Goal: Task Accomplishment & Management: Use online tool/utility

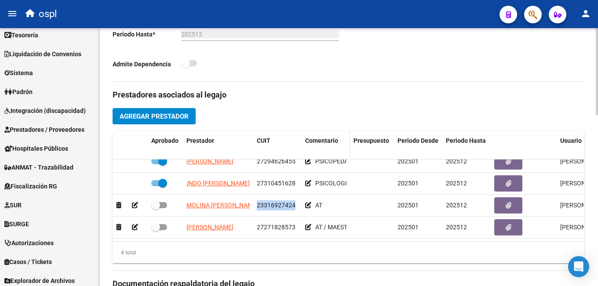
scroll to position [198, 0]
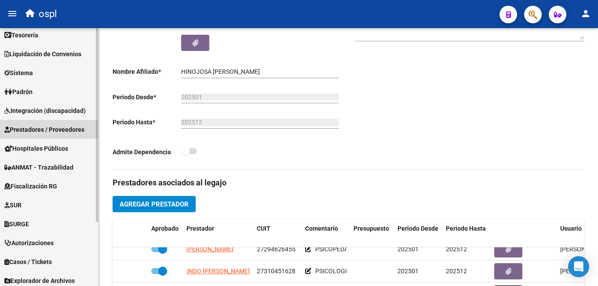
click at [55, 128] on span "Prestadores / Proveedores" at bounding box center [44, 130] width 80 height 10
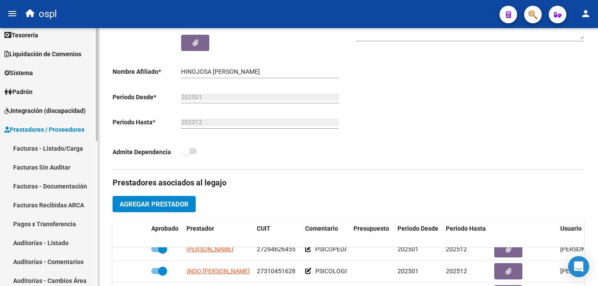
click at [50, 147] on link "Facturas - Listado/Carga" at bounding box center [49, 148] width 98 height 19
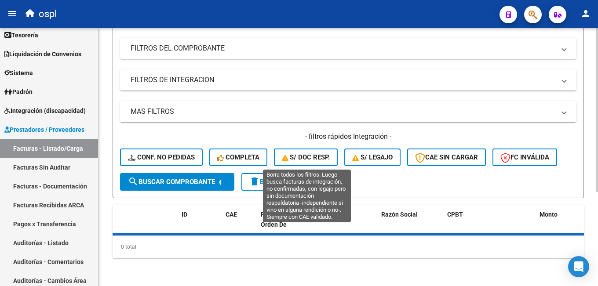
scroll to position [60, 0]
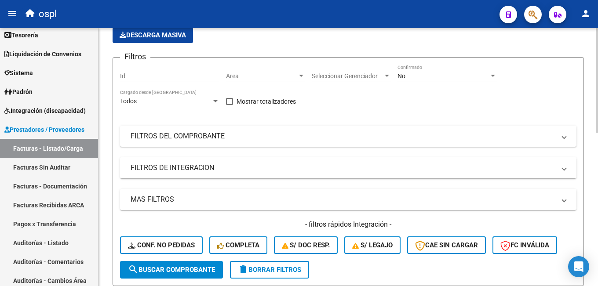
click at [295, 173] on mat-expansion-panel-header "FILTROS DE INTEGRACION" at bounding box center [348, 167] width 456 height 21
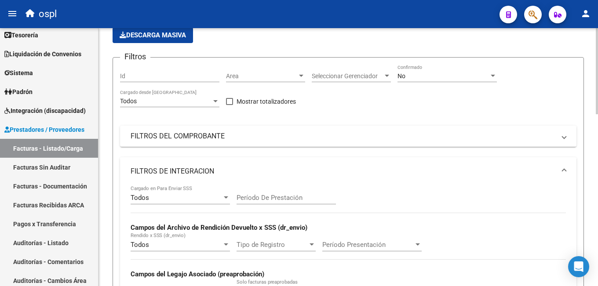
scroll to position [104, 0]
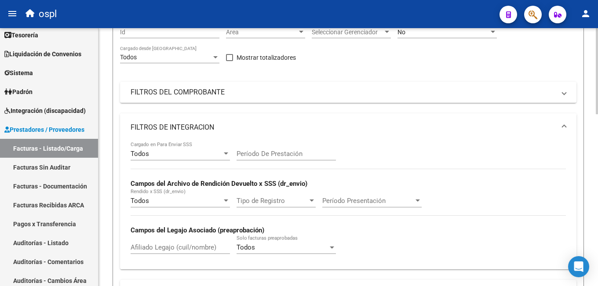
click at [238, 124] on mat-panel-title "FILTROS DE INTEGRACION" at bounding box center [343, 128] width 425 height 10
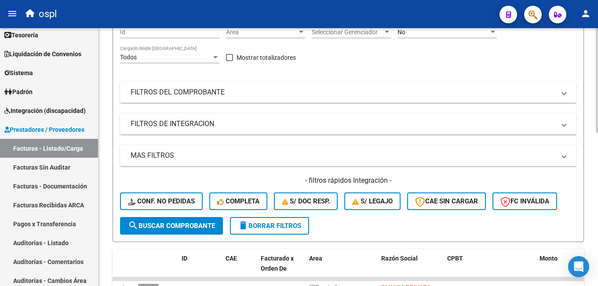
click at [228, 95] on mat-panel-title "FILTROS DEL COMPROBANTE" at bounding box center [343, 93] width 425 height 10
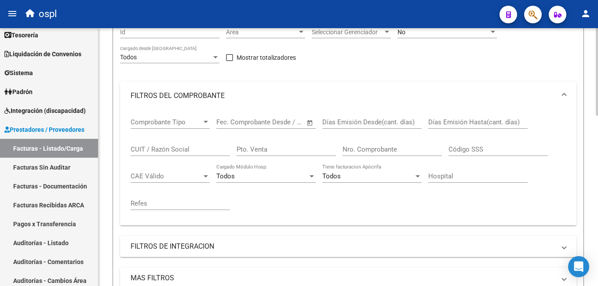
click at [164, 148] on input "CUIT / Razón Social" at bounding box center [180, 150] width 99 height 8
paste input "27271828573"
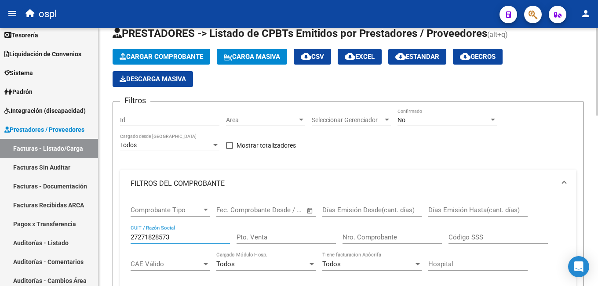
type input "27271828573"
click at [285, 120] on span "Area" at bounding box center [261, 120] width 71 height 7
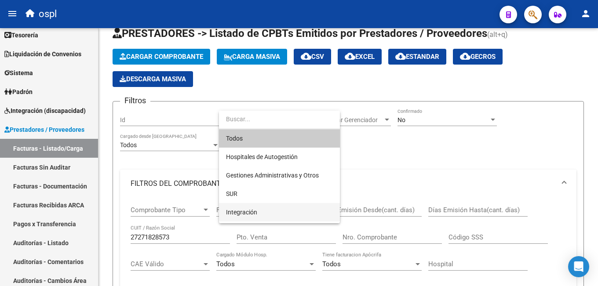
click at [260, 212] on span "Integración" at bounding box center [279, 212] width 107 height 18
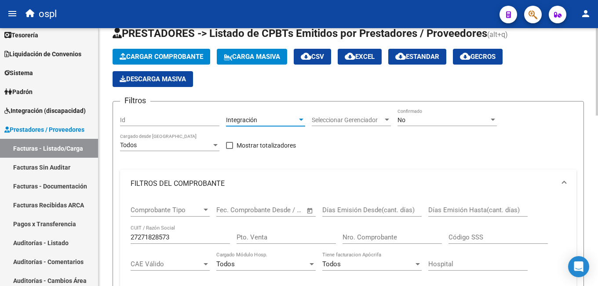
click at [425, 122] on div "No" at bounding box center [443, 120] width 91 height 7
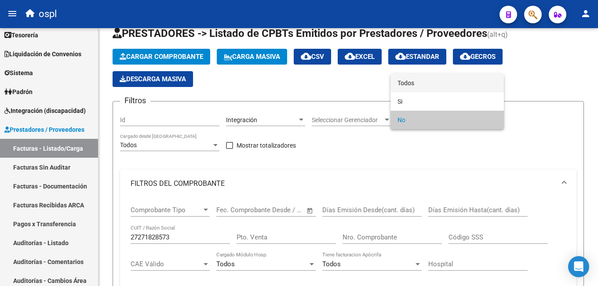
click at [426, 86] on span "Todos" at bounding box center [447, 83] width 99 height 18
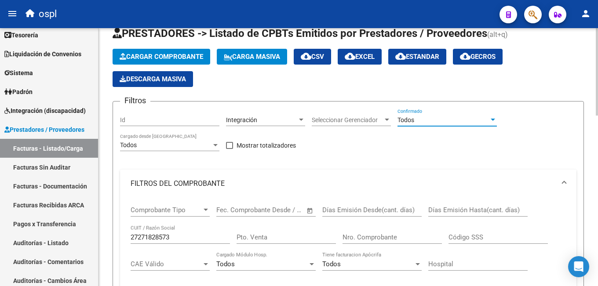
click at [353, 156] on div "Filtros Id Integración Area Seleccionar Gerenciador Seleccionar Gerenciador Tod…" at bounding box center [348, 268] width 456 height 319
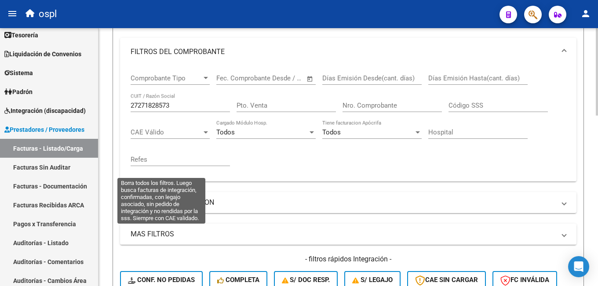
scroll to position [236, 0]
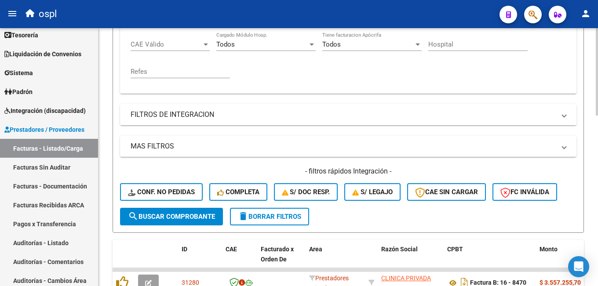
click at [165, 218] on span "search Buscar Comprobante" at bounding box center [171, 217] width 87 height 8
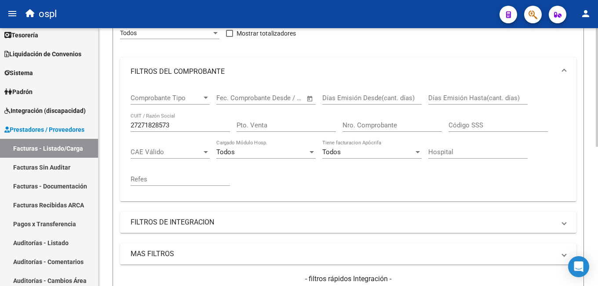
scroll to position [0, 0]
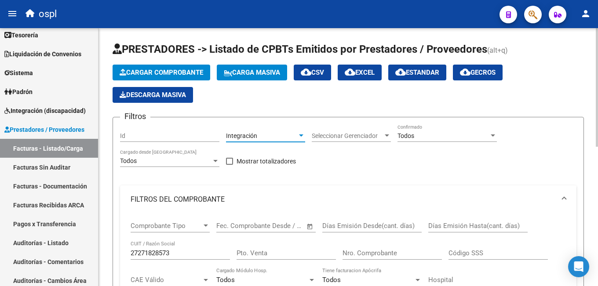
click at [258, 136] on div "Integración" at bounding box center [261, 135] width 71 height 7
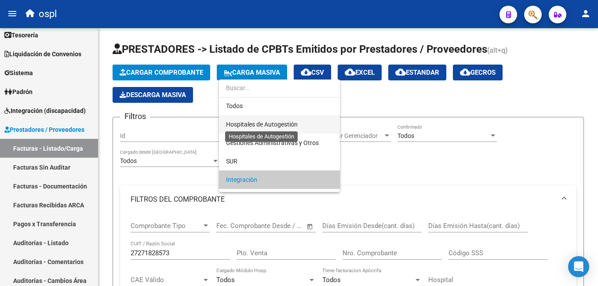
scroll to position [89, 0]
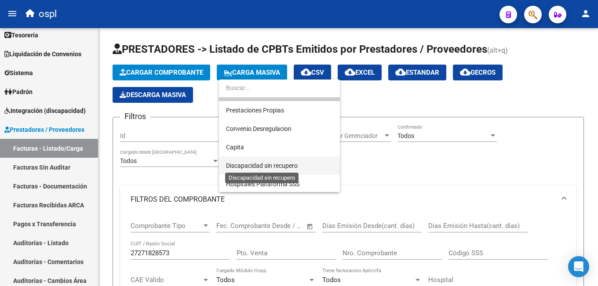
click at [285, 163] on span "Discapacidad sin recupero" at bounding box center [262, 165] width 72 height 7
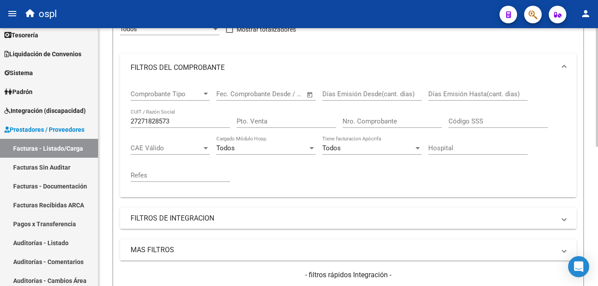
scroll to position [304, 0]
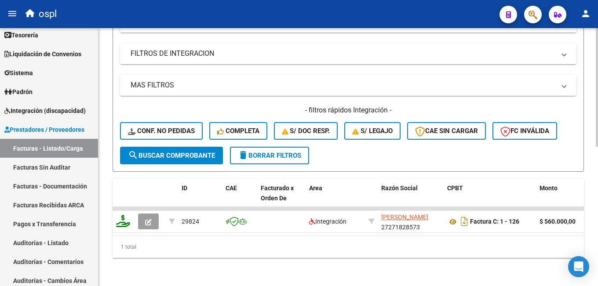
click at [185, 155] on button "search Buscar Comprobante" at bounding box center [171, 156] width 103 height 18
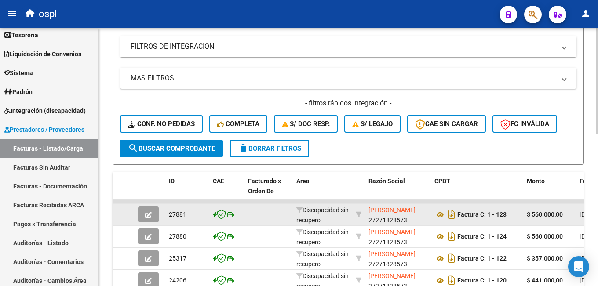
scroll to position [348, 0]
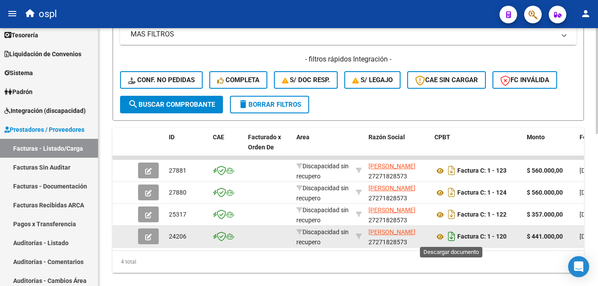
click at [451, 236] on icon "Descargar documento" at bounding box center [451, 237] width 11 height 14
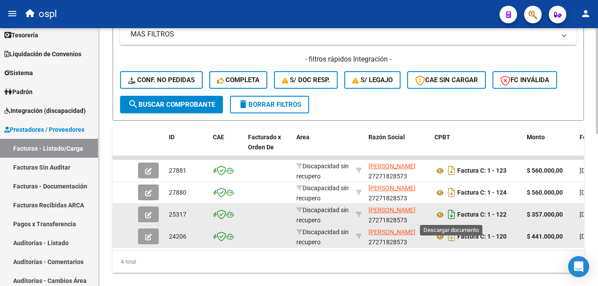
click at [453, 215] on icon "Descargar documento" at bounding box center [451, 215] width 11 height 14
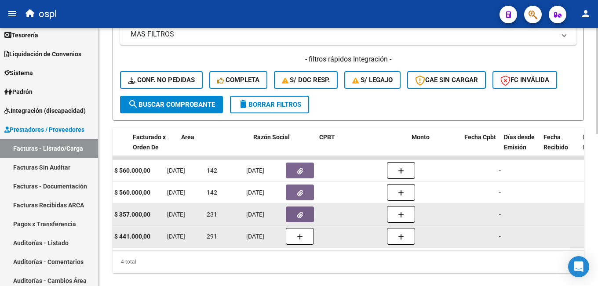
scroll to position [0, 0]
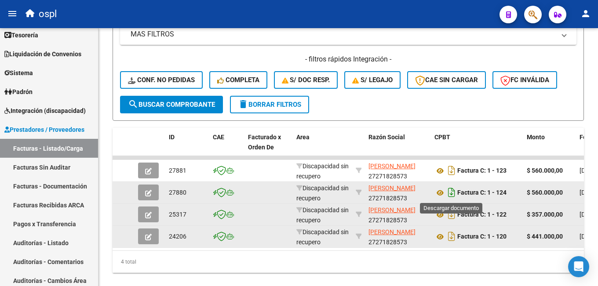
click at [452, 194] on icon "Descargar documento" at bounding box center [451, 193] width 11 height 14
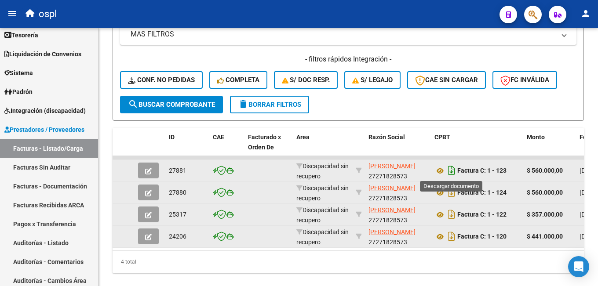
click at [452, 169] on icon "Descargar documento" at bounding box center [451, 171] width 11 height 14
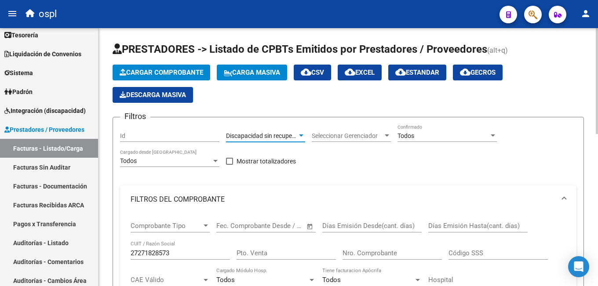
click at [248, 132] on span "Discapacidad sin recupero" at bounding box center [262, 135] width 72 height 7
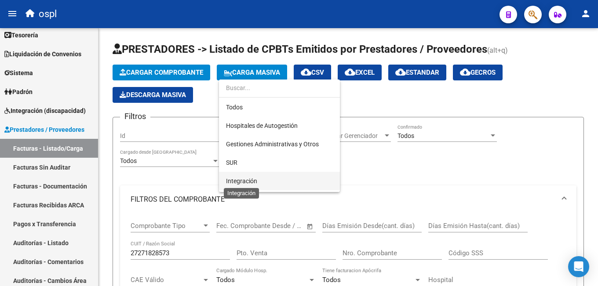
click at [255, 181] on span "Integración" at bounding box center [241, 181] width 31 height 7
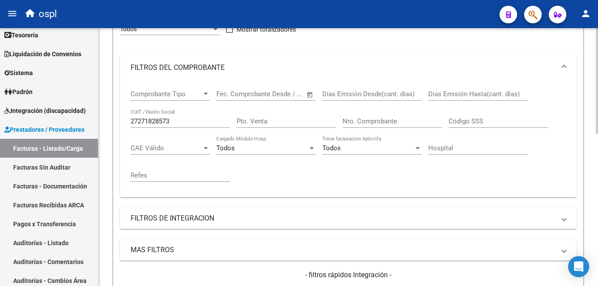
scroll to position [220, 0]
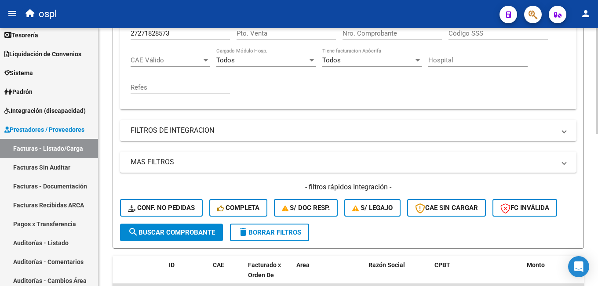
click at [186, 236] on span "search Buscar Comprobante" at bounding box center [171, 233] width 87 height 8
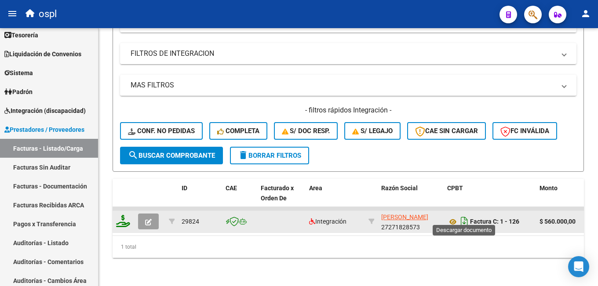
click at [464, 216] on icon "Descargar documento" at bounding box center [464, 222] width 11 height 14
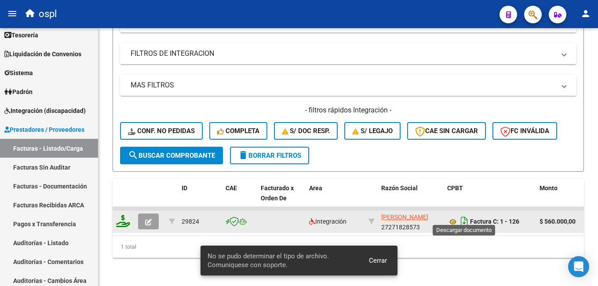
click at [462, 215] on icon "Descargar documento" at bounding box center [464, 222] width 11 height 14
click at [453, 217] on icon at bounding box center [452, 222] width 11 height 11
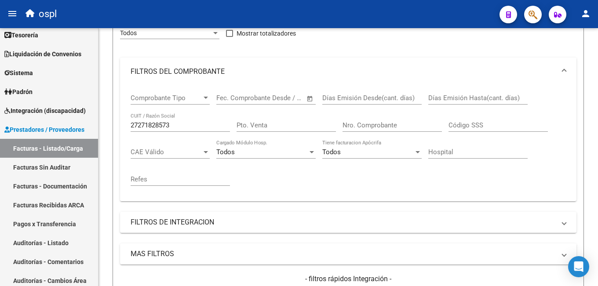
scroll to position [84, 0]
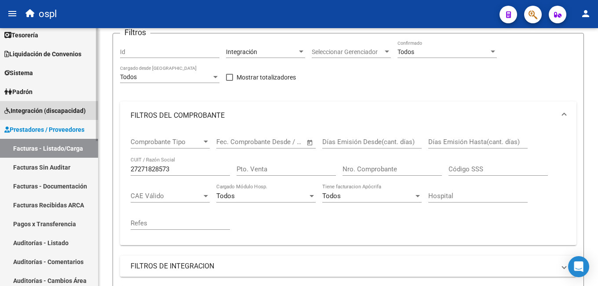
click at [51, 110] on span "Integración (discapacidad)" at bounding box center [44, 111] width 81 height 10
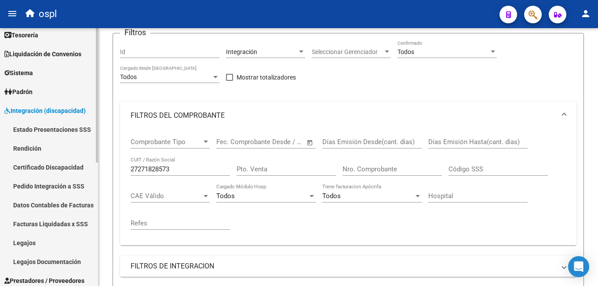
click at [41, 238] on link "Legajos" at bounding box center [49, 243] width 98 height 19
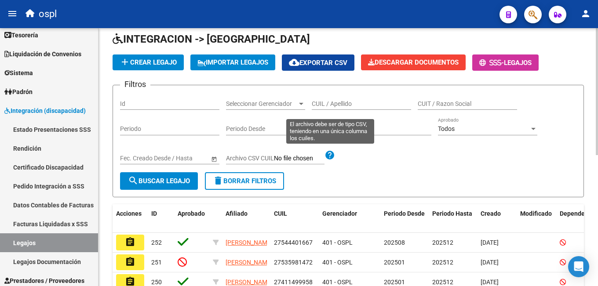
scroll to position [84, 0]
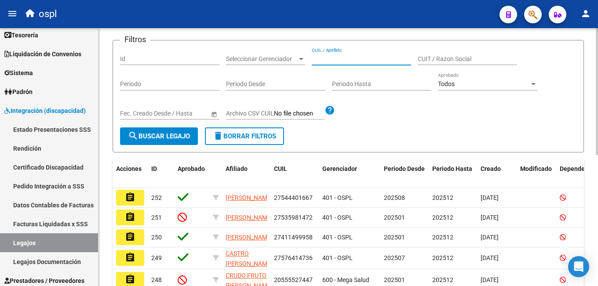
click at [338, 62] on input "CUIL / Apellido" at bounding box center [361, 58] width 99 height 7
type input "hinojosa"
click at [158, 139] on span "search Buscar Legajo" at bounding box center [159, 136] width 62 height 8
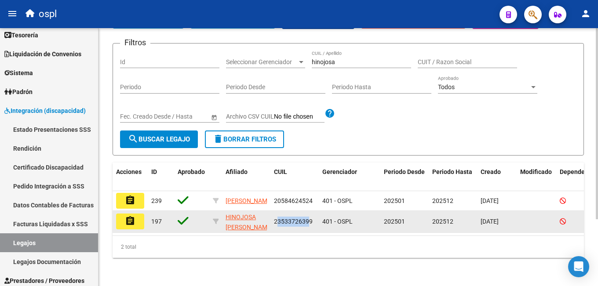
drag, startPoint x: 276, startPoint y: 219, endPoint x: 307, endPoint y: 219, distance: 31.2
click at [307, 219] on span "23533726399" at bounding box center [293, 221] width 39 height 7
click at [278, 220] on span "23533726399" at bounding box center [293, 221] width 39 height 7
drag, startPoint x: 275, startPoint y: 220, endPoint x: 311, endPoint y: 219, distance: 36.1
click at [311, 219] on span "23533726399" at bounding box center [293, 221] width 39 height 7
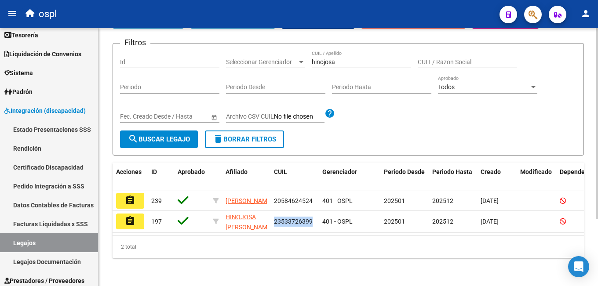
copy span "23533726399"
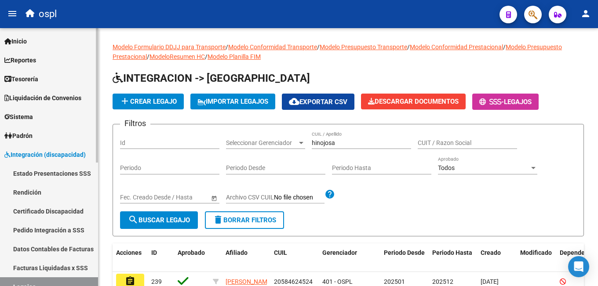
scroll to position [132, 0]
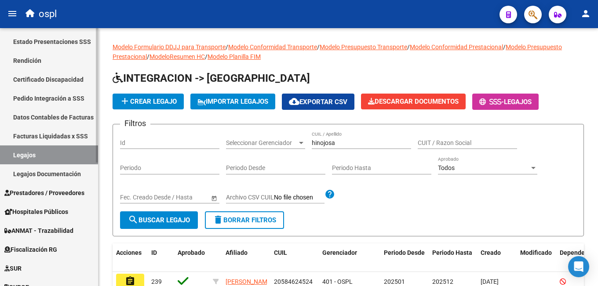
click at [40, 189] on span "Prestadores / Proveedores" at bounding box center [44, 193] width 80 height 10
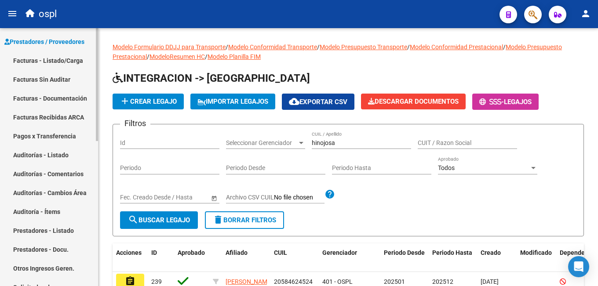
click at [64, 66] on link "Facturas - Listado/Carga" at bounding box center [49, 60] width 98 height 19
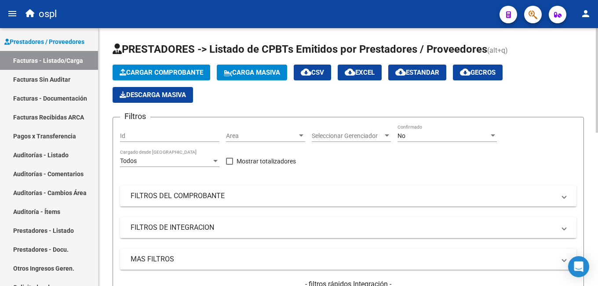
scroll to position [44, 0]
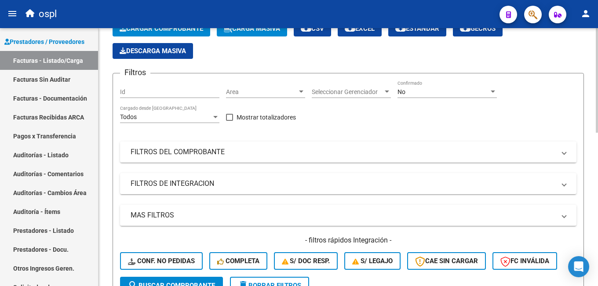
drag, startPoint x: 185, startPoint y: 183, endPoint x: 158, endPoint y: 234, distance: 57.0
click at [185, 183] on mat-panel-title "FILTROS DE INTEGRACION" at bounding box center [343, 184] width 425 height 10
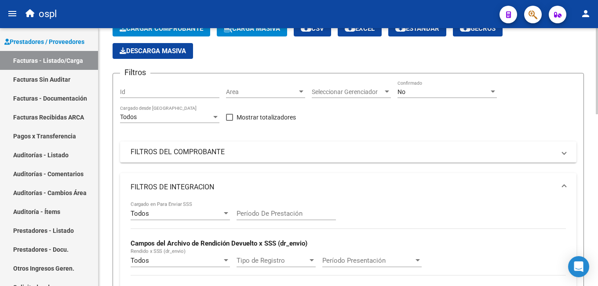
scroll to position [132, 0]
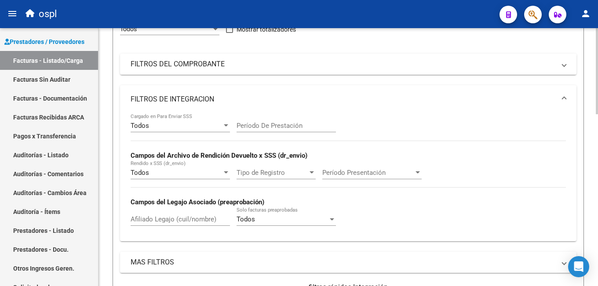
click at [157, 223] on input "Afiliado Legajo (cuil/nombre)" at bounding box center [180, 219] width 99 height 8
paste input "23533726399"
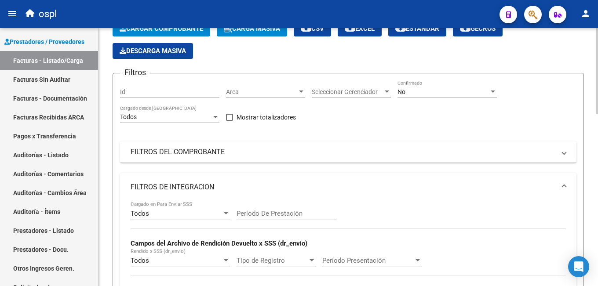
scroll to position [0, 0]
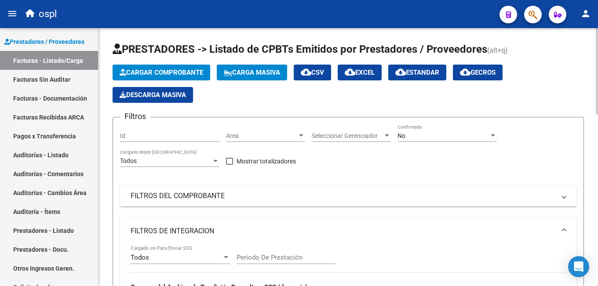
type input "23533726399"
click at [409, 133] on div "No" at bounding box center [443, 135] width 91 height 7
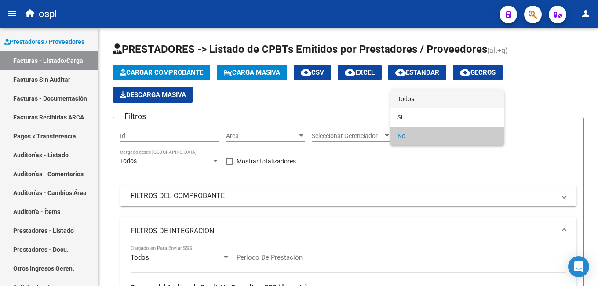
click at [428, 95] on span "Todos" at bounding box center [447, 99] width 99 height 18
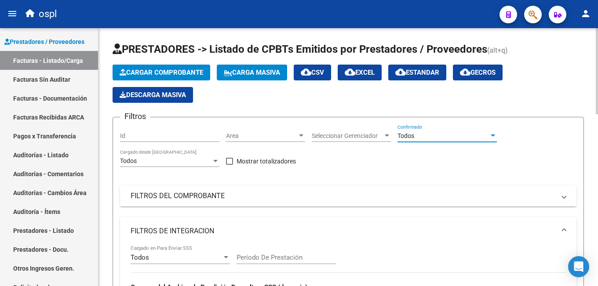
click at [254, 144] on div "Area Area" at bounding box center [265, 136] width 79 height 25
click at [258, 135] on span "Area" at bounding box center [261, 135] width 71 height 7
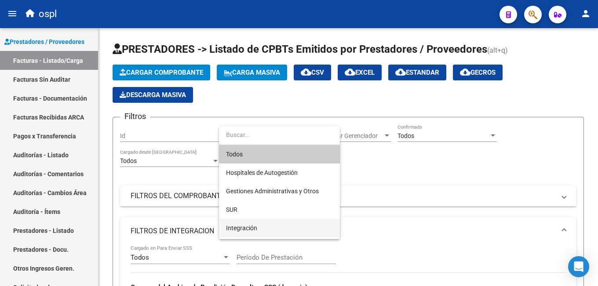
click at [259, 228] on span "Integración" at bounding box center [279, 228] width 107 height 18
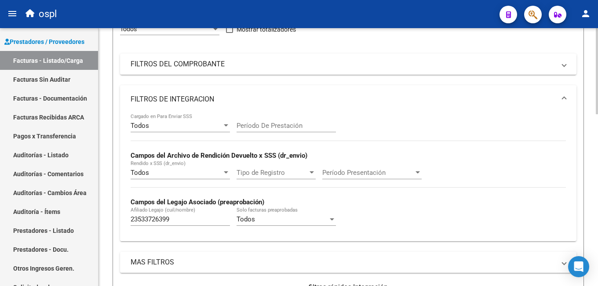
scroll to position [264, 0]
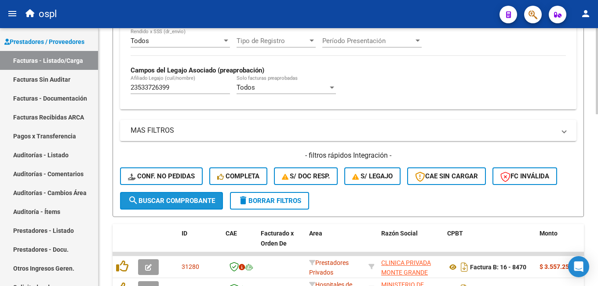
click at [176, 196] on button "search Buscar Comprobante" at bounding box center [171, 201] width 103 height 18
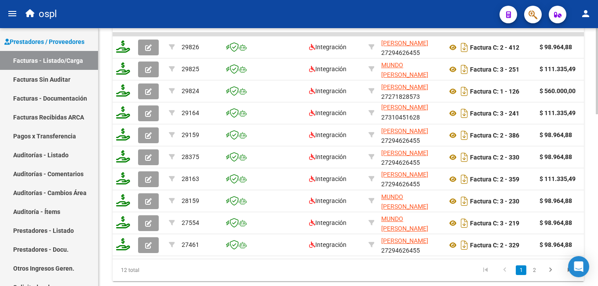
scroll to position [514, 0]
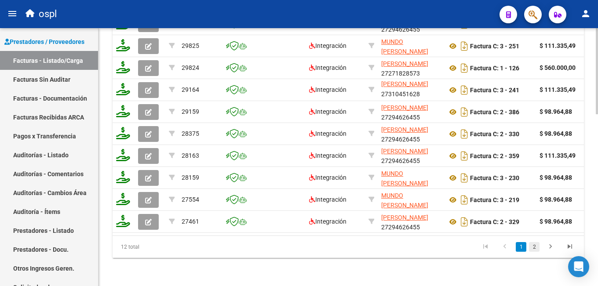
click at [533, 250] on link "2" at bounding box center [534, 247] width 11 height 10
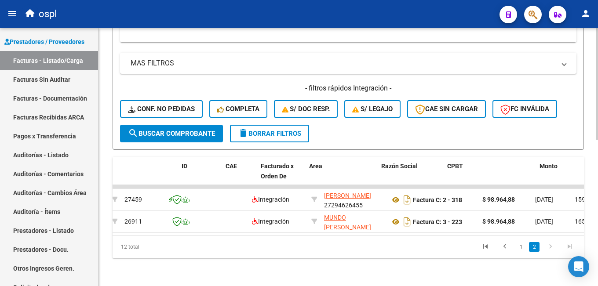
scroll to position [0, 0]
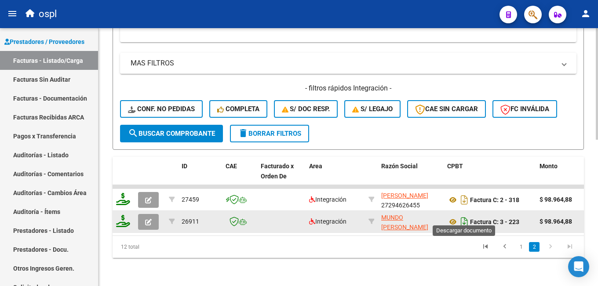
click at [465, 215] on icon "Descargar documento" at bounding box center [464, 222] width 11 height 14
click at [449, 243] on datatable-pager "1 2" at bounding box center [395, 247] width 370 height 15
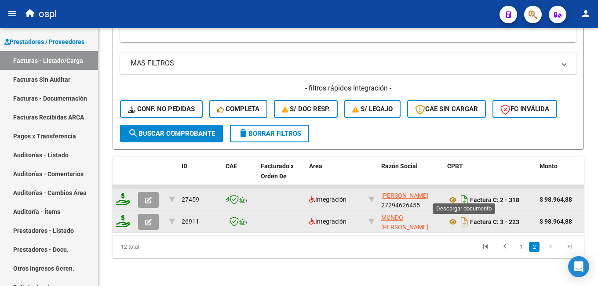
click at [466, 197] on icon "Descargar documento" at bounding box center [464, 200] width 11 height 14
click at [523, 246] on link "1" at bounding box center [521, 247] width 11 height 10
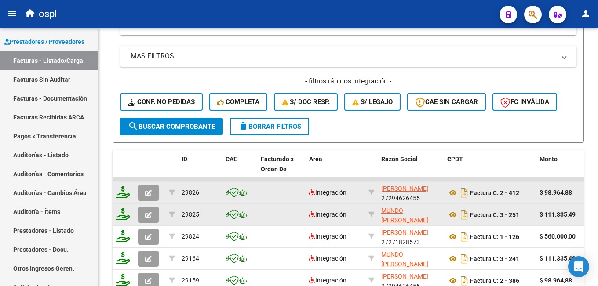
scroll to position [514, 0]
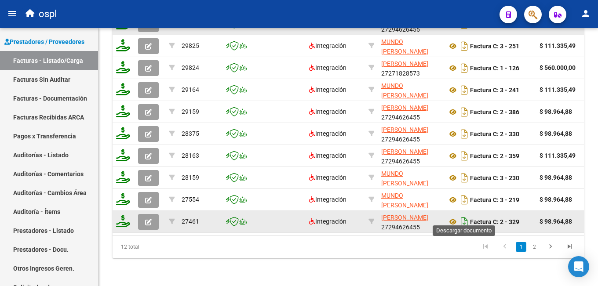
click at [464, 215] on icon "Descargar documento" at bounding box center [464, 222] width 11 height 14
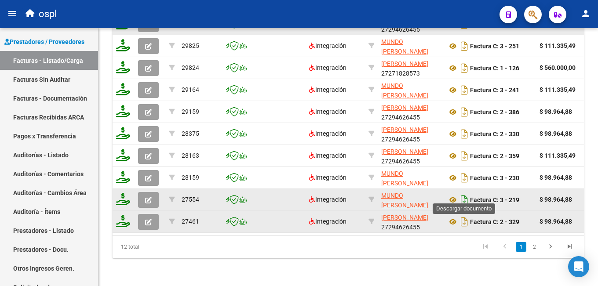
click at [467, 194] on icon "Descargar documento" at bounding box center [464, 200] width 11 height 14
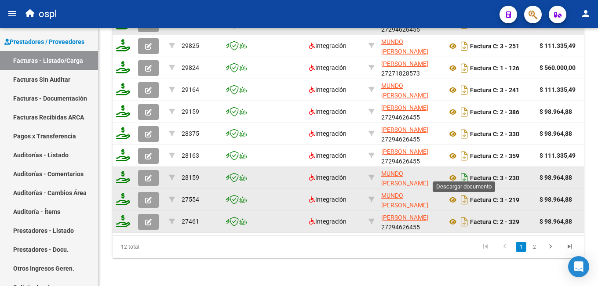
click at [463, 171] on icon "Descargar documento" at bounding box center [464, 178] width 11 height 14
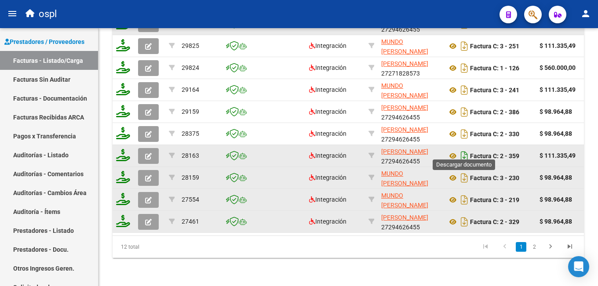
click at [465, 149] on icon "Descargar documento" at bounding box center [464, 156] width 11 height 14
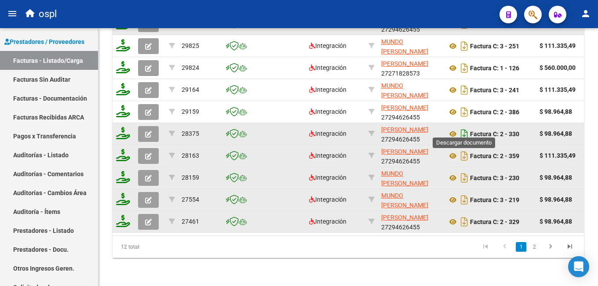
click at [462, 127] on icon "Descargar documento" at bounding box center [464, 134] width 11 height 14
click at [445, 237] on div "12 total 1 2" at bounding box center [348, 247] width 471 height 22
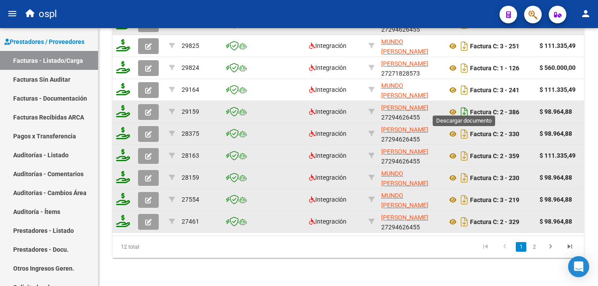
click at [465, 107] on icon "Descargar documento" at bounding box center [464, 112] width 11 height 14
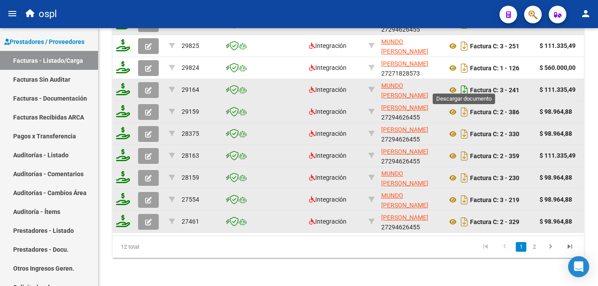
click at [464, 84] on icon "Descargar documento" at bounding box center [464, 90] width 11 height 14
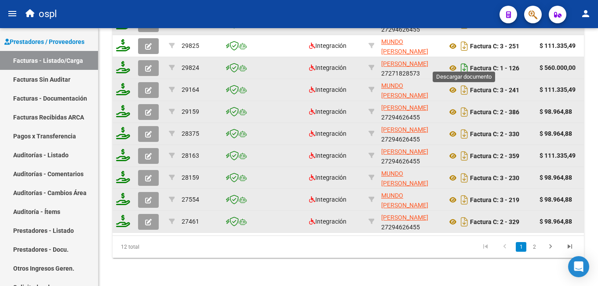
click at [465, 63] on icon "Descargar documento" at bounding box center [464, 68] width 11 height 14
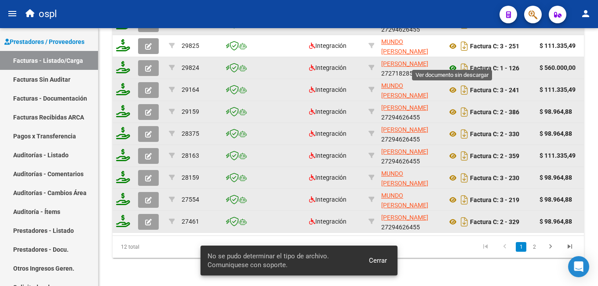
click at [452, 63] on icon at bounding box center [452, 68] width 11 height 11
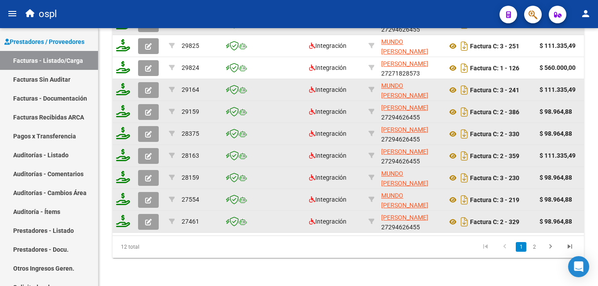
scroll to position [470, 0]
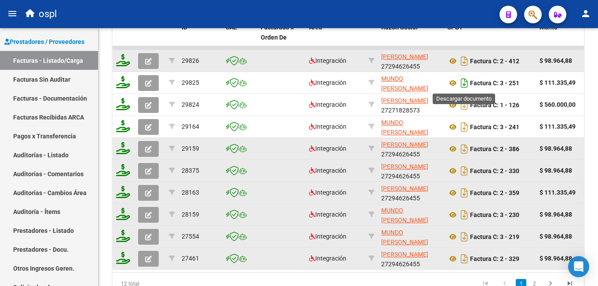
click at [464, 82] on icon "Descargar documento" at bounding box center [464, 83] width 11 height 14
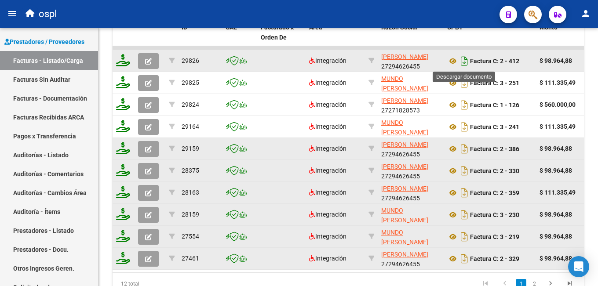
click at [462, 59] on icon "Descargar documento" at bounding box center [464, 61] width 11 height 14
click at [371, 39] on datatable-header-cell at bounding box center [371, 37] width 13 height 39
click at [464, 63] on icon "Descargar documento" at bounding box center [464, 61] width 11 height 14
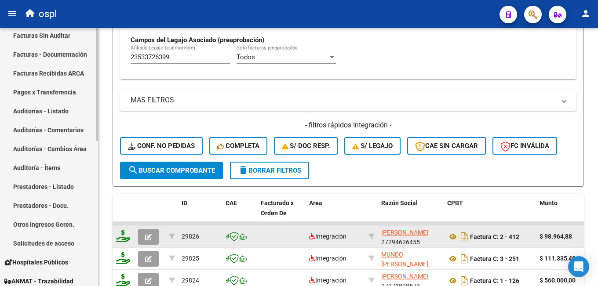
scroll to position [44, 0]
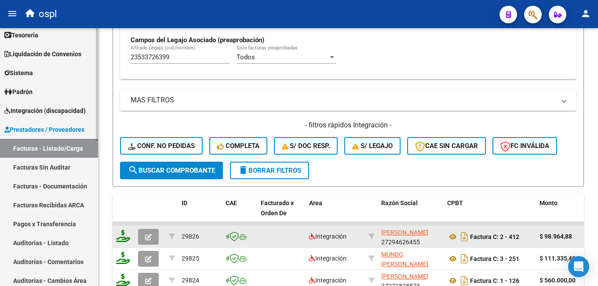
click at [40, 106] on span "Integración (discapacidad)" at bounding box center [44, 111] width 81 height 10
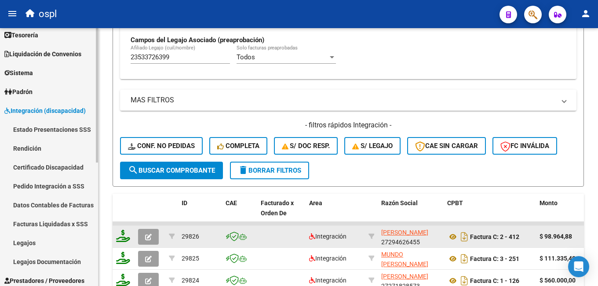
click at [39, 244] on link "Legajos" at bounding box center [49, 243] width 98 height 19
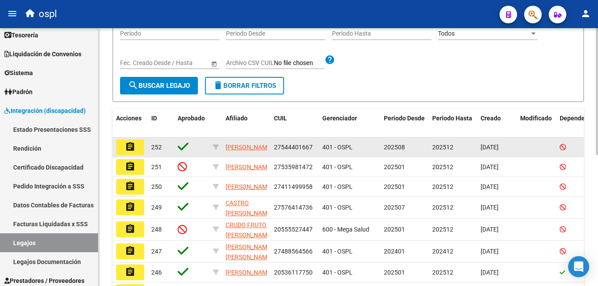
scroll to position [47, 0]
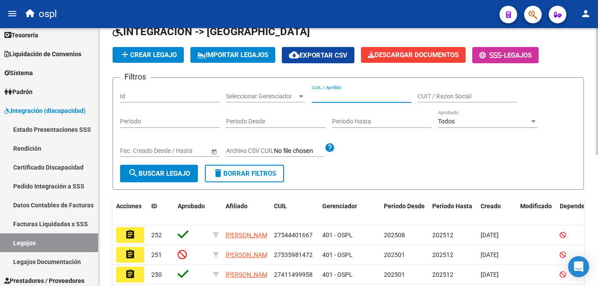
click at [357, 97] on input "CUIL / Apellido" at bounding box center [361, 96] width 99 height 7
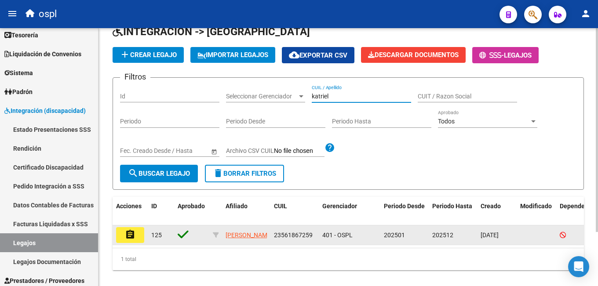
type input "katriel"
click at [126, 238] on mat-icon "assignment" at bounding box center [130, 235] width 11 height 11
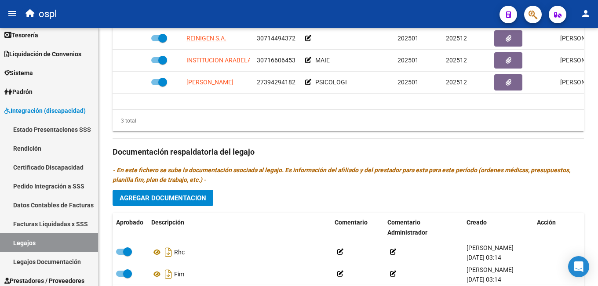
scroll to position [307, 0]
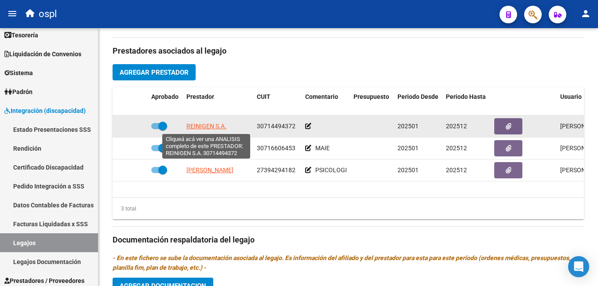
click at [222, 125] on span "REINIGEN S.A." at bounding box center [206, 126] width 40 height 7
type textarea "30714494372"
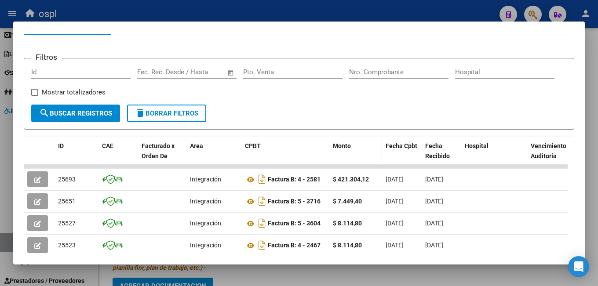
scroll to position [172, 0]
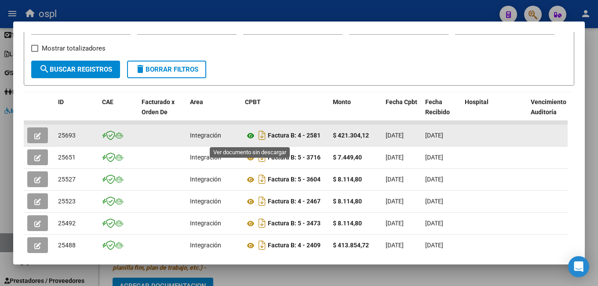
click at [251, 139] on icon at bounding box center [250, 136] width 11 height 11
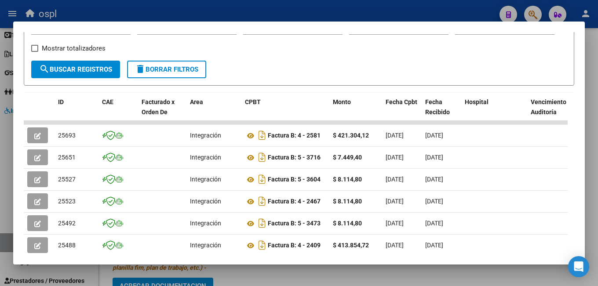
click at [133, 15] on div at bounding box center [299, 143] width 598 height 286
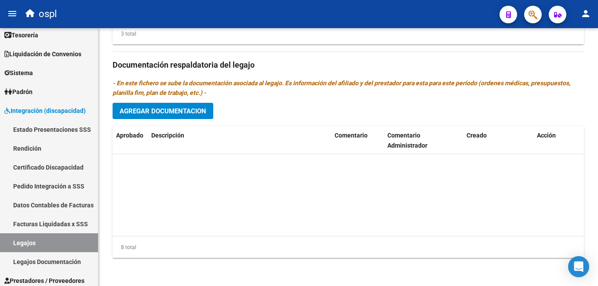
scroll to position [97, 0]
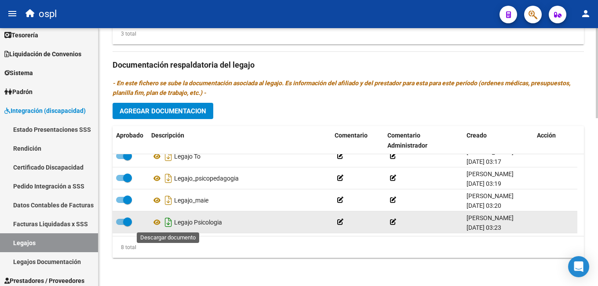
click at [168, 223] on icon "Descargar documento" at bounding box center [168, 222] width 11 height 14
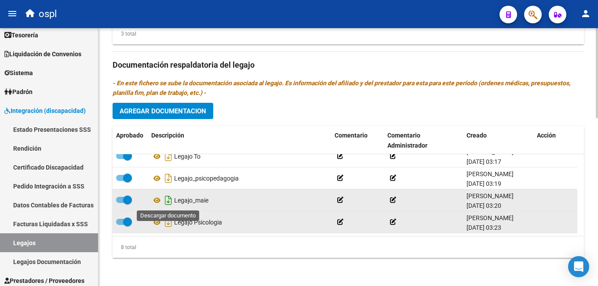
click at [169, 202] on icon "Descargar documento" at bounding box center [168, 201] width 11 height 14
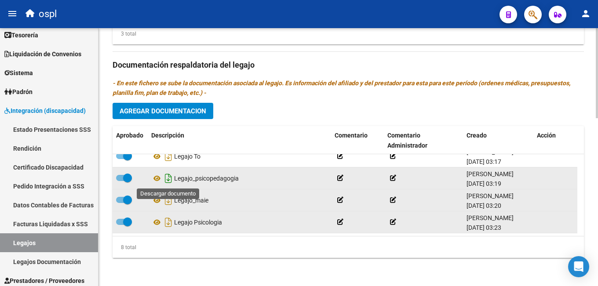
click at [169, 180] on icon "Descargar documento" at bounding box center [168, 179] width 11 height 14
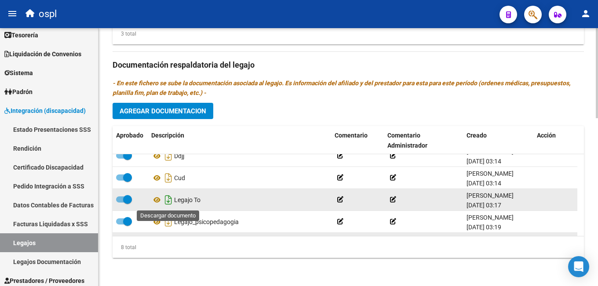
click at [167, 201] on icon "Descargar documento" at bounding box center [168, 200] width 11 height 14
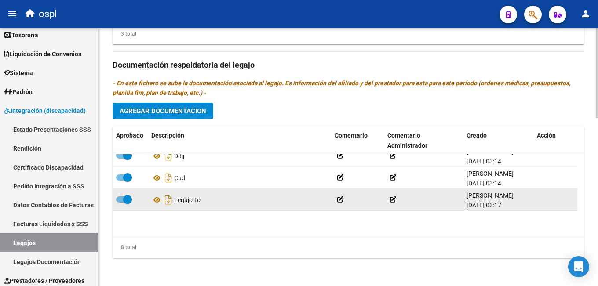
scroll to position [9, 0]
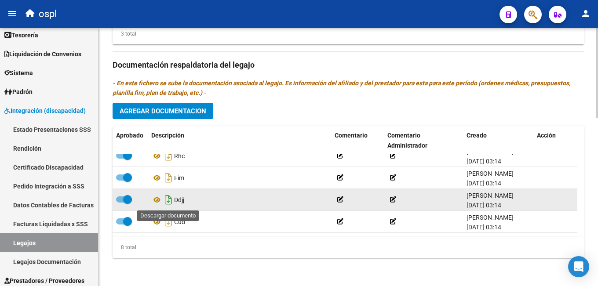
click at [169, 200] on icon "Descargar documento" at bounding box center [168, 200] width 11 height 14
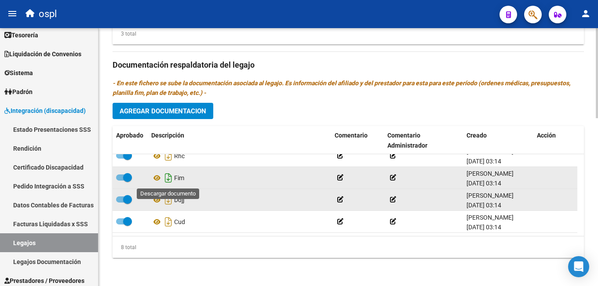
click at [169, 178] on icon "Descargar documento" at bounding box center [168, 178] width 11 height 14
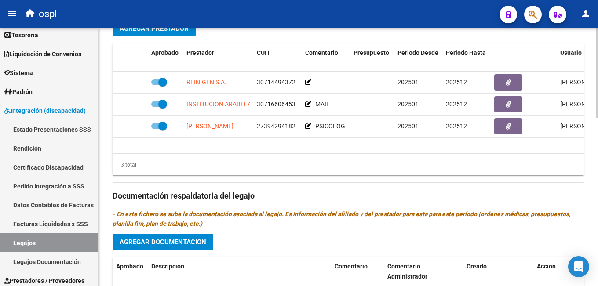
scroll to position [263, 0]
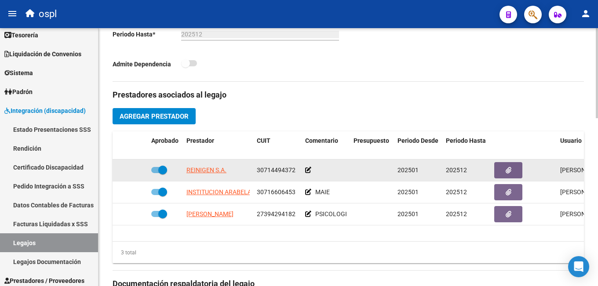
drag, startPoint x: 185, startPoint y: 172, endPoint x: 299, endPoint y: 168, distance: 114.0
click at [299, 168] on div "REINIGEN S.A. 30714494372 202501 202512 [PERSON_NAME] [DATE]" at bounding box center [383, 171] width 541 height 22
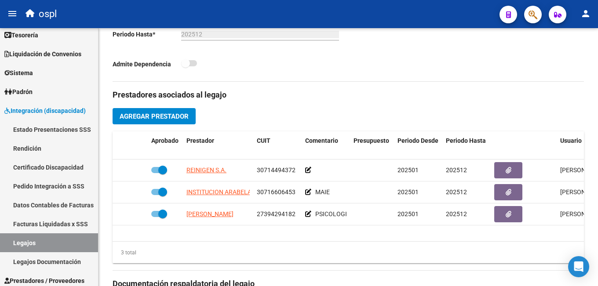
copy div "REINIGEN S.A. 30714494372"
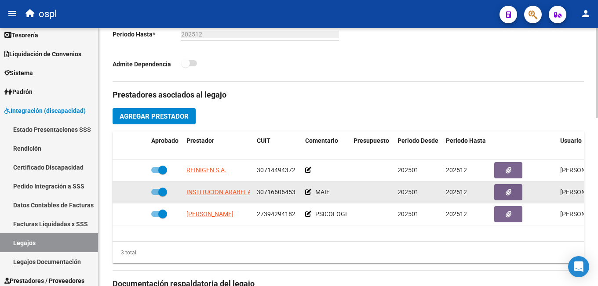
scroll to position [0, 16]
drag, startPoint x: 184, startPoint y: 192, endPoint x: 295, endPoint y: 190, distance: 111.3
click at [295, 190] on div "INSTITUCION ARABELA SRL. 30716606453 MAIE 202501 202512 [PERSON_NAME] [DATE]" at bounding box center [383, 193] width 541 height 22
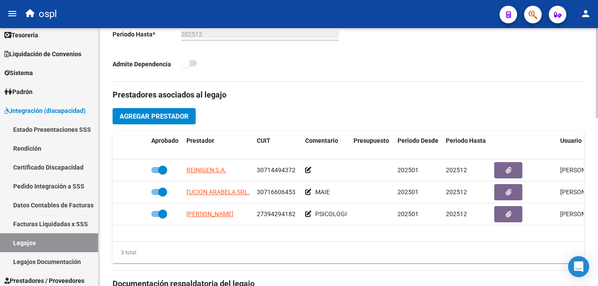
copy div "INSTITUCION ARABELA SRL. 30716606453"
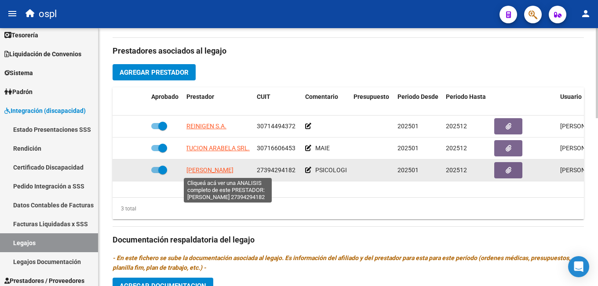
scroll to position [0, 19]
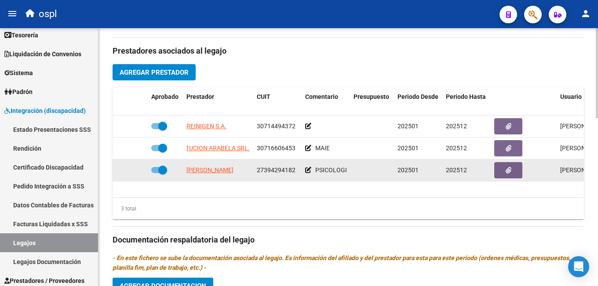
drag, startPoint x: 183, startPoint y: 171, endPoint x: 301, endPoint y: 172, distance: 117.4
click at [301, 172] on div "[PERSON_NAME] 27394294182 PSICOLOGIA 202501 202512 [PERSON_NAME] [DATE]" at bounding box center [383, 171] width 541 height 22
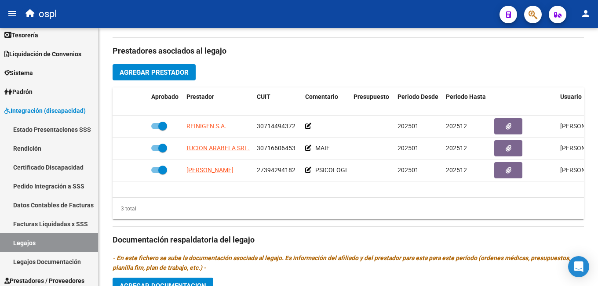
copy div "[PERSON_NAME] 27394294182"
click at [270, 187] on datatable-body "REINIGEN S.A. 30714494372 202501 202512 [PERSON_NAME] [DATE] INSTITUCION ARABEL…" at bounding box center [348, 157] width 471 height 82
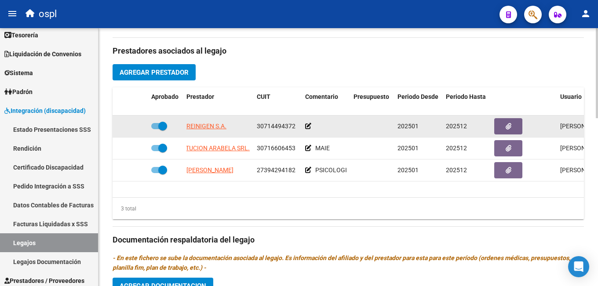
drag, startPoint x: 258, startPoint y: 125, endPoint x: 293, endPoint y: 123, distance: 35.7
click at [293, 123] on span "30714494372" at bounding box center [276, 126] width 39 height 7
copy span "30714494372"
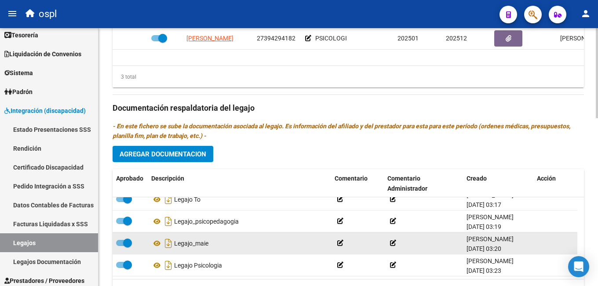
scroll to position [482, 0]
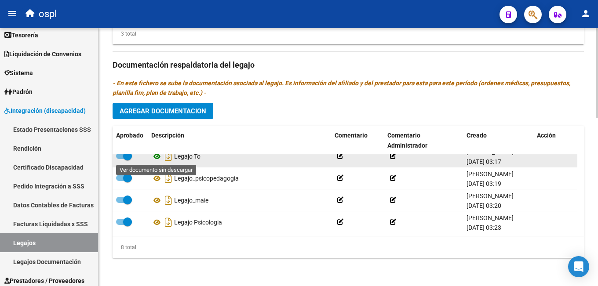
click at [154, 155] on icon at bounding box center [156, 156] width 11 height 11
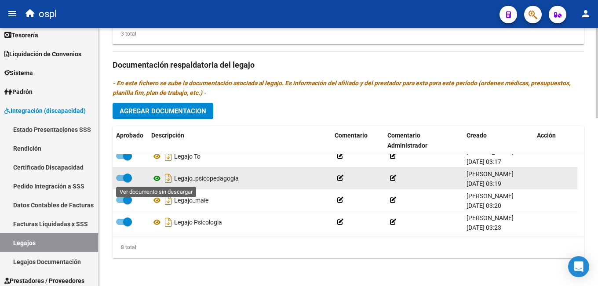
click at [159, 180] on icon at bounding box center [156, 178] width 11 height 11
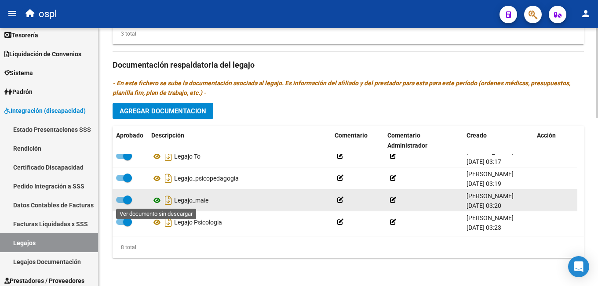
click at [157, 200] on icon at bounding box center [156, 200] width 11 height 11
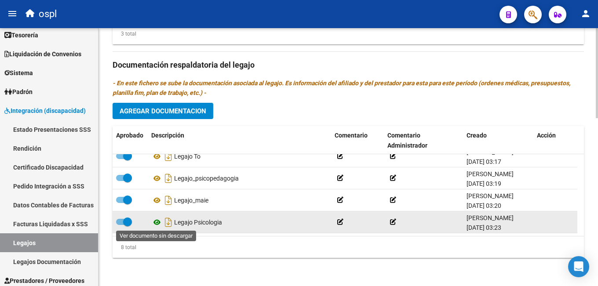
click at [157, 221] on icon at bounding box center [156, 222] width 11 height 11
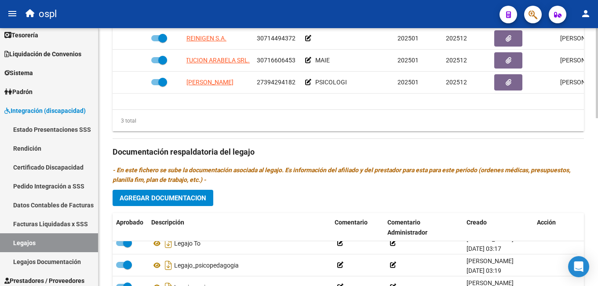
scroll to position [307, 0]
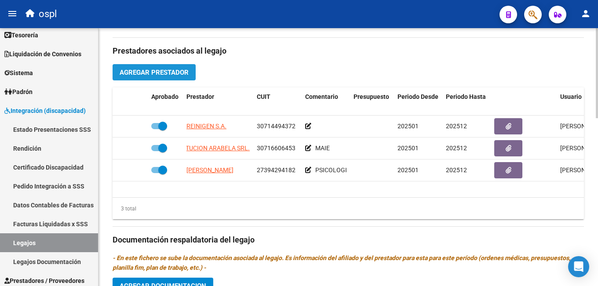
click at [173, 73] on span "Agregar Prestador" at bounding box center [154, 73] width 69 height 8
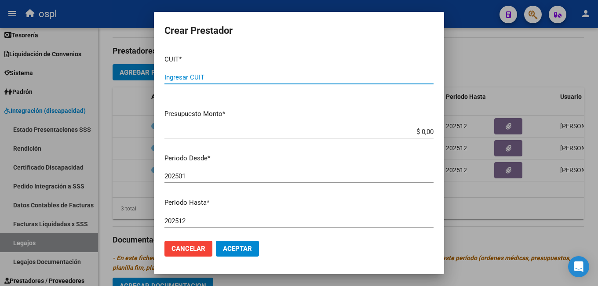
paste input "27-39429418-2"
click at [175, 77] on input "27-39429418-2" at bounding box center [298, 77] width 269 height 8
click at [206, 75] on input "27-39429418-2" at bounding box center [298, 77] width 269 height 8
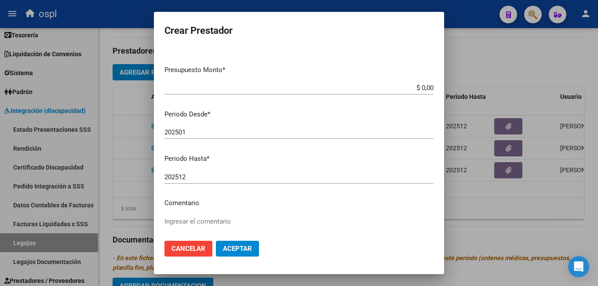
type input "27-39429418-2"
drag, startPoint x: 194, startPoint y: 130, endPoint x: 186, endPoint y: 130, distance: 7.9
click at [186, 130] on input "202501" at bounding box center [298, 132] width 269 height 8
click at [184, 131] on input "202501" at bounding box center [298, 132] width 269 height 8
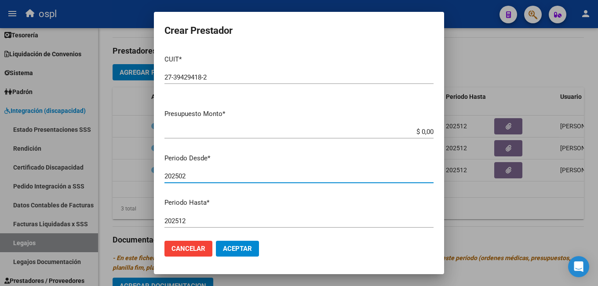
scroll to position [115, 0]
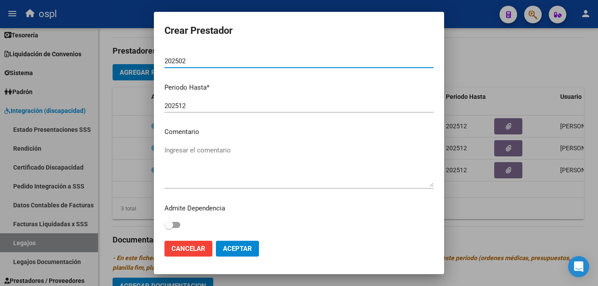
type input "202502"
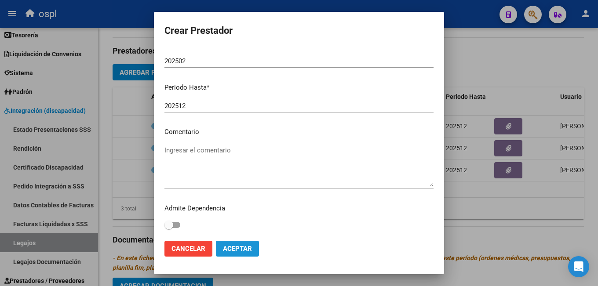
click at [240, 246] on span "Aceptar" at bounding box center [237, 249] width 29 height 8
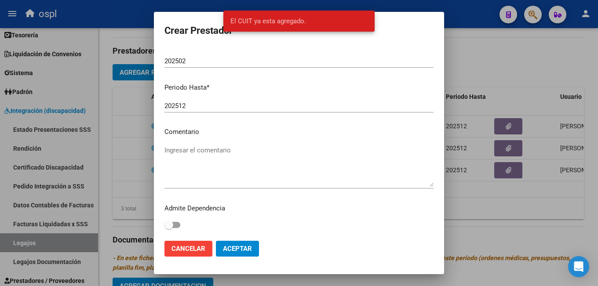
click at [484, 189] on div at bounding box center [299, 143] width 598 height 286
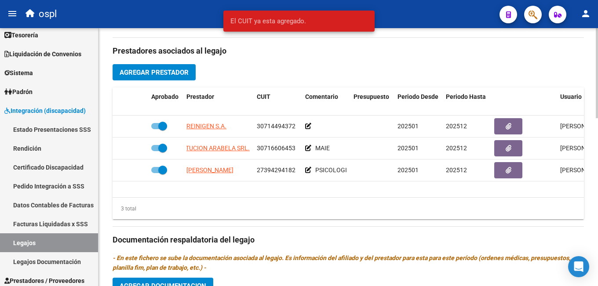
click at [392, 69] on div "Prestadores asociados al legajo Agregar Prestador Aprobado Prestador CUIT Comen…" at bounding box center [348, 239] width 471 height 402
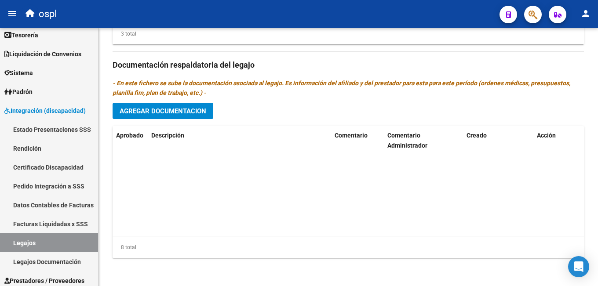
scroll to position [88, 0]
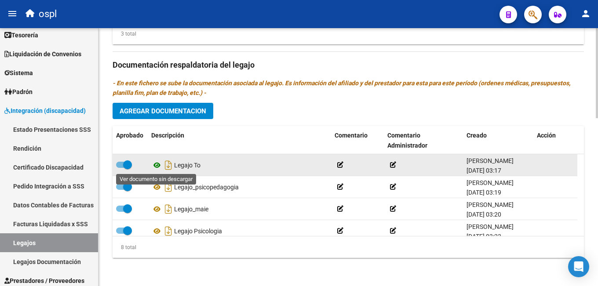
click at [157, 164] on icon at bounding box center [156, 165] width 11 height 11
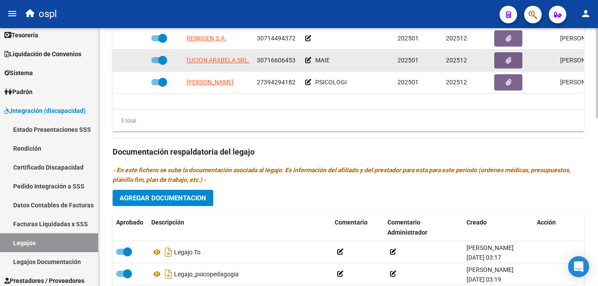
scroll to position [307, 0]
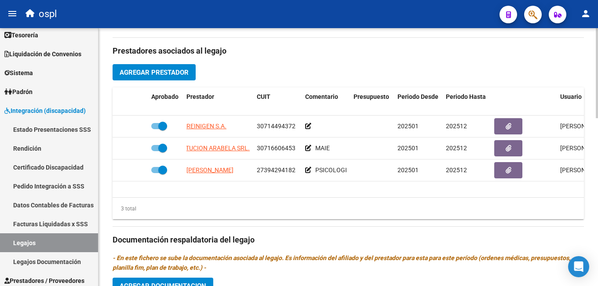
click at [171, 74] on span "Agregar Prestador" at bounding box center [154, 73] width 69 height 8
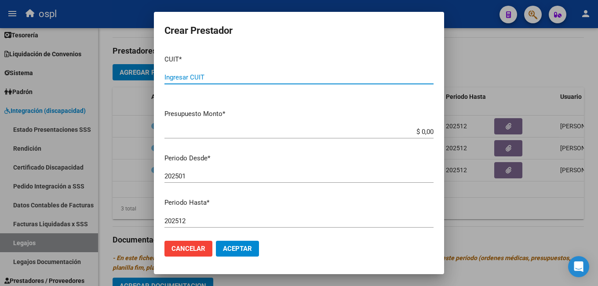
paste input "27-31033559-8"
type input "27-31033559-8"
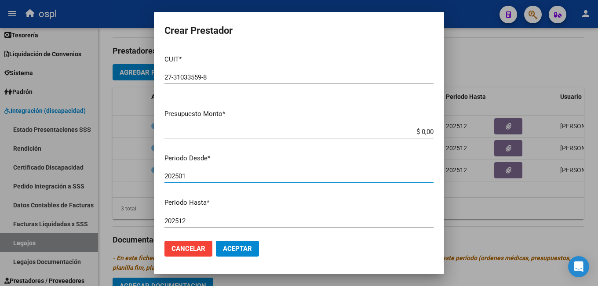
drag, startPoint x: 191, startPoint y: 175, endPoint x: 183, endPoint y: 175, distance: 7.9
click at [183, 175] on input "202501" at bounding box center [298, 176] width 269 height 8
type input "202502"
click at [244, 243] on button "Aceptar" at bounding box center [237, 249] width 43 height 16
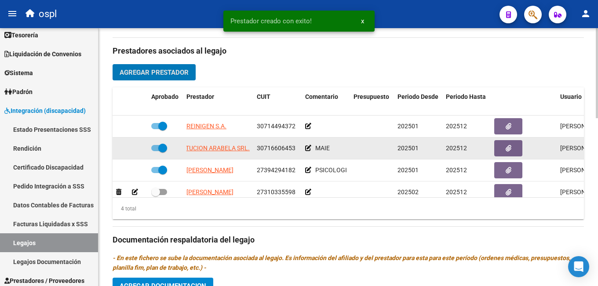
scroll to position [16, 0]
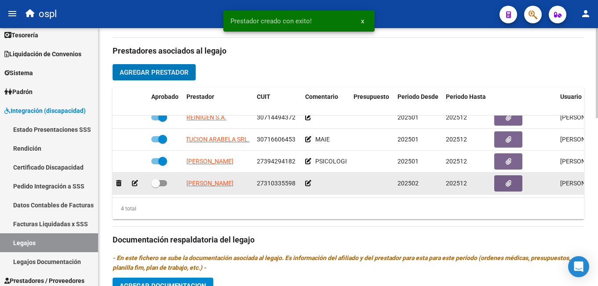
click at [160, 180] on span at bounding box center [155, 183] width 9 height 9
click at [156, 186] on input "checkbox" at bounding box center [155, 186] width 0 height 0
checkbox input "true"
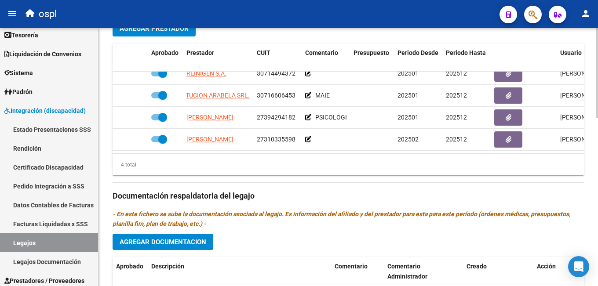
scroll to position [394, 0]
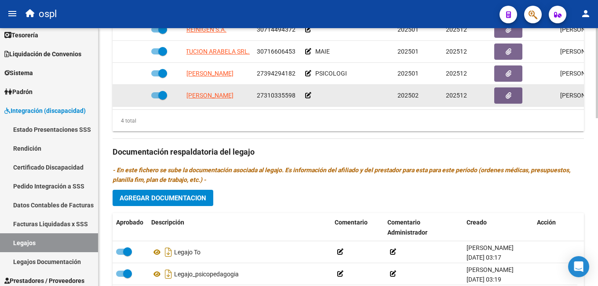
click at [306, 92] on icon at bounding box center [308, 95] width 6 height 6
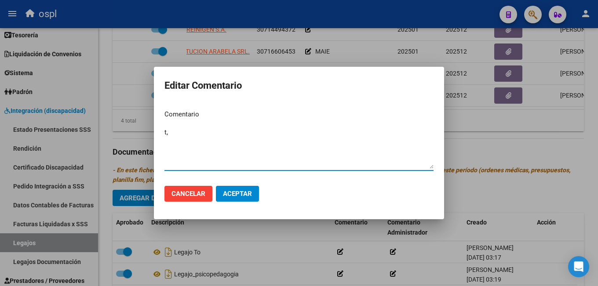
type textarea "t"
type textarea "T.OCUPACIONAL"
click at [245, 200] on button "Aceptar" at bounding box center [237, 194] width 43 height 16
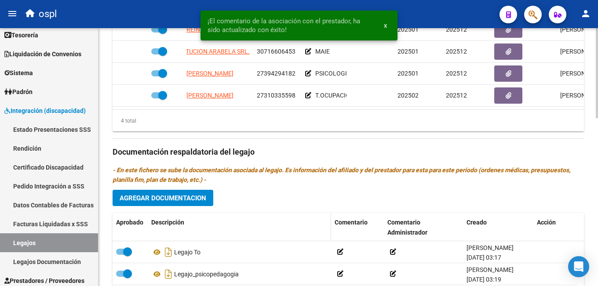
scroll to position [438, 0]
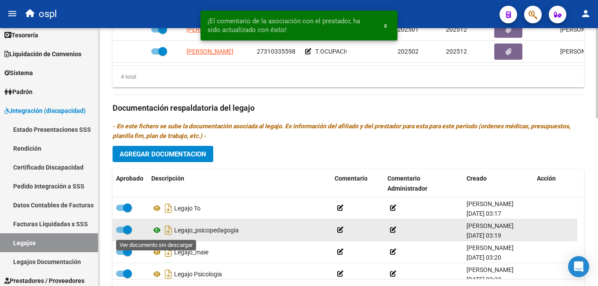
click at [157, 232] on icon at bounding box center [156, 230] width 11 height 11
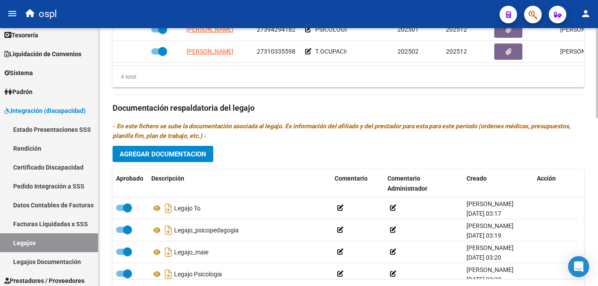
scroll to position [351, 0]
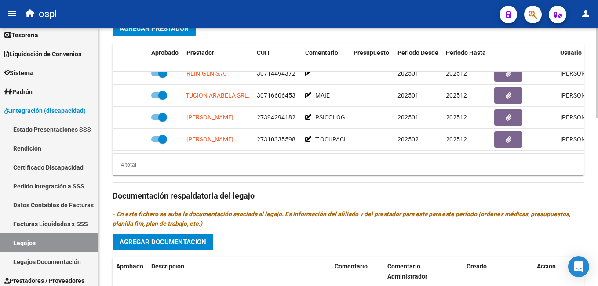
click at [157, 29] on span "Agregar Prestador" at bounding box center [154, 29] width 69 height 8
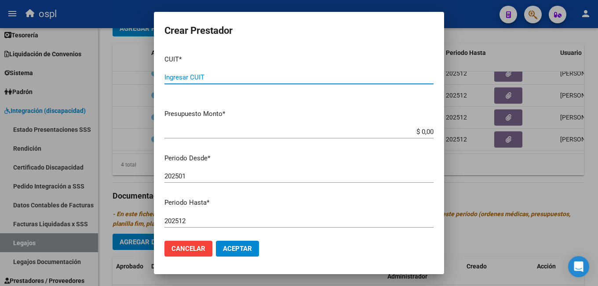
paste input "23-38089604-4"
type input "23-38089604-4"
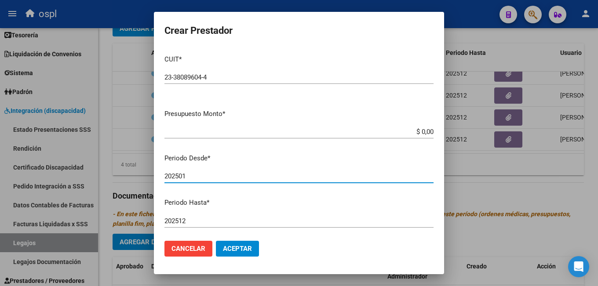
click at [185, 177] on input "202501" at bounding box center [298, 176] width 269 height 8
type input "202502"
click at [238, 249] on span "Aceptar" at bounding box center [237, 249] width 29 height 8
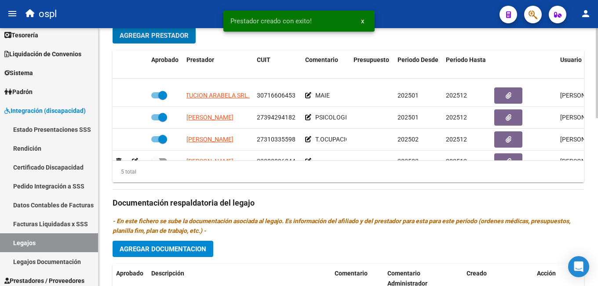
scroll to position [38, 0]
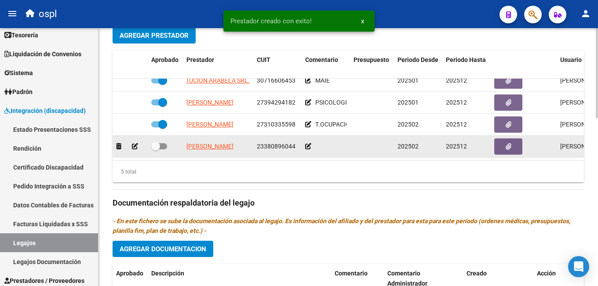
click at [309, 143] on icon at bounding box center [308, 146] width 6 height 6
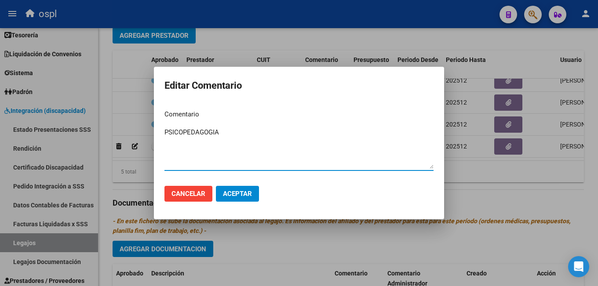
type textarea "PSICOPEDAGOGIA"
click at [237, 183] on mat-dialog-actions "Cancelar Aceptar" at bounding box center [298, 194] width 269 height 30
click at [241, 190] on span "Aceptar" at bounding box center [237, 194] width 29 height 8
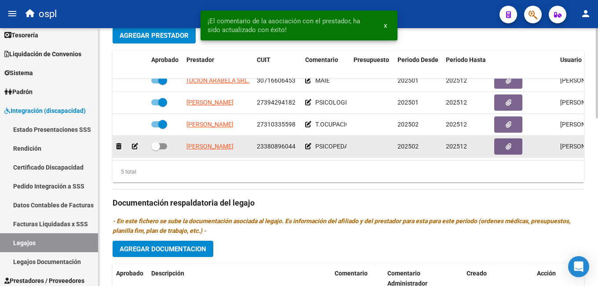
click at [158, 142] on span at bounding box center [155, 146] width 9 height 9
click at [156, 150] on input "checkbox" at bounding box center [155, 150] width 0 height 0
checkbox input "true"
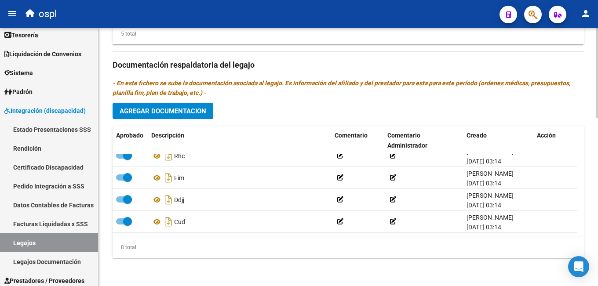
scroll to position [0, 0]
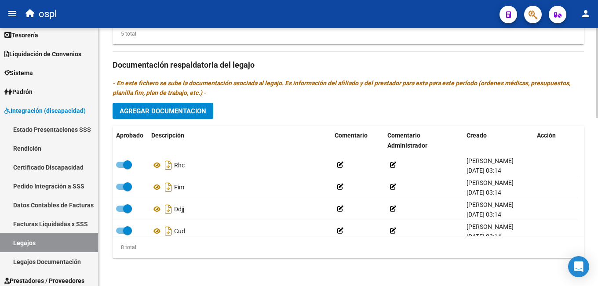
click at [351, 80] on icon "- En este fichero se sube la documentación asociada al legajo. Es información d…" at bounding box center [342, 88] width 458 height 17
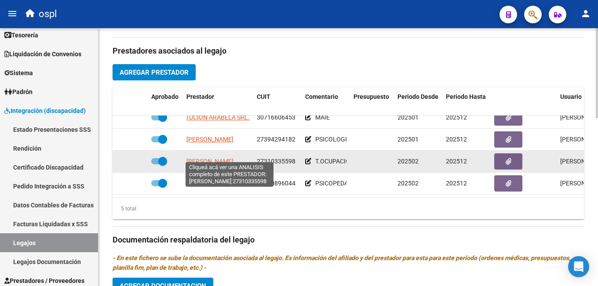
scroll to position [0, 23]
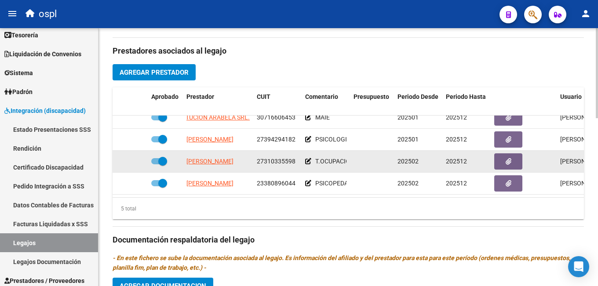
drag, startPoint x: 185, startPoint y: 154, endPoint x: 299, endPoint y: 153, distance: 113.5
click at [299, 153] on div "[PERSON_NAME] 27310335598 T.OCUPACIONAL 202502 202512 [PERSON_NAME] [DATE]" at bounding box center [383, 162] width 541 height 22
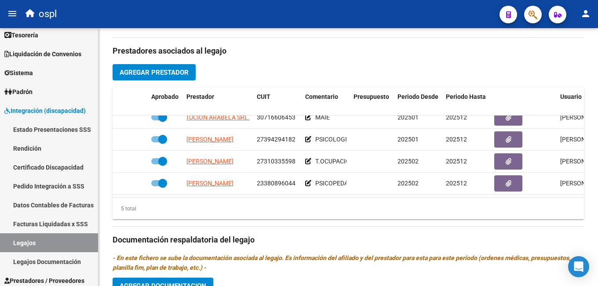
copy div "[PERSON_NAME] 27310335598"
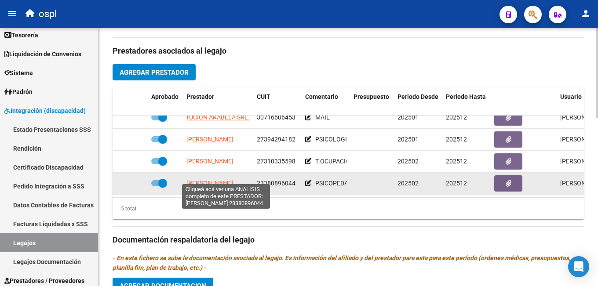
scroll to position [0, 16]
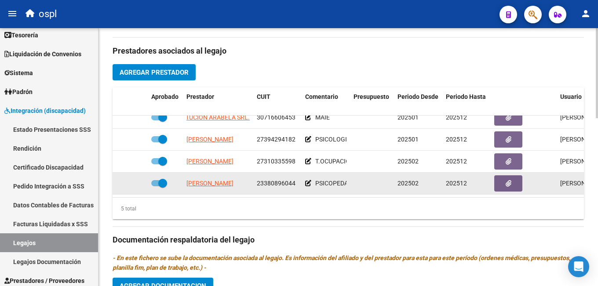
drag, startPoint x: 184, startPoint y: 178, endPoint x: 296, endPoint y: 175, distance: 111.3
click at [296, 175] on div "[PERSON_NAME] 23380896044 PSICOPEDAGOGIA 202502 202512 [PERSON_NAME] [DATE]" at bounding box center [383, 184] width 541 height 22
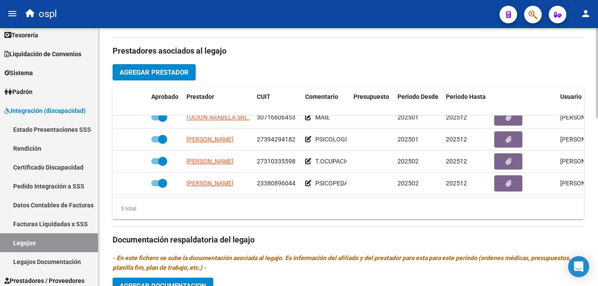
copy div "[PERSON_NAME] 23380896044"
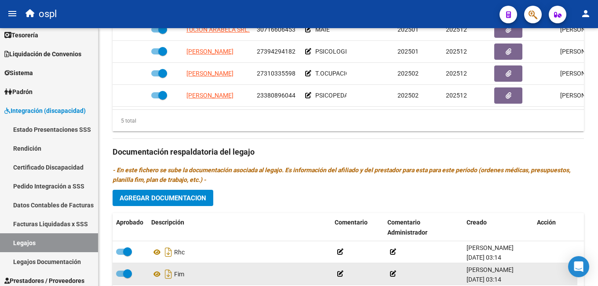
scroll to position [438, 0]
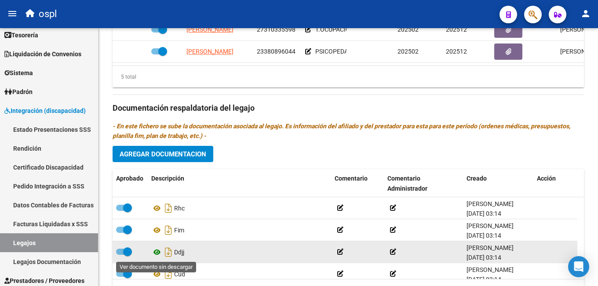
click at [161, 253] on icon at bounding box center [156, 252] width 11 height 11
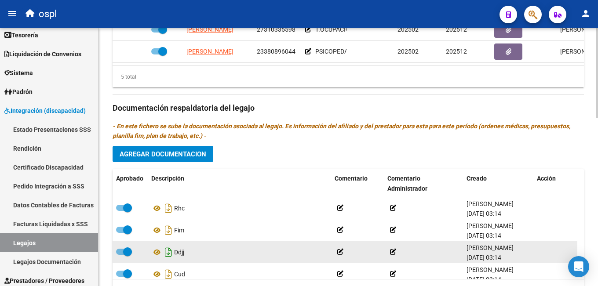
scroll to position [44, 0]
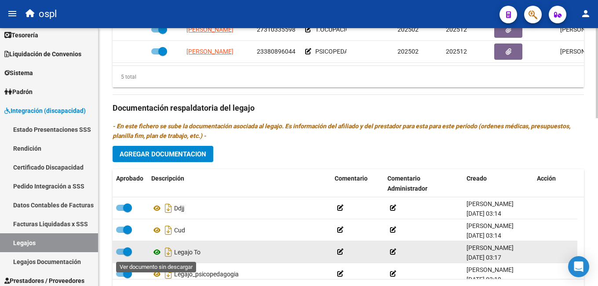
click at [157, 253] on icon at bounding box center [156, 252] width 11 height 11
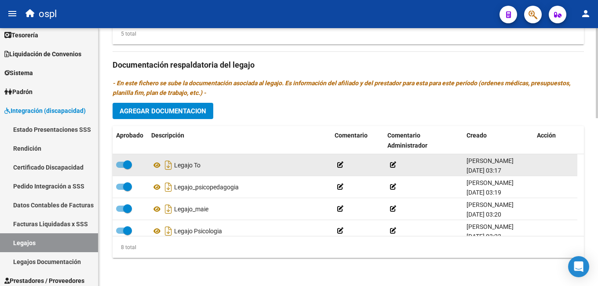
scroll to position [97, 0]
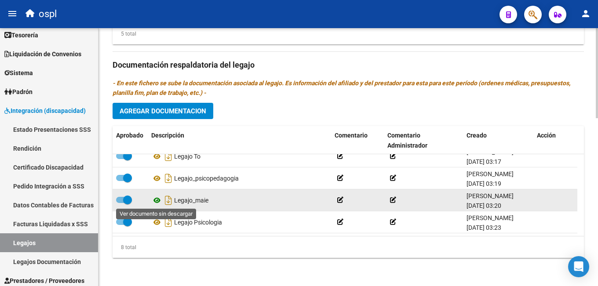
click at [158, 199] on icon at bounding box center [156, 200] width 11 height 11
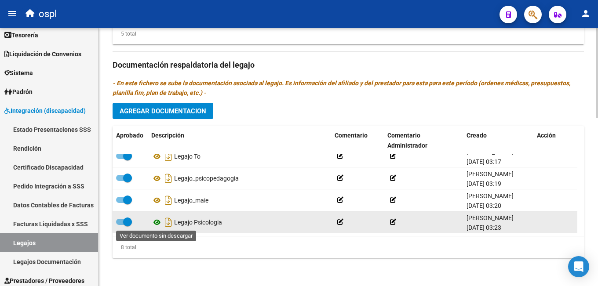
click at [154, 223] on icon at bounding box center [156, 222] width 11 height 11
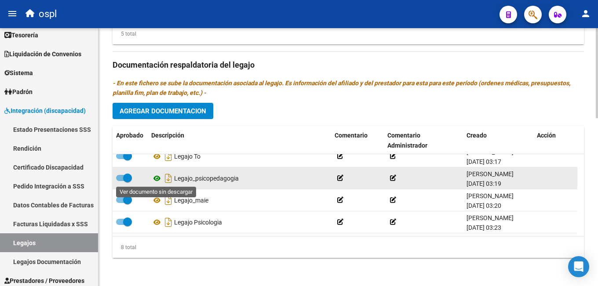
click at [159, 179] on icon at bounding box center [156, 178] width 11 height 11
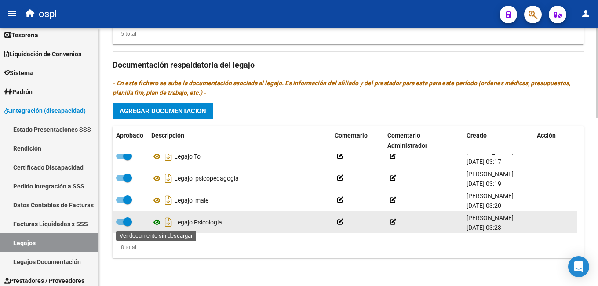
click at [157, 222] on icon at bounding box center [156, 222] width 11 height 11
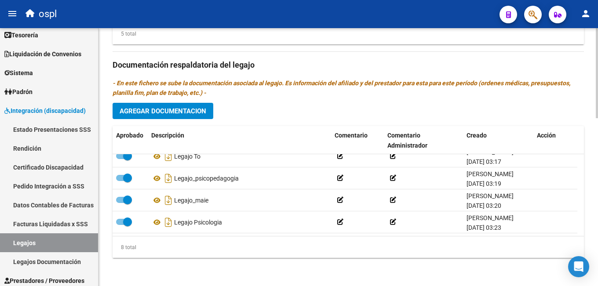
scroll to position [351, 0]
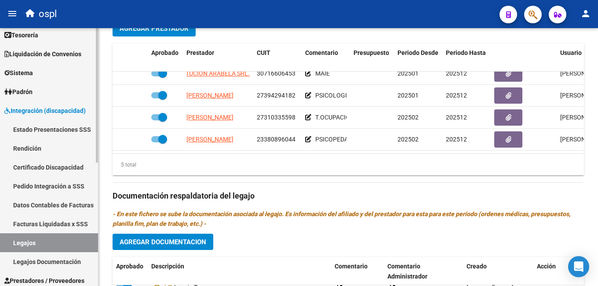
click at [47, 106] on span "Integración (discapacidad)" at bounding box center [44, 111] width 81 height 10
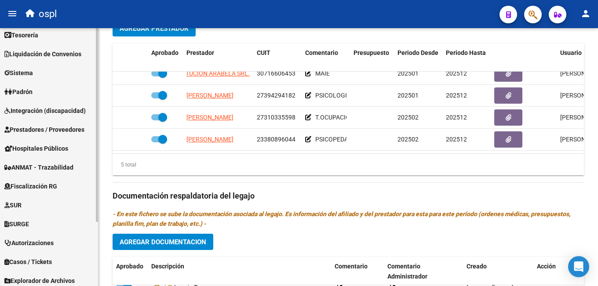
click at [59, 130] on span "Prestadores / Proveedores" at bounding box center [44, 130] width 80 height 10
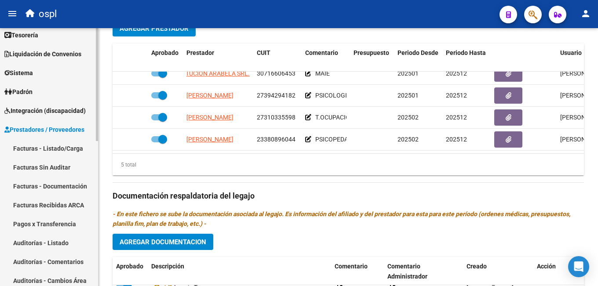
click at [56, 147] on link "Facturas - Listado/Carga" at bounding box center [49, 148] width 98 height 19
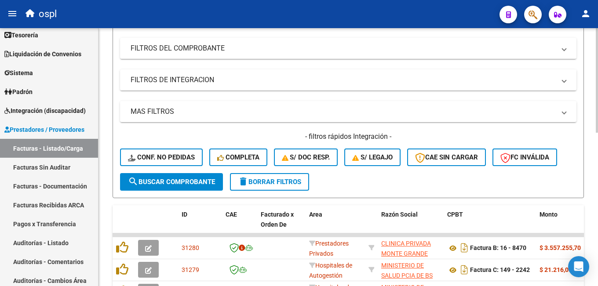
scroll to position [104, 0]
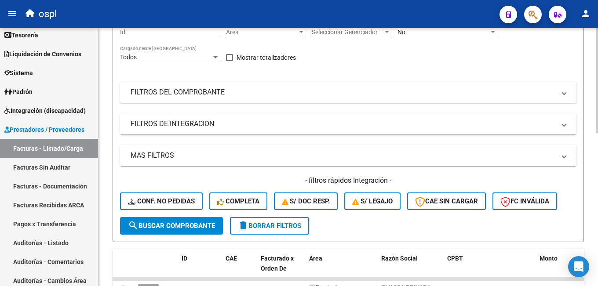
click at [253, 94] on mat-panel-title "FILTROS DEL COMPROBANTE" at bounding box center [343, 93] width 425 height 10
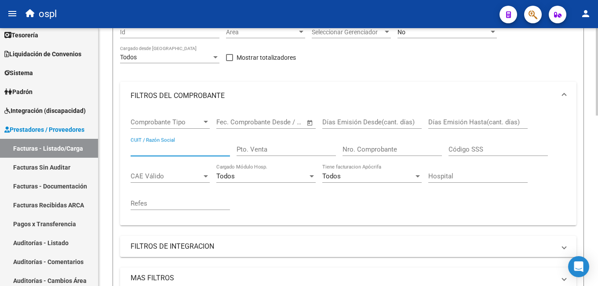
click at [188, 151] on input "CUIT / Razón Social" at bounding box center [180, 150] width 99 height 8
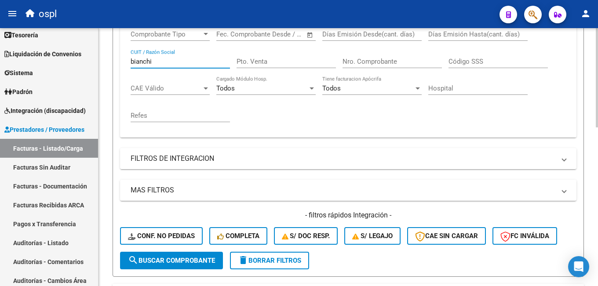
type input "bianchi"
click at [172, 257] on span "search Buscar Comprobante" at bounding box center [171, 261] width 87 height 8
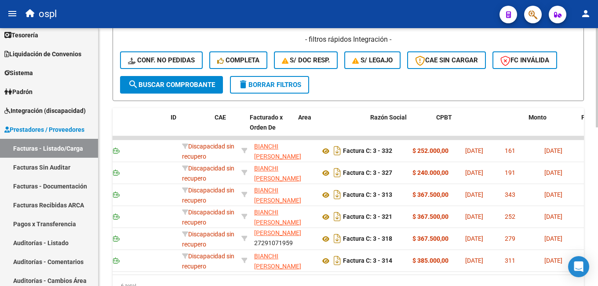
scroll to position [0, 0]
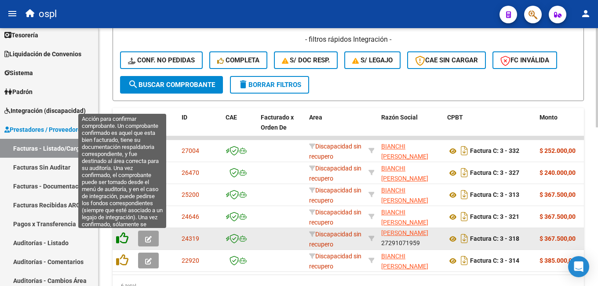
click at [122, 239] on icon at bounding box center [122, 238] width 12 height 12
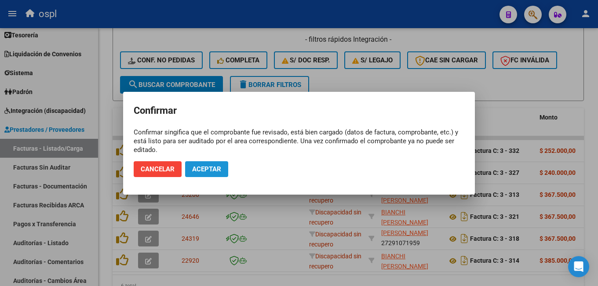
click at [210, 170] on span "Aceptar" at bounding box center [206, 169] width 29 height 8
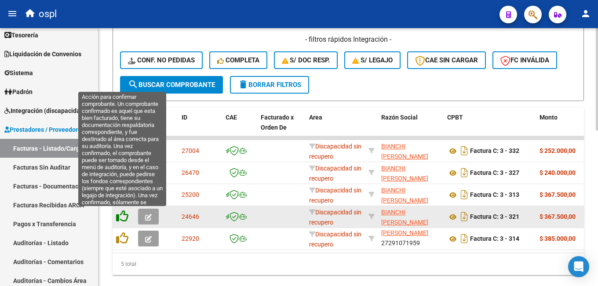
click at [124, 219] on icon at bounding box center [122, 216] width 12 height 12
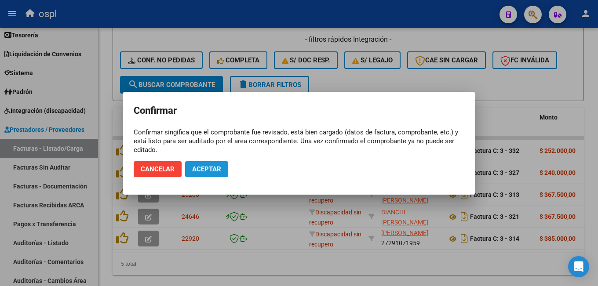
click at [211, 169] on span "Aceptar" at bounding box center [206, 169] width 29 height 8
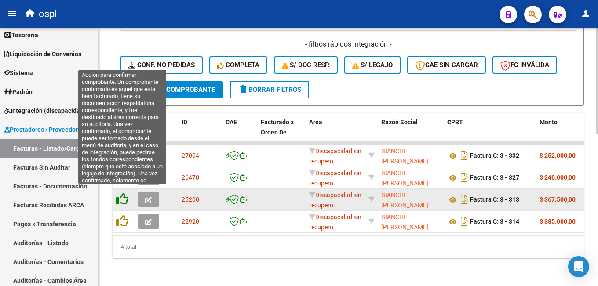
click at [124, 194] on icon at bounding box center [122, 199] width 12 height 12
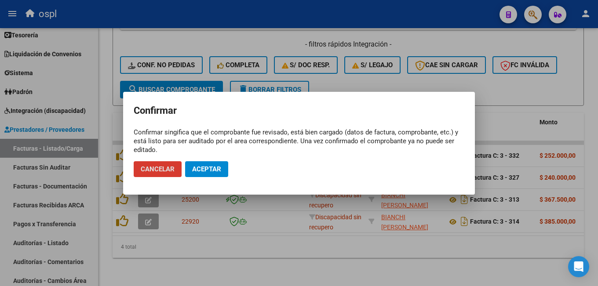
click at [206, 168] on span "Aceptar" at bounding box center [206, 169] width 29 height 8
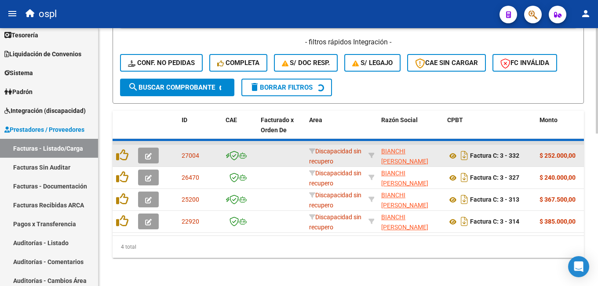
scroll to position [348, 0]
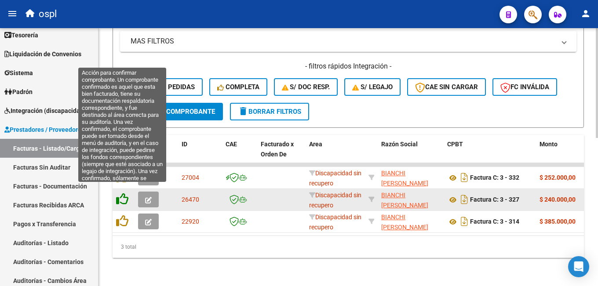
click at [121, 194] on icon at bounding box center [122, 199] width 12 height 12
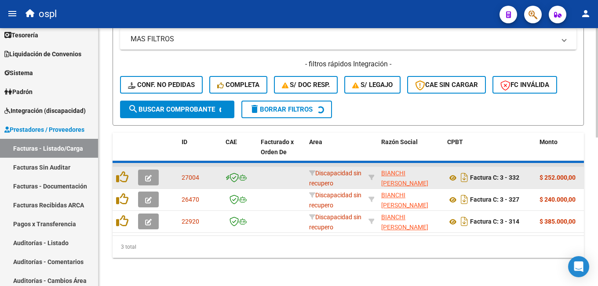
scroll to position [326, 0]
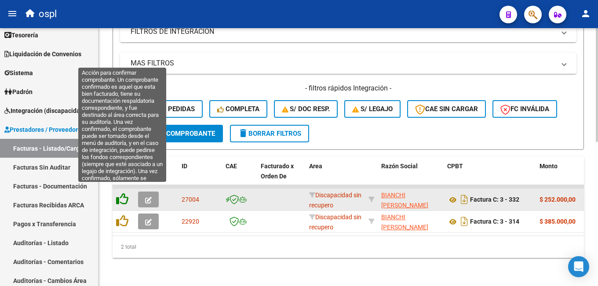
click at [125, 193] on icon at bounding box center [122, 199] width 12 height 12
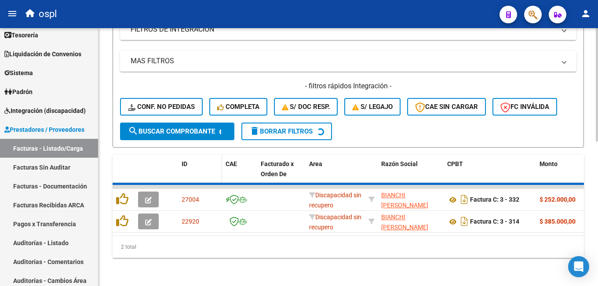
scroll to position [304, 0]
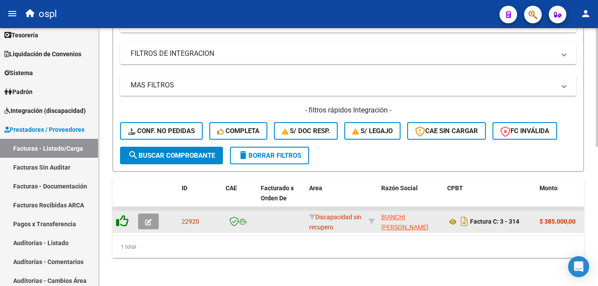
click at [124, 215] on icon at bounding box center [122, 221] width 12 height 12
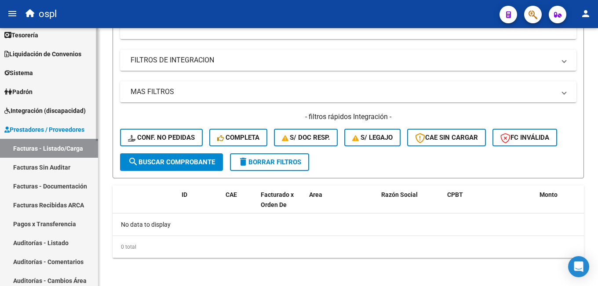
scroll to position [0, 0]
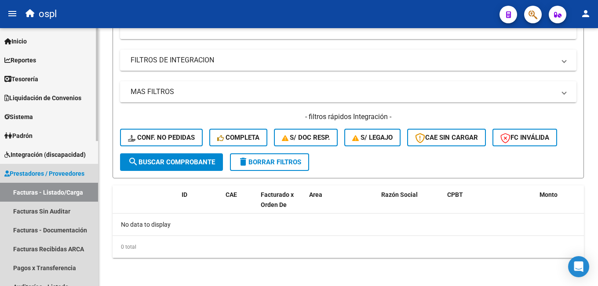
click at [39, 176] on span "Prestadores / Proveedores" at bounding box center [44, 174] width 80 height 10
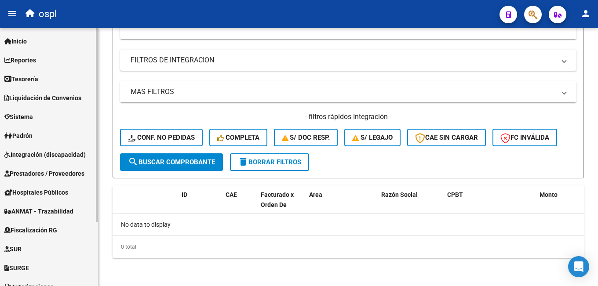
scroll to position [44, 0]
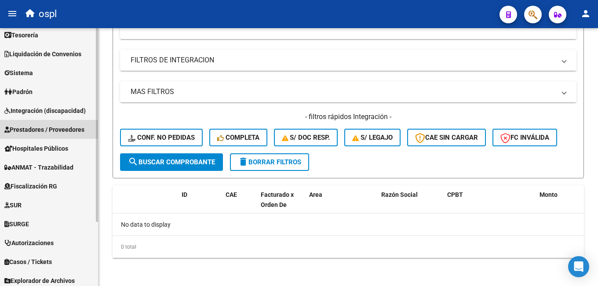
click at [41, 131] on span "Prestadores / Proveedores" at bounding box center [44, 130] width 80 height 10
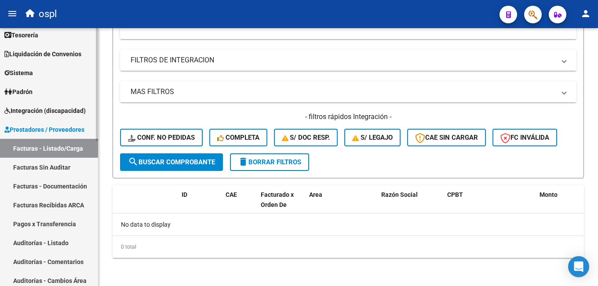
click at [46, 165] on link "Facturas Sin Auditar" at bounding box center [49, 167] width 98 height 19
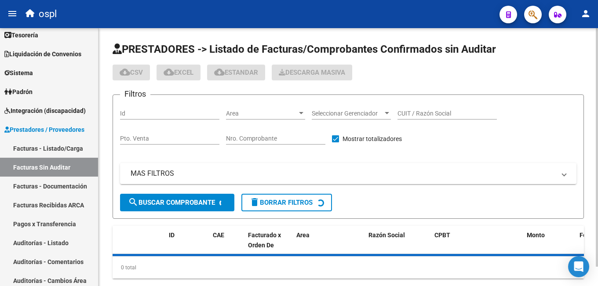
click at [414, 110] on input "CUIT / Razón Social" at bounding box center [447, 113] width 99 height 7
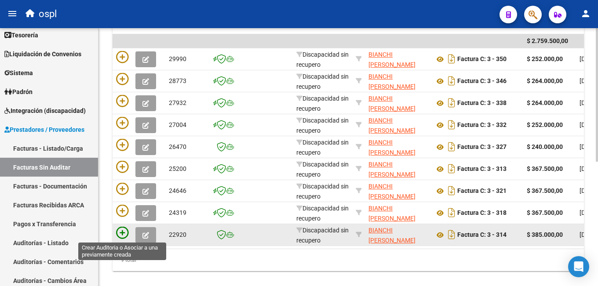
type input "bianchi"
click at [120, 233] on icon at bounding box center [122, 233] width 12 height 12
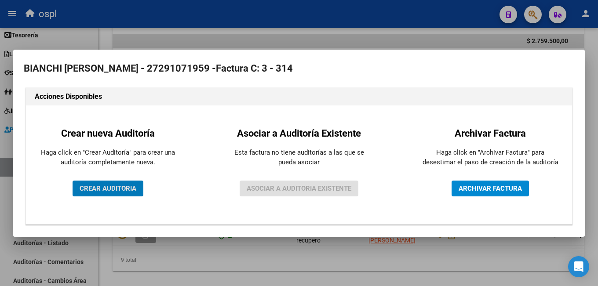
click at [111, 192] on span "CREAR AUDITORIA" at bounding box center [108, 189] width 57 height 8
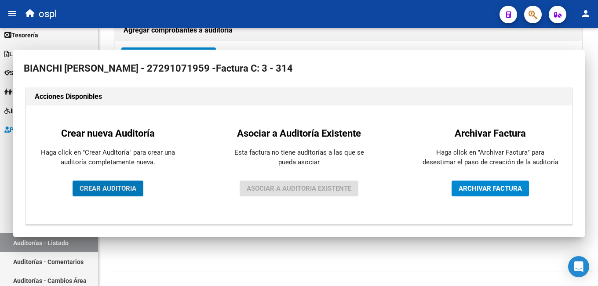
scroll to position [206, 0]
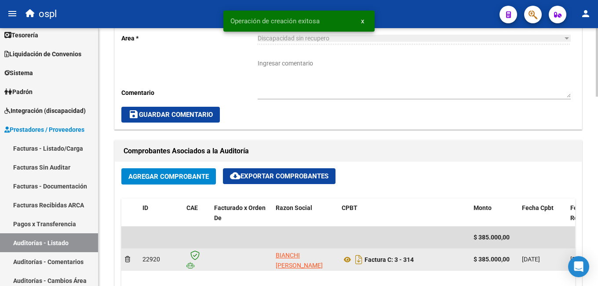
scroll to position [352, 0]
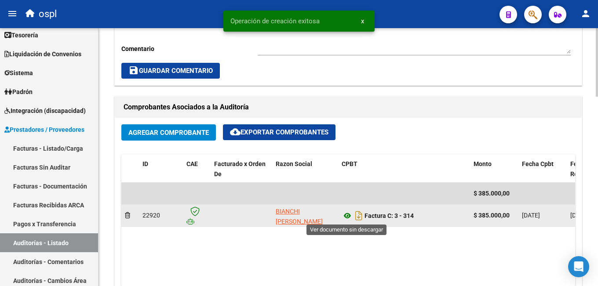
click at [347, 212] on icon at bounding box center [347, 216] width 11 height 11
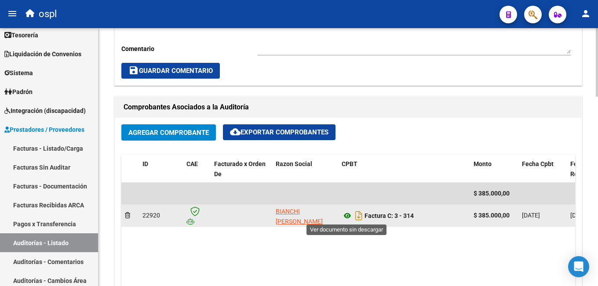
click at [347, 214] on icon at bounding box center [347, 216] width 11 height 11
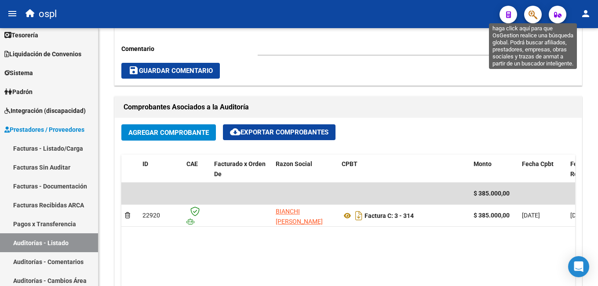
click at [533, 12] on icon "button" at bounding box center [533, 15] width 9 height 10
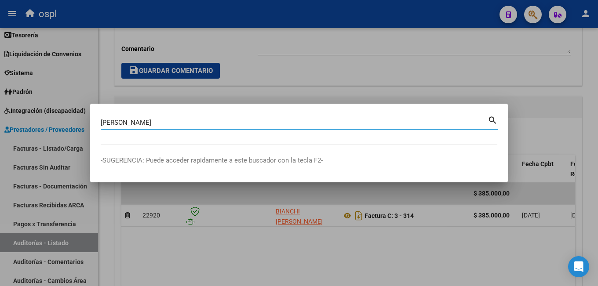
type input "[PERSON_NAME]"
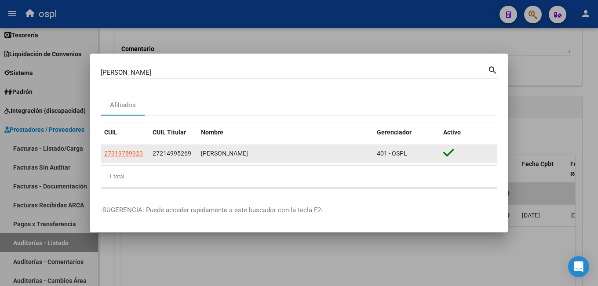
drag, startPoint x: 143, startPoint y: 153, endPoint x: 101, endPoint y: 154, distance: 42.7
click at [101, 154] on datatable-body-cell "27319789923" at bounding box center [125, 153] width 48 height 17
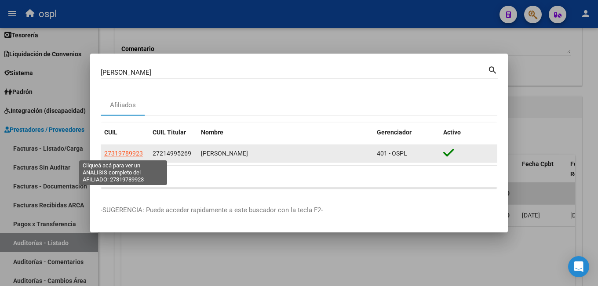
copy span "27319789923"
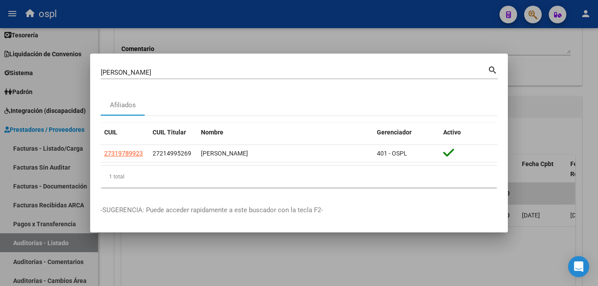
click at [183, 36] on div at bounding box center [299, 143] width 598 height 286
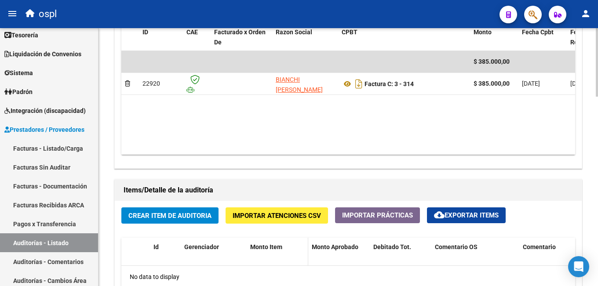
scroll to position [572, 0]
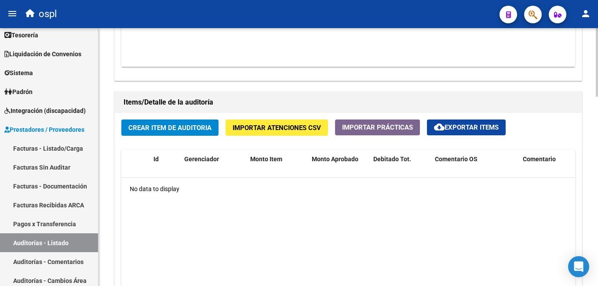
click at [168, 129] on span "Crear Item de Auditoria" at bounding box center [169, 128] width 83 height 8
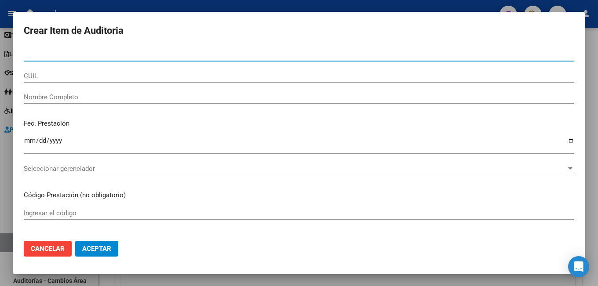
click at [105, 77] on input "CUIL" at bounding box center [299, 76] width 551 height 8
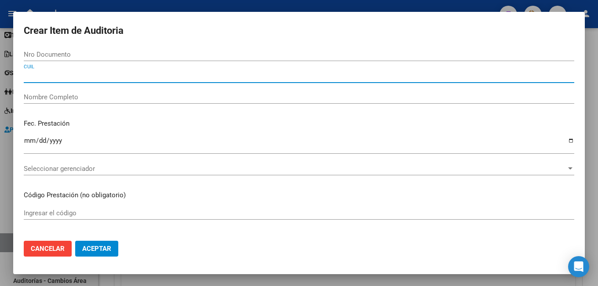
paste input "27319789923"
type input "27319789923"
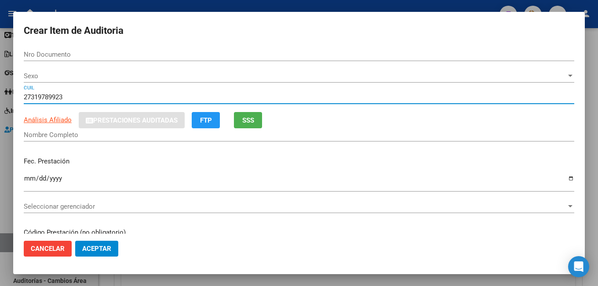
type input "31978992"
type input "[PERSON_NAME]"
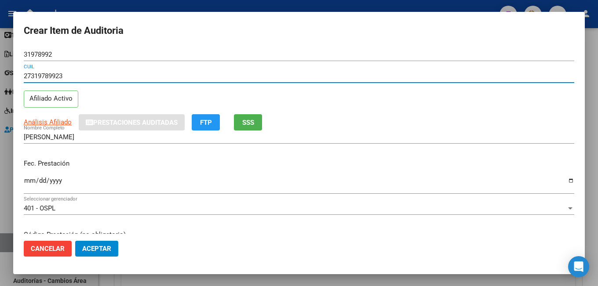
scroll to position [44, 0]
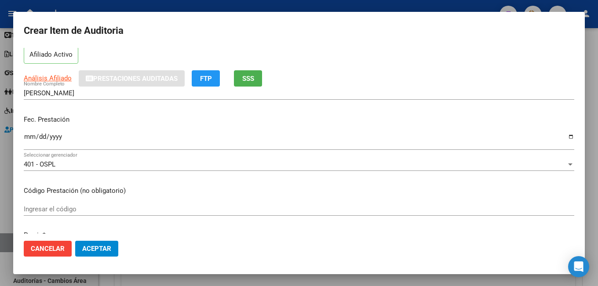
type input "27319789923"
click at [284, 4] on div at bounding box center [299, 143] width 598 height 286
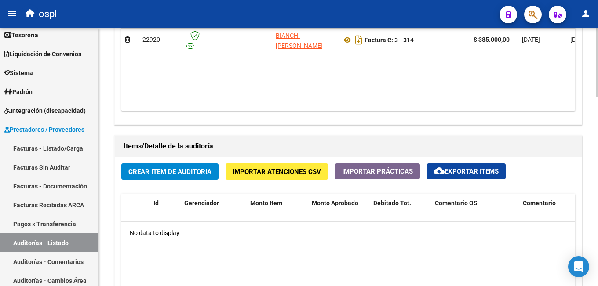
scroll to position [484, 0]
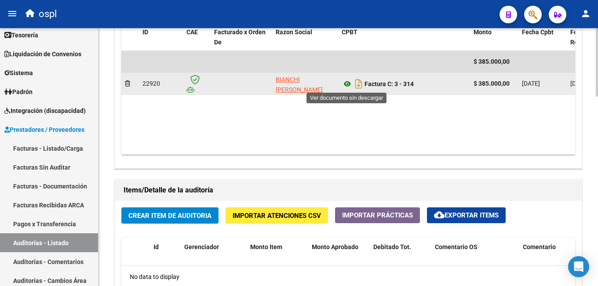
click at [347, 83] on icon at bounding box center [347, 84] width 11 height 11
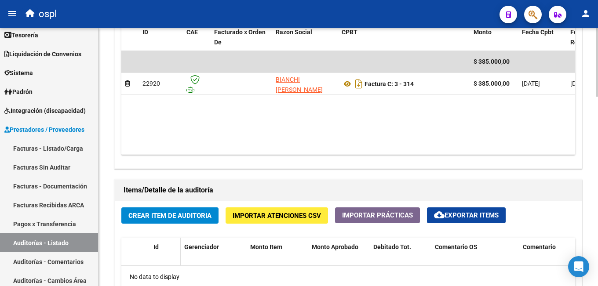
scroll to position [528, 0]
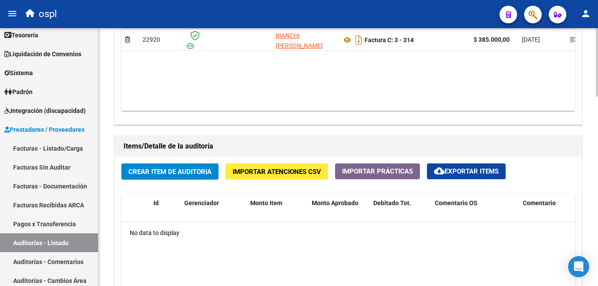
click at [171, 172] on span "Crear Item de Auditoria" at bounding box center [169, 172] width 83 height 8
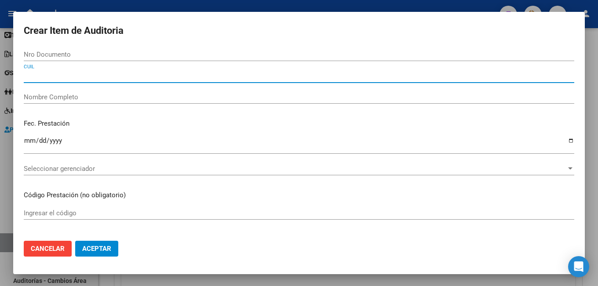
click at [87, 78] on input "CUIL" at bounding box center [299, 76] width 551 height 8
paste input "27319789923"
type input "27319789923"
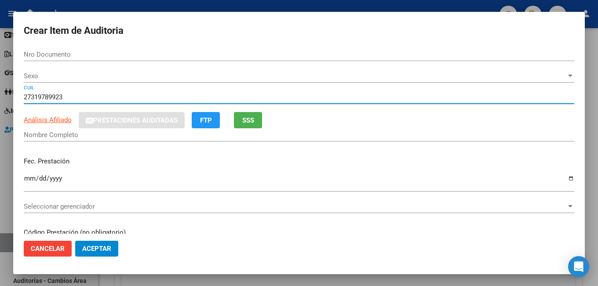
type input "31978992"
type input "[PERSON_NAME]"
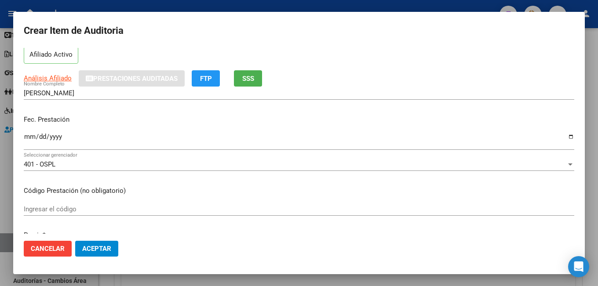
scroll to position [88, 0]
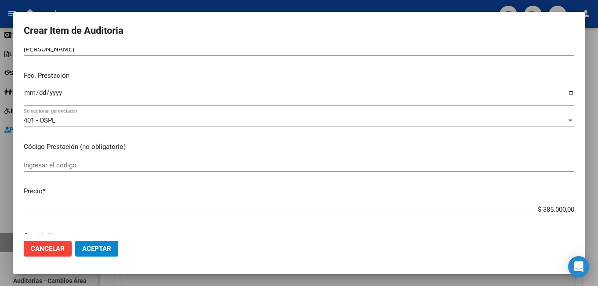
type input "27319789923"
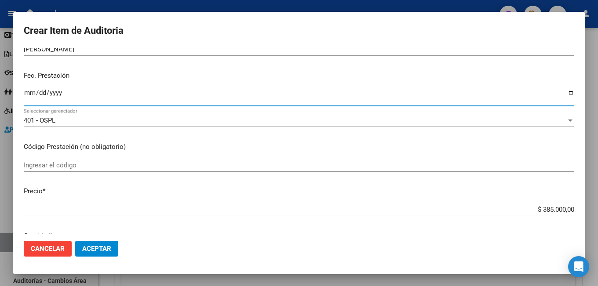
click at [28, 95] on input "Ingresar la fecha" at bounding box center [299, 96] width 551 height 14
type input "[DATE]"
click at [94, 166] on input "Ingresar el código" at bounding box center [299, 165] width 551 height 8
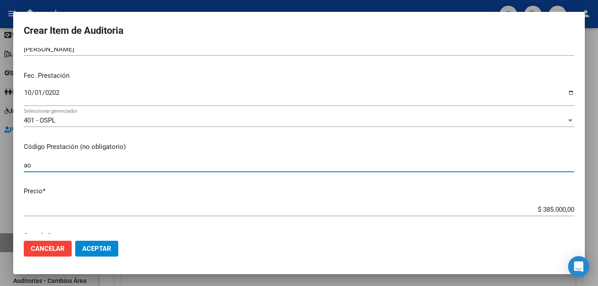
type input "a"
type input "ACOMPAÑANTE TERAPEUTICO (SIN SUBSIDIO)"
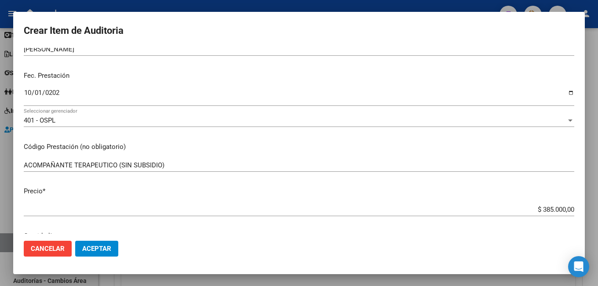
click at [354, 105] on div "[DATE] Ingresar la fecha" at bounding box center [299, 96] width 551 height 19
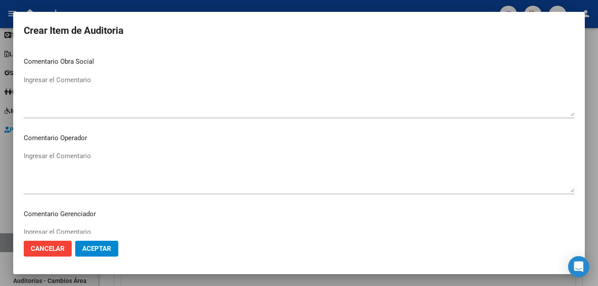
scroll to position [440, 0]
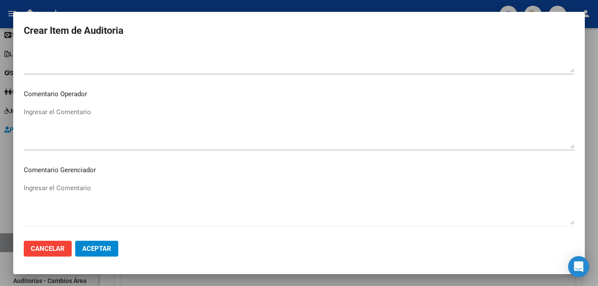
click at [91, 254] on button "Aceptar" at bounding box center [96, 249] width 43 height 16
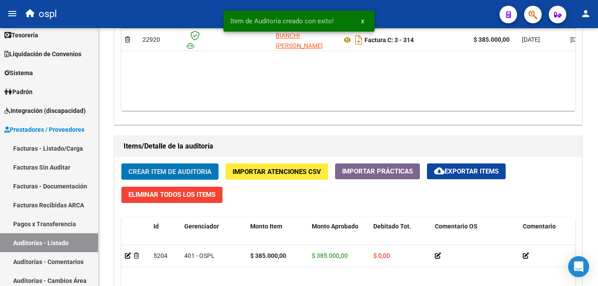
scroll to position [528, 0]
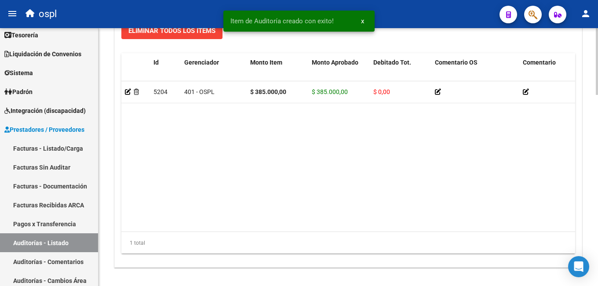
scroll to position [736, 0]
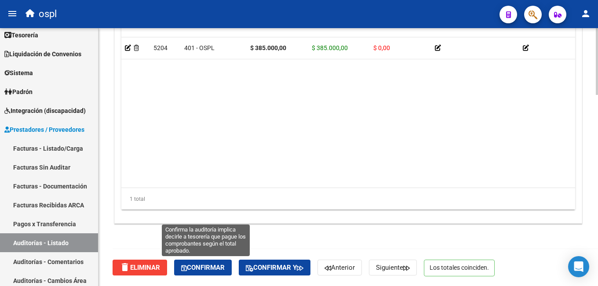
click at [202, 267] on span "Confirmar" at bounding box center [203, 268] width 44 height 8
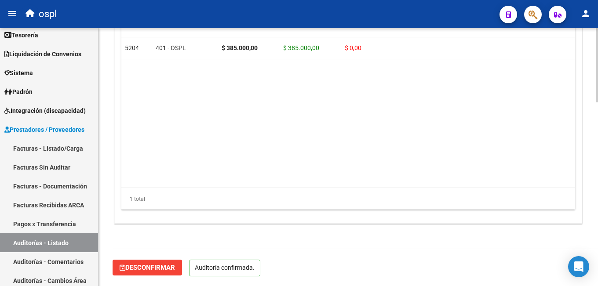
scroll to position [637, 0]
type input "202509"
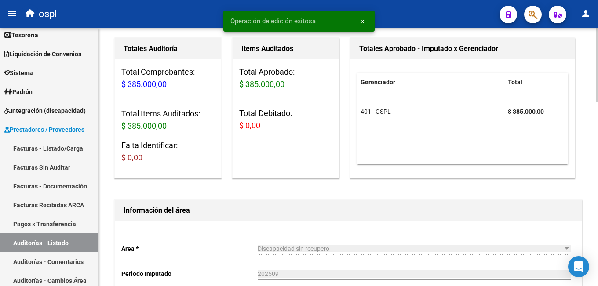
scroll to position [0, 0]
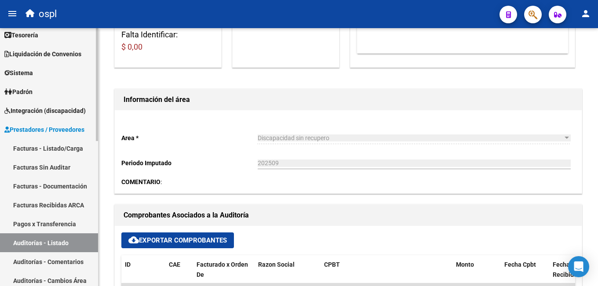
click at [43, 243] on link "Auditorías - Listado" at bounding box center [49, 243] width 98 height 19
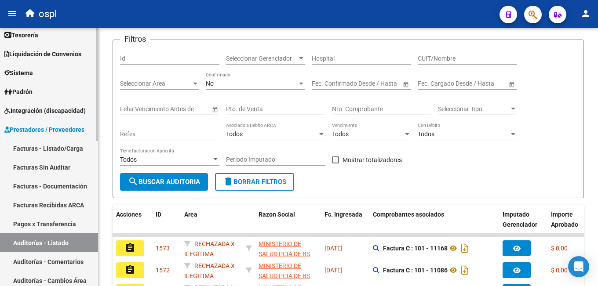
scroll to position [176, 0]
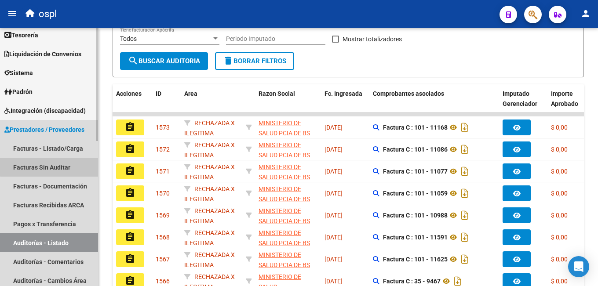
click at [55, 166] on link "Facturas Sin Auditar" at bounding box center [49, 167] width 98 height 19
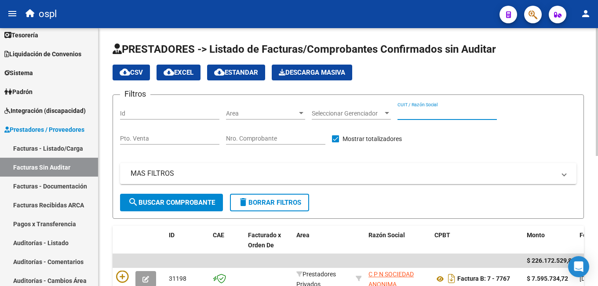
click at [415, 116] on input "CUIT / Razón Social" at bounding box center [447, 113] width 99 height 7
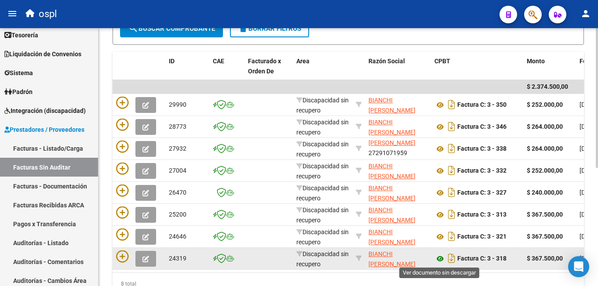
type input "BIANCHI"
click at [439, 259] on icon at bounding box center [440, 259] width 11 height 11
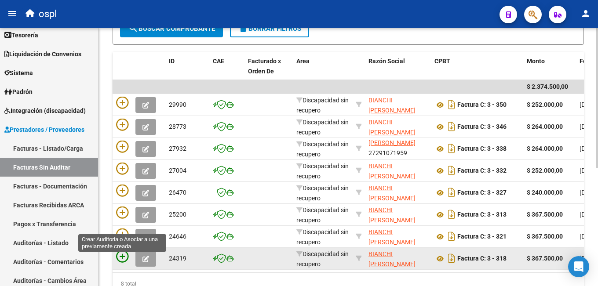
click at [123, 257] on icon at bounding box center [122, 257] width 12 height 12
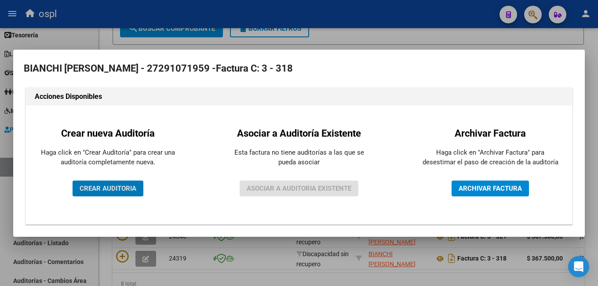
click at [136, 188] on span "CREAR AUDITORIA" at bounding box center [108, 189] width 57 height 8
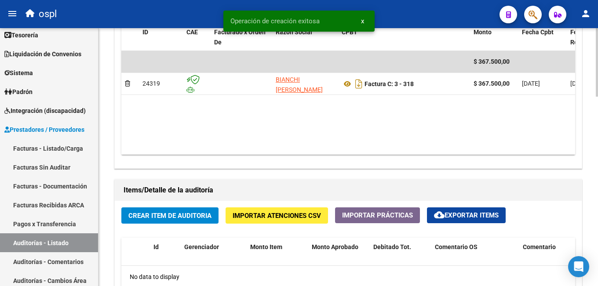
scroll to position [528, 0]
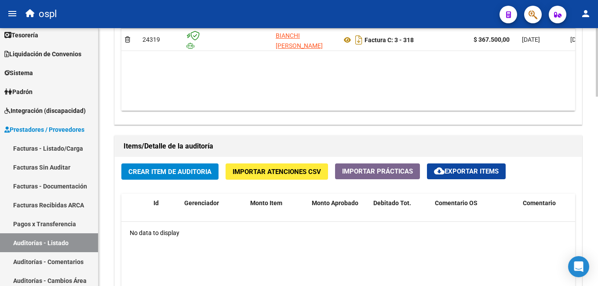
click at [176, 168] on span "Crear Item de Auditoria" at bounding box center [169, 172] width 83 height 8
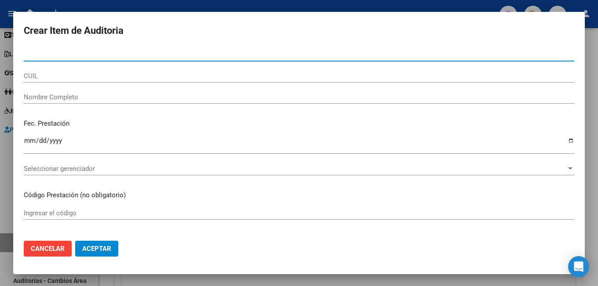
click at [126, 78] on input "CUIL" at bounding box center [299, 76] width 551 height 8
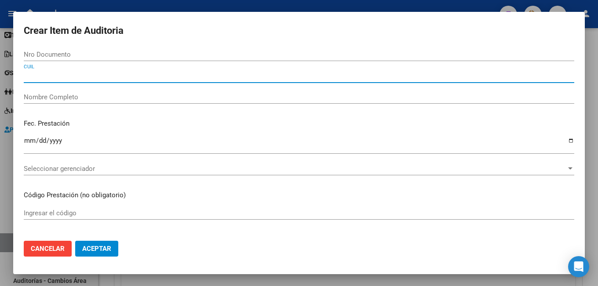
paste input "27319789923"
type input "27319789923"
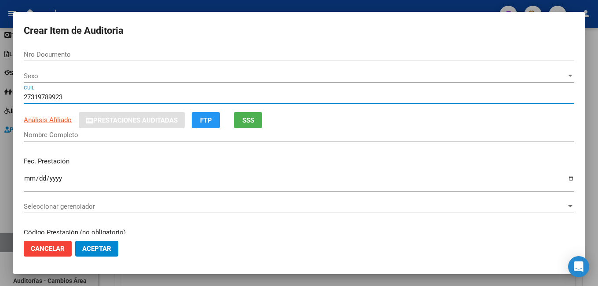
type input "31978992"
type input "[PERSON_NAME]"
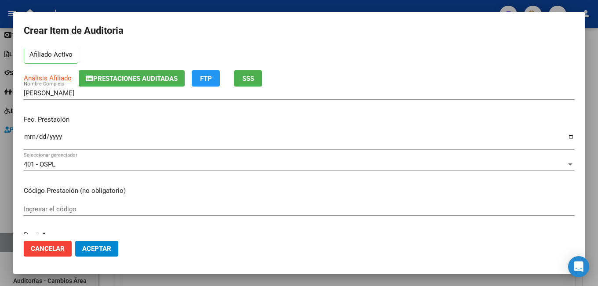
scroll to position [88, 0]
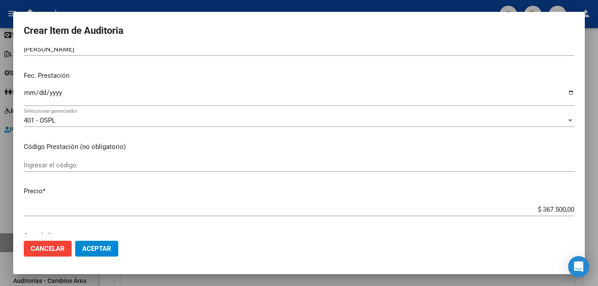
type input "27319789923"
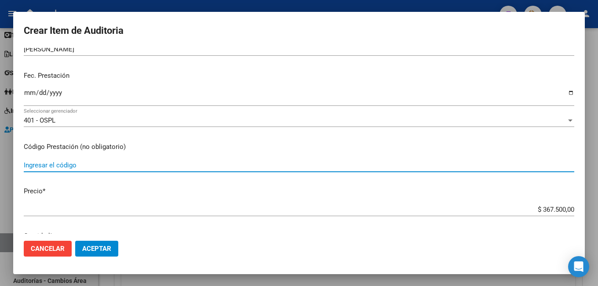
click at [70, 167] on input "Ingresar el código" at bounding box center [299, 165] width 551 height 8
type input "ACOMPAÑANTE TERAPEUTICO (SIN SUBSIDIO"
click at [75, 241] on button "Aceptar" at bounding box center [96, 249] width 43 height 16
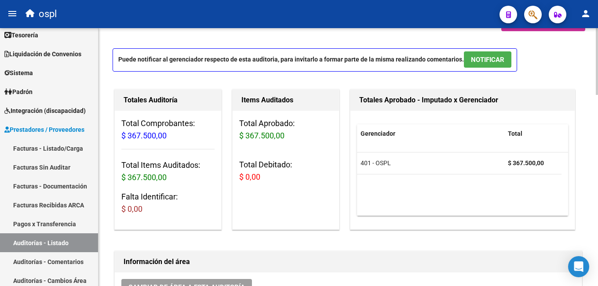
scroll to position [0, 0]
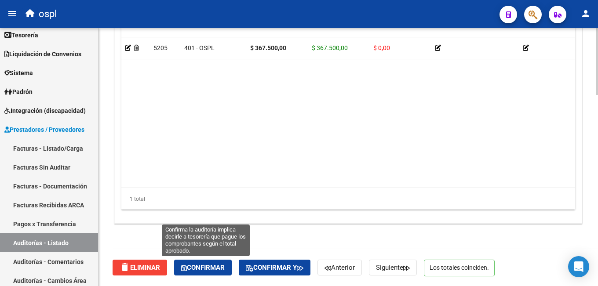
drag, startPoint x: 196, startPoint y: 263, endPoint x: 250, endPoint y: 256, distance: 54.7
click at [196, 263] on button "Confirmar" at bounding box center [203, 268] width 58 height 16
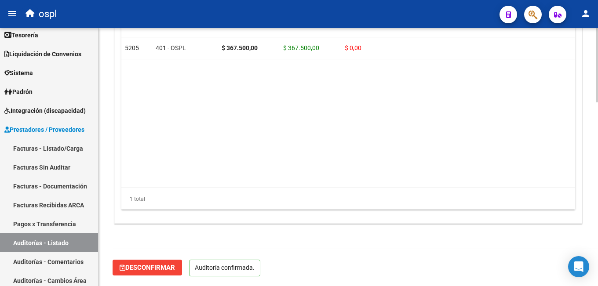
scroll to position [637, 0]
type input "202509"
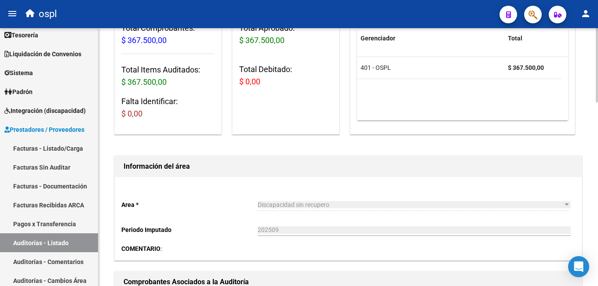
scroll to position [0, 0]
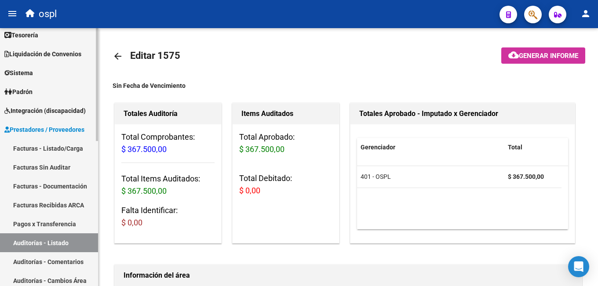
click at [57, 246] on link "Auditorías - Listado" at bounding box center [49, 243] width 98 height 19
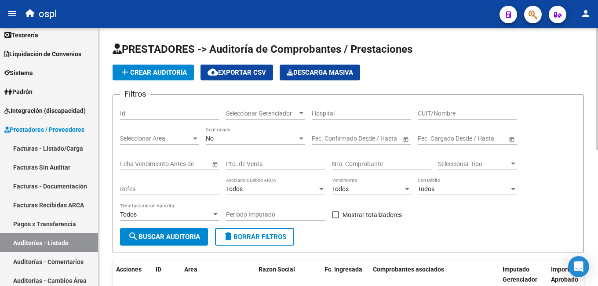
click at [432, 112] on input "CUIT/Nombre" at bounding box center [467, 113] width 99 height 7
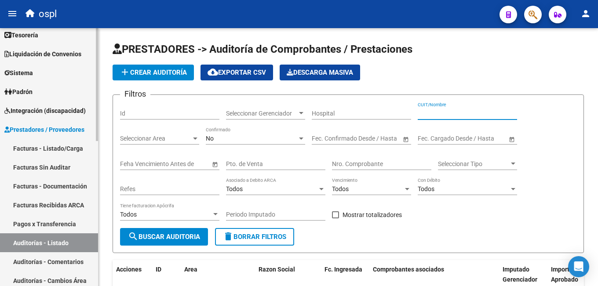
click at [65, 154] on link "Facturas - Listado/Carga" at bounding box center [49, 148] width 98 height 19
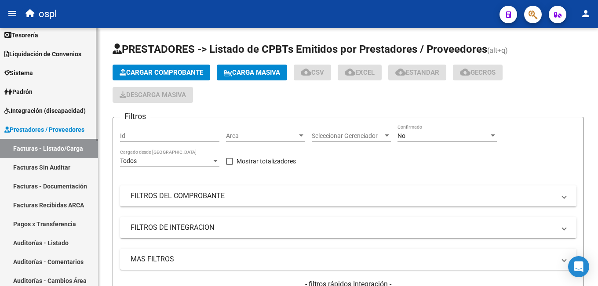
click at [62, 164] on link "Facturas Sin Auditar" at bounding box center [49, 167] width 98 height 19
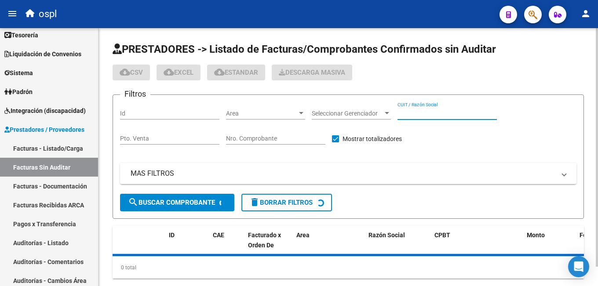
click at [420, 113] on input "CUIT / Razón Social" at bounding box center [447, 113] width 99 height 7
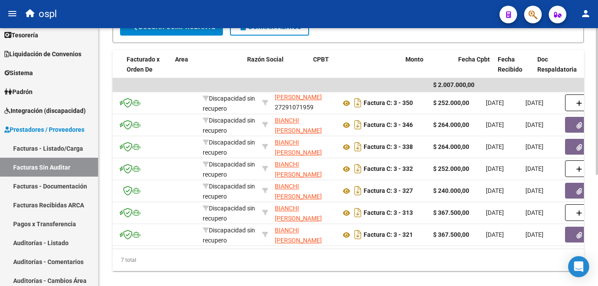
scroll to position [0, 121]
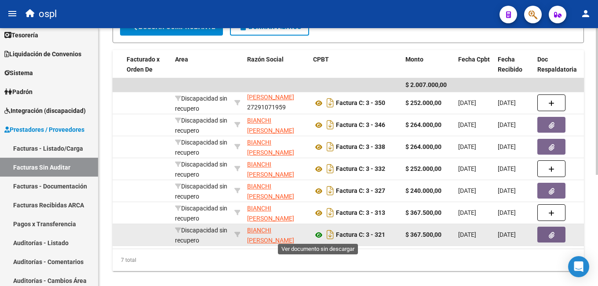
type input "BIANCHI"
click at [318, 236] on icon at bounding box center [318, 235] width 11 height 11
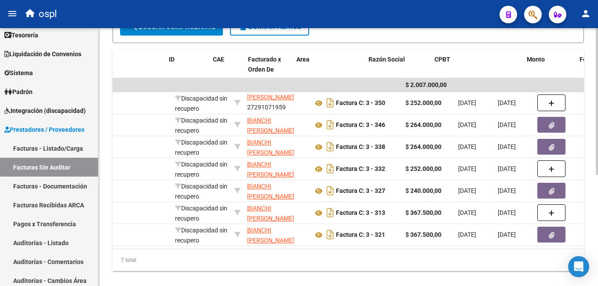
scroll to position [0, 0]
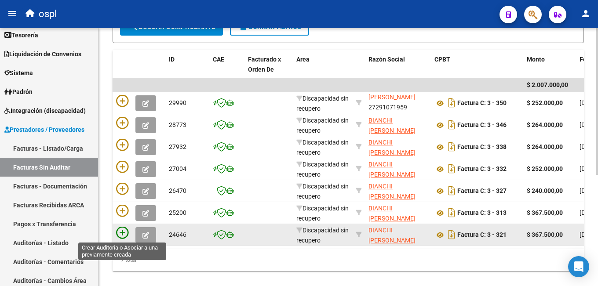
click at [124, 232] on icon at bounding box center [122, 233] width 12 height 12
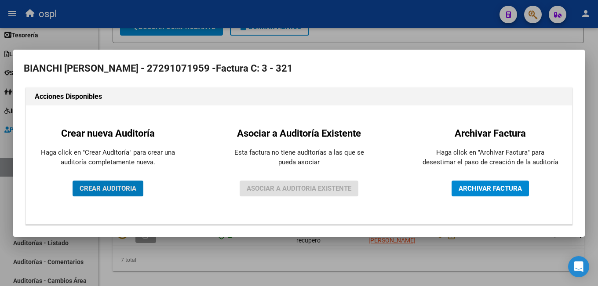
click at [105, 188] on span "CREAR AUDITORIA" at bounding box center [108, 189] width 57 height 8
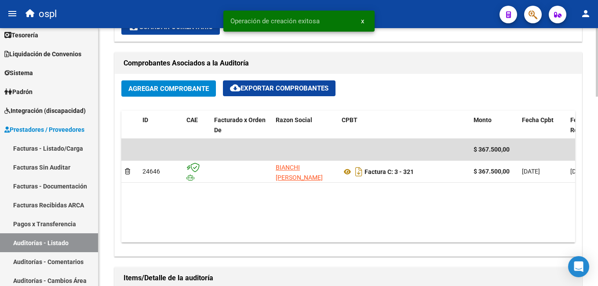
scroll to position [484, 0]
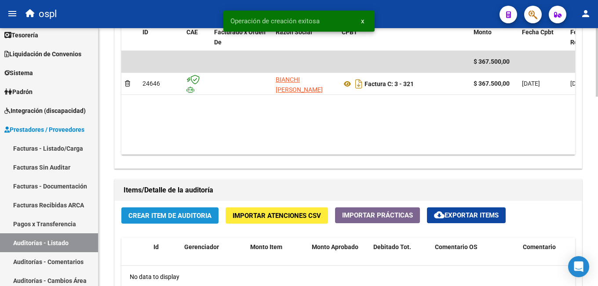
click at [178, 215] on span "Crear Item de Auditoria" at bounding box center [169, 216] width 83 height 8
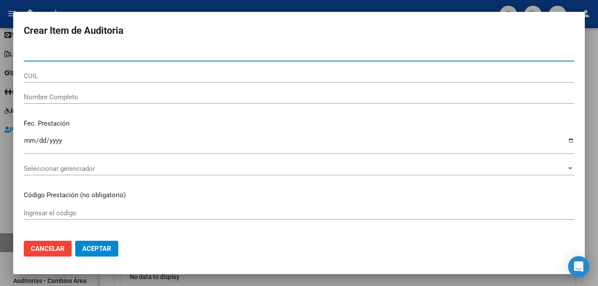
click at [69, 78] on input "CUIL" at bounding box center [299, 76] width 551 height 8
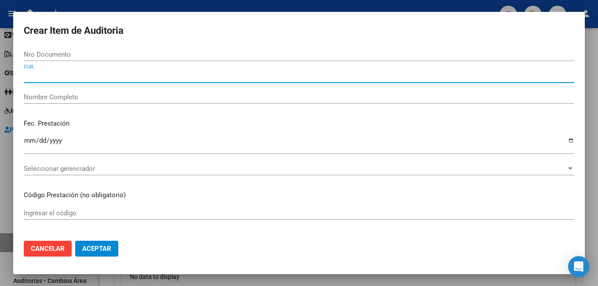
paste input "27319789923"
type input "27319789923"
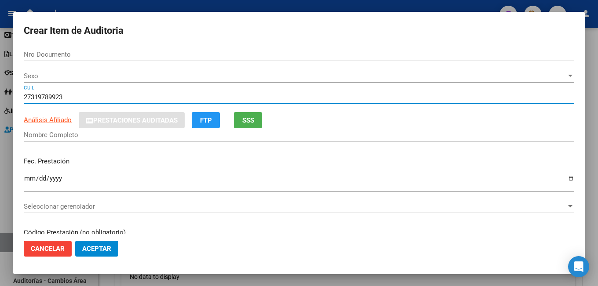
type input "31978992"
type input "[PERSON_NAME]"
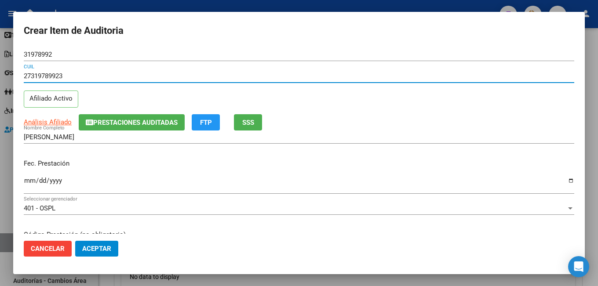
type input "27319789923"
click at [24, 183] on input "Ingresar la fecha" at bounding box center [299, 184] width 551 height 14
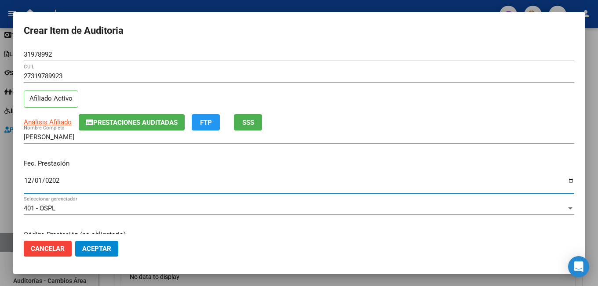
type input "[DATE]"
click at [158, 177] on input "[DATE]" at bounding box center [299, 184] width 551 height 14
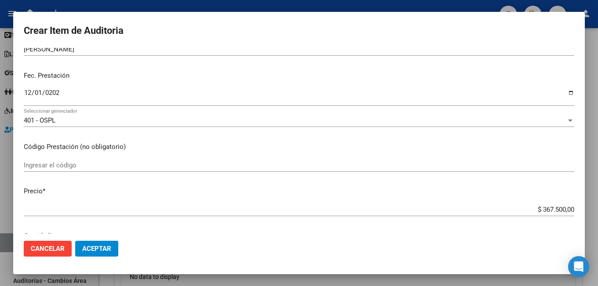
click at [95, 169] on div "Ingresar el código" at bounding box center [299, 165] width 551 height 13
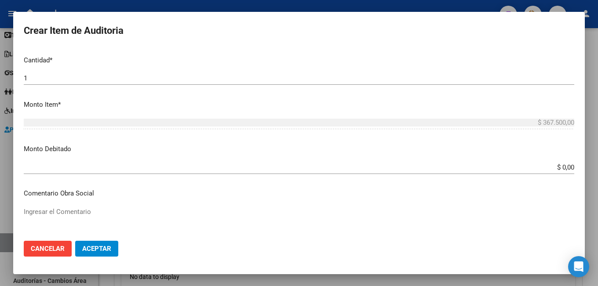
scroll to position [352, 0]
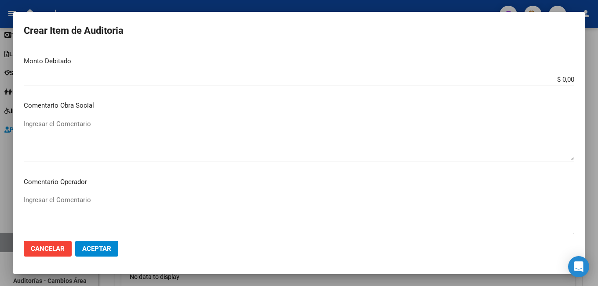
type input "ACOMPAÑANTE TERAPEUTICO (SIN SUBSIDIO)"
click at [98, 252] on span "Aceptar" at bounding box center [96, 249] width 29 height 8
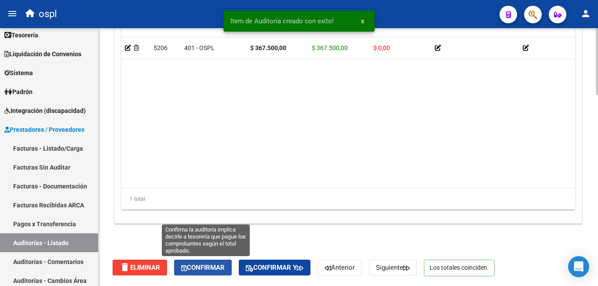
click at [204, 262] on button "Confirmar" at bounding box center [203, 268] width 58 height 16
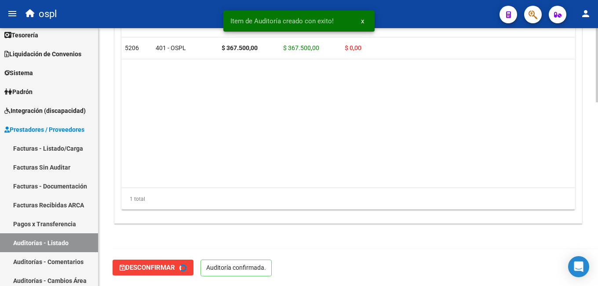
type input "202509"
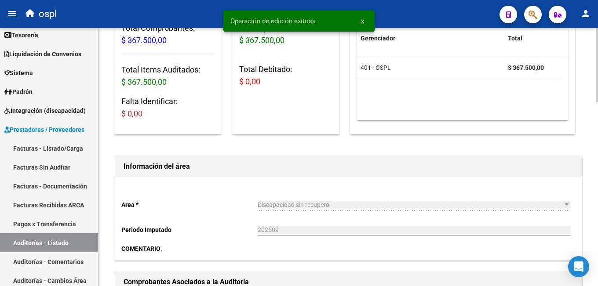
scroll to position [0, 0]
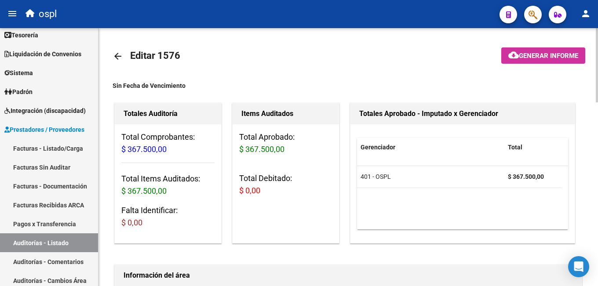
click at [120, 57] on mat-icon "arrow_back" at bounding box center [118, 56] width 11 height 11
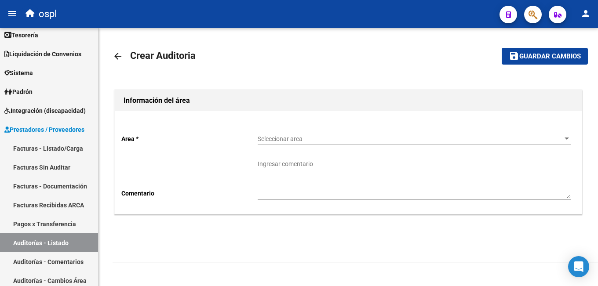
click at [116, 58] on mat-icon "arrow_back" at bounding box center [118, 56] width 11 height 11
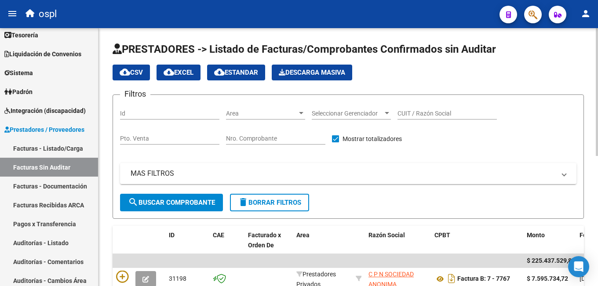
click at [411, 112] on input "CUIT / Razón Social" at bounding box center [447, 113] width 99 height 7
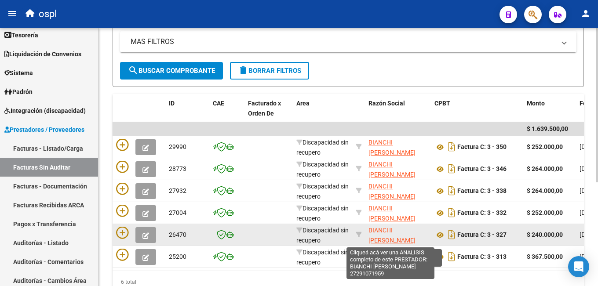
scroll to position [2, 0]
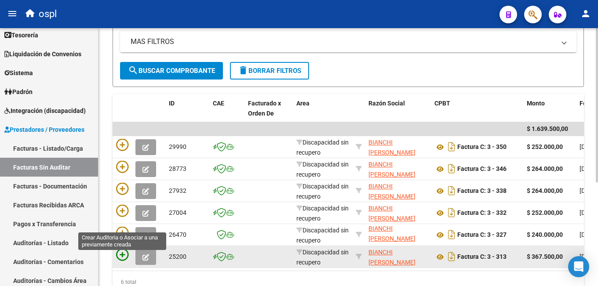
type input "BIANCHI"
click at [121, 256] on icon at bounding box center [122, 255] width 12 height 12
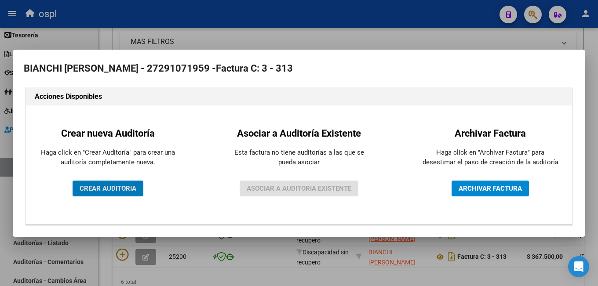
click at [300, 279] on div at bounding box center [299, 143] width 598 height 286
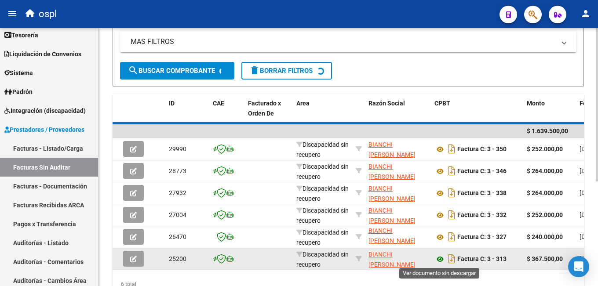
click at [438, 259] on icon at bounding box center [440, 259] width 11 height 11
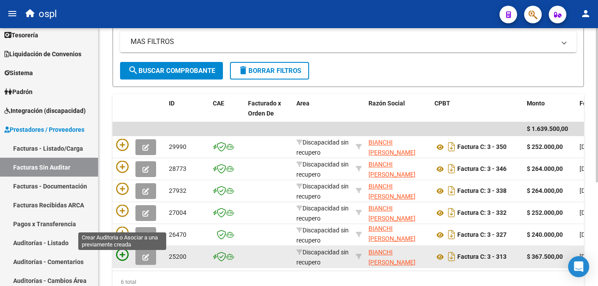
click at [120, 253] on icon at bounding box center [122, 255] width 12 height 12
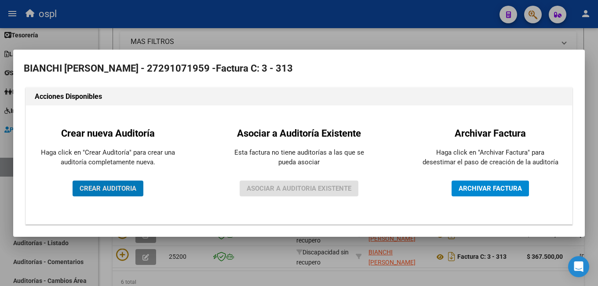
click at [102, 184] on button "CREAR AUDITORIA" at bounding box center [108, 189] width 71 height 16
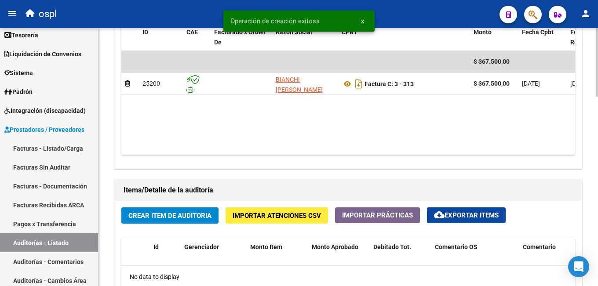
scroll to position [572, 0]
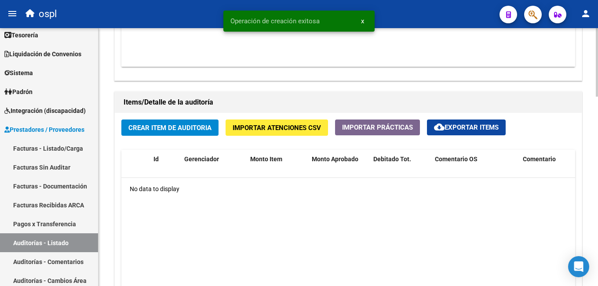
click at [175, 134] on button "Crear Item de Auditoria" at bounding box center [169, 128] width 97 height 16
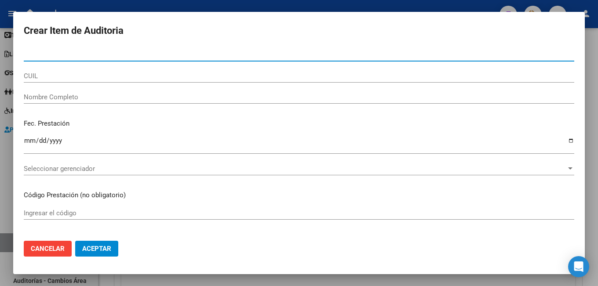
click at [131, 82] on div "CUIL" at bounding box center [299, 75] width 551 height 13
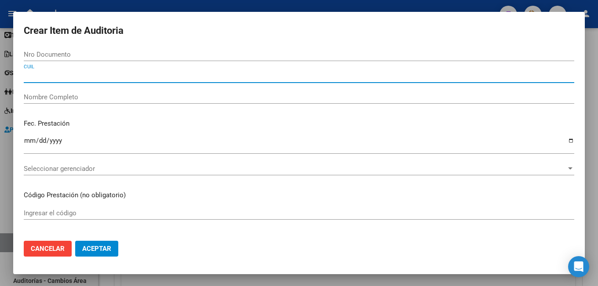
paste input "27319789923"
type input "27319789923"
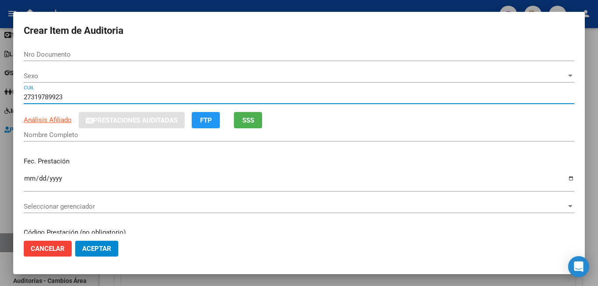
type input "31978992"
type input "[PERSON_NAME]"
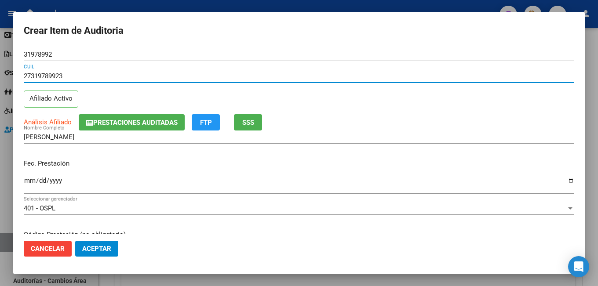
scroll to position [44, 0]
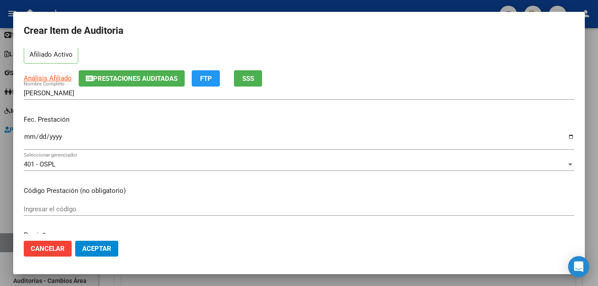
type input "27319789923"
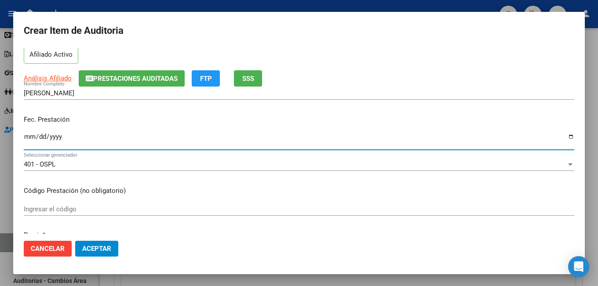
click at [26, 139] on input "Ingresar la fecha" at bounding box center [299, 140] width 551 height 14
type input "[DATE]"
click at [98, 177] on div "401 - OSPL Seleccionar gerenciador" at bounding box center [299, 169] width 551 height 22
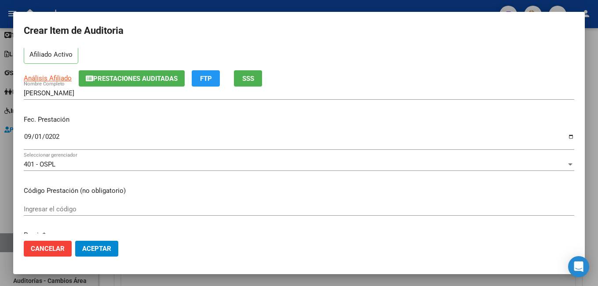
click at [71, 216] on div "Ingresar el código" at bounding box center [299, 214] width 551 height 22
click at [76, 212] on input "Ingresar el código" at bounding box center [299, 209] width 551 height 8
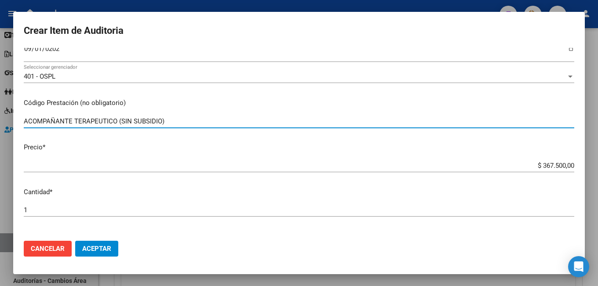
scroll to position [176, 0]
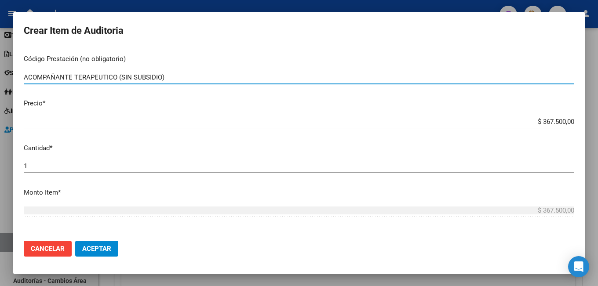
type input "ACOMPAÑANTE TERAPEUTICO (SIN SUBSIDIO)"
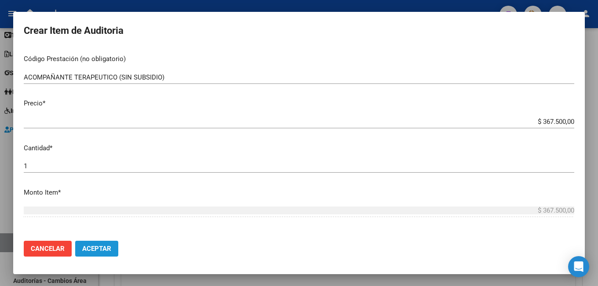
click at [104, 247] on span "Aceptar" at bounding box center [96, 249] width 29 height 8
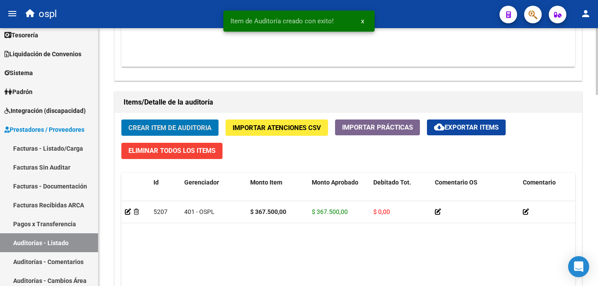
scroll to position [572, 0]
click at [212, 255] on datatable-body "5207 401 - OSPL $ 367.500,00 $ 367.500,00 $ 0,00 27319789923 31978992 [PERSON_N…" at bounding box center [348, 276] width 454 height 150
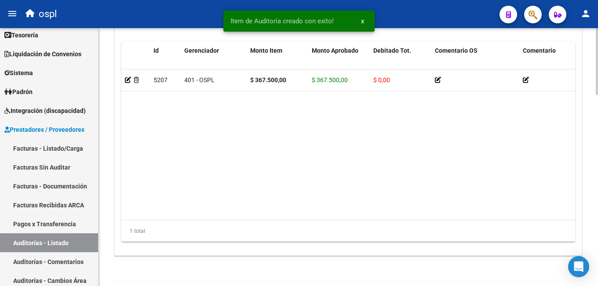
scroll to position [736, 0]
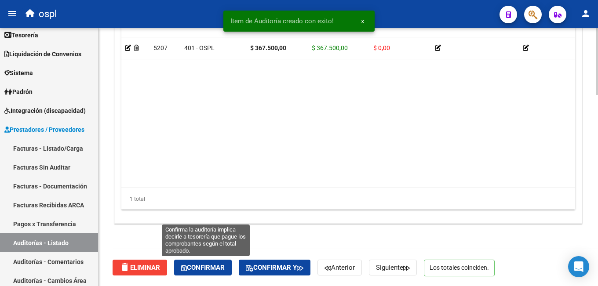
click at [197, 264] on span "Confirmar" at bounding box center [203, 268] width 44 height 8
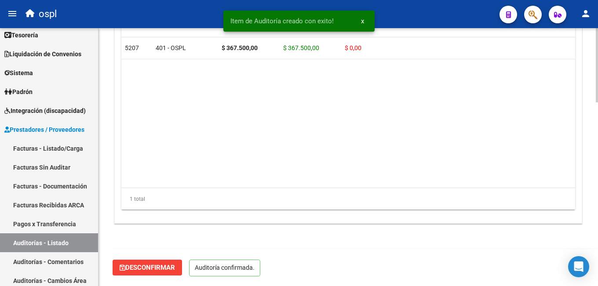
scroll to position [637, 0]
type input "202509"
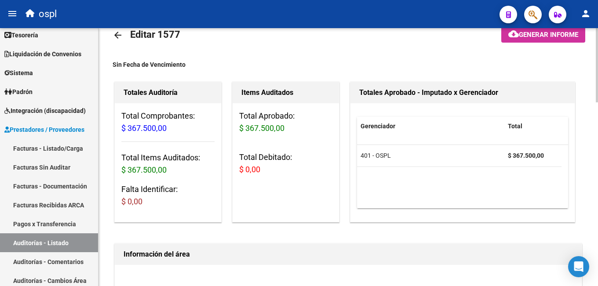
scroll to position [0, 0]
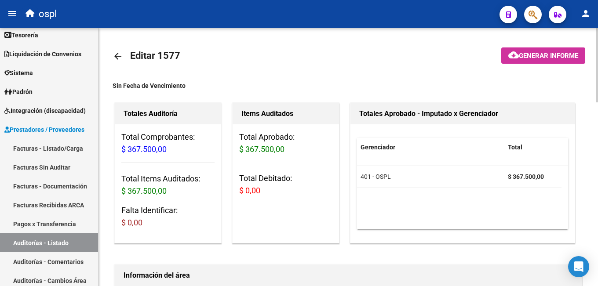
click at [120, 57] on mat-icon "arrow_back" at bounding box center [118, 56] width 11 height 11
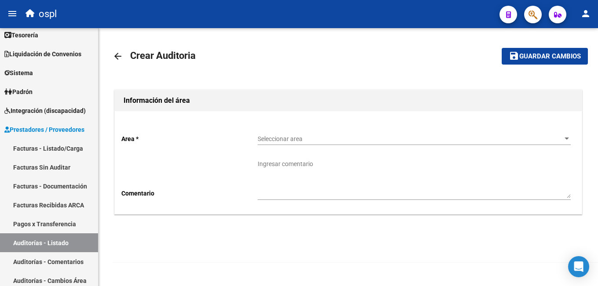
click at [117, 56] on mat-icon "arrow_back" at bounding box center [118, 56] width 11 height 11
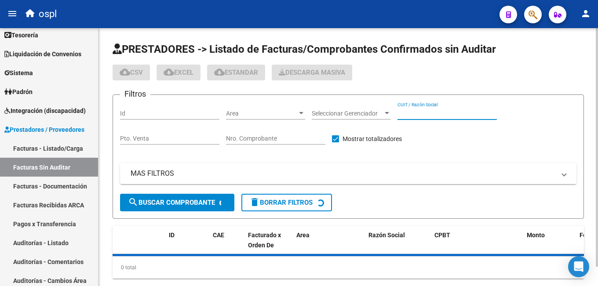
click at [418, 115] on input "CUIT / Razón Social" at bounding box center [447, 113] width 99 height 7
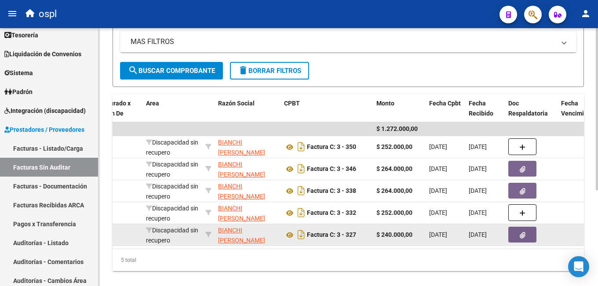
scroll to position [0, 145]
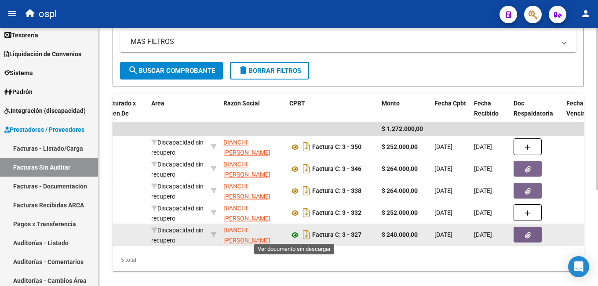
type input "BIANCHI"
click at [295, 234] on icon at bounding box center [294, 235] width 11 height 11
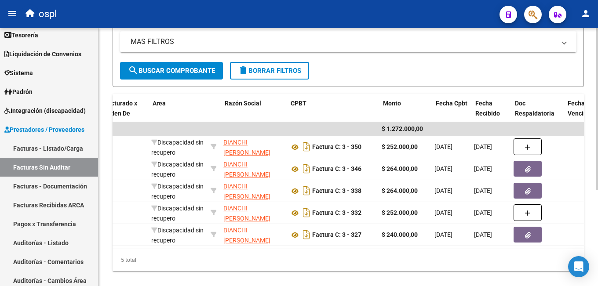
scroll to position [0, 0]
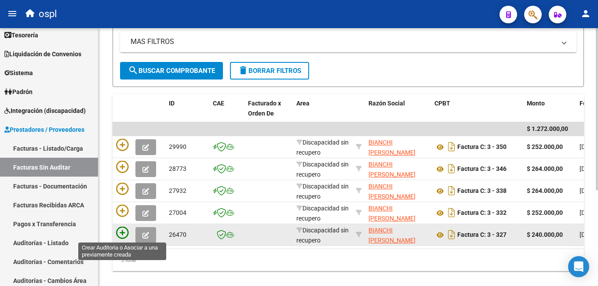
click at [123, 234] on icon at bounding box center [122, 233] width 12 height 12
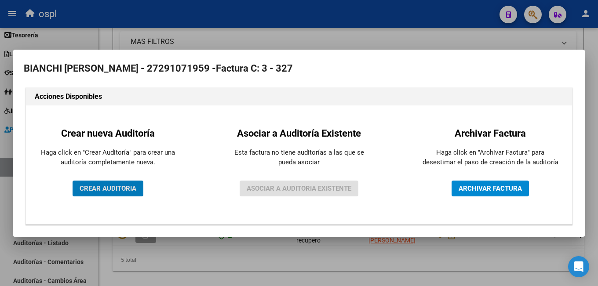
click at [115, 186] on span "CREAR AUDITORIA" at bounding box center [108, 189] width 57 height 8
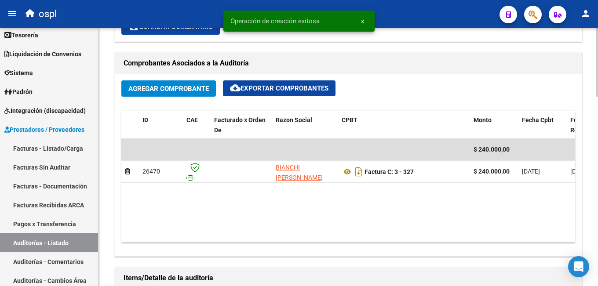
scroll to position [484, 0]
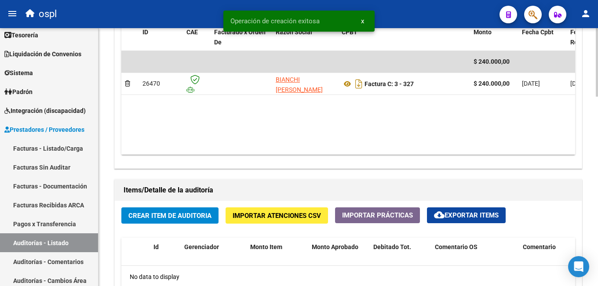
click at [194, 219] on span "Crear Item de Auditoria" at bounding box center [169, 216] width 83 height 8
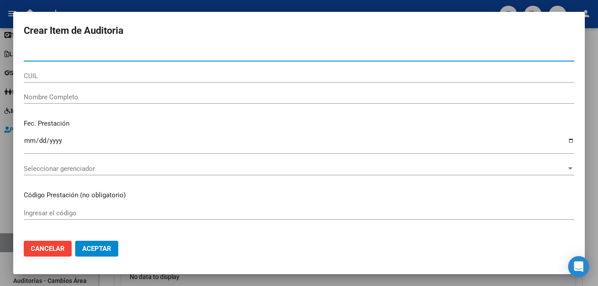
click at [28, 79] on input "CUIL" at bounding box center [299, 76] width 551 height 8
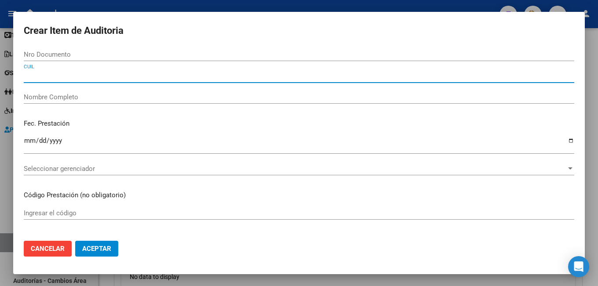
paste input "27319789923"
type input "27319789923"
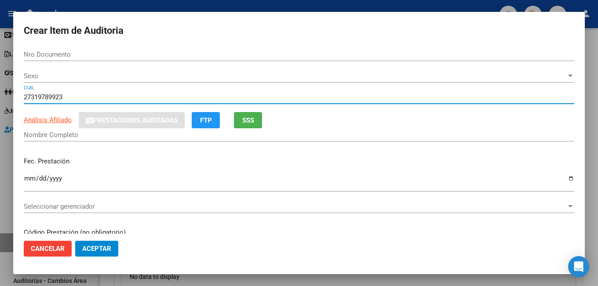
type input "31978992"
type input "[PERSON_NAME]"
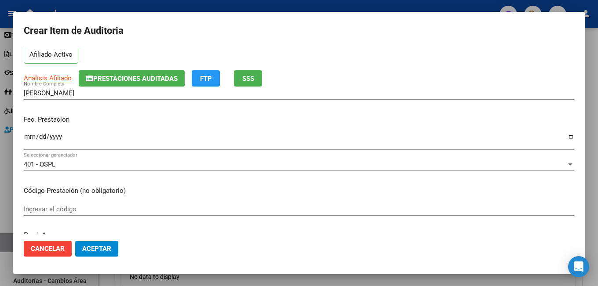
scroll to position [88, 0]
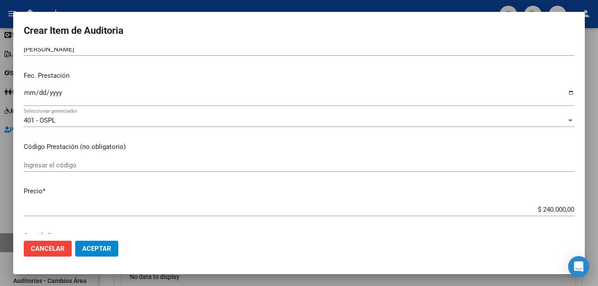
type input "27319789923"
click at [80, 166] on input "Ingresar el código" at bounding box center [299, 165] width 551 height 8
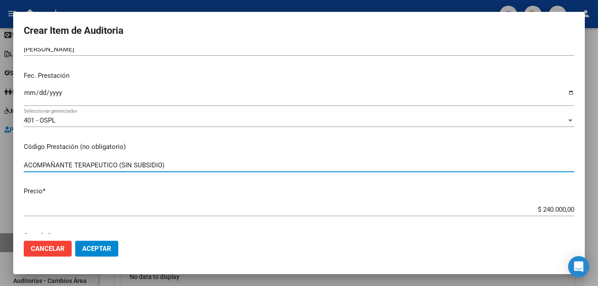
type input "ACOMPAÑANTE TERAPEUTICO (SIN SUBSIDIO)"
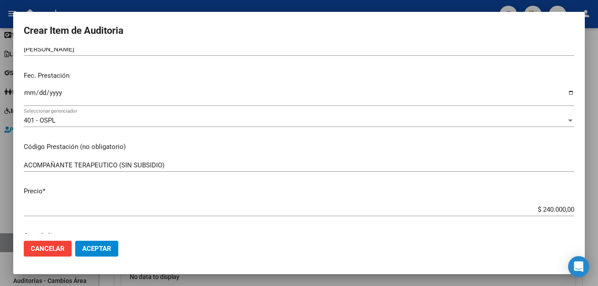
click at [208, 196] on p "Precio *" at bounding box center [299, 191] width 551 height 10
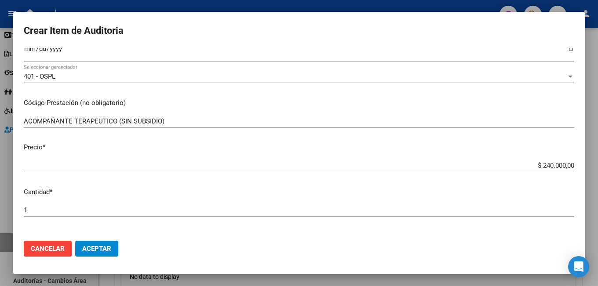
scroll to position [220, 0]
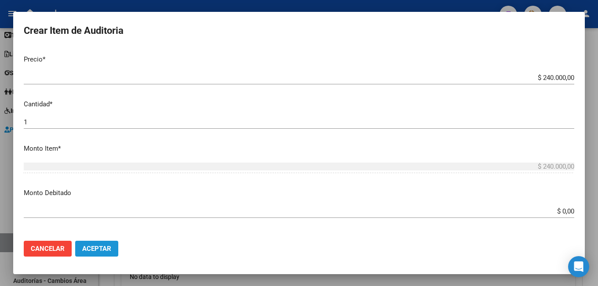
click at [109, 253] on button "Aceptar" at bounding box center [96, 249] width 43 height 16
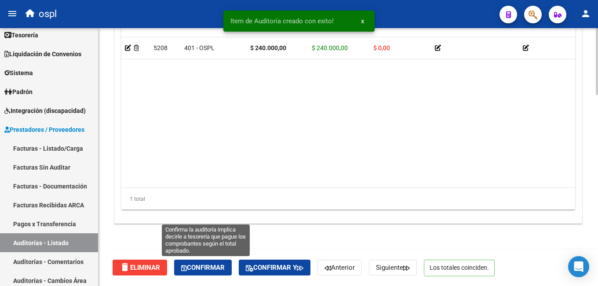
click at [209, 271] on span "Confirmar" at bounding box center [203, 268] width 44 height 8
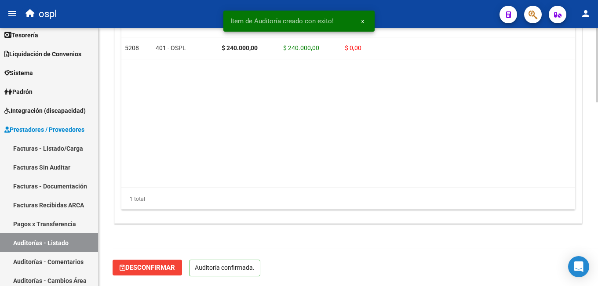
scroll to position [637, 0]
type input "202509"
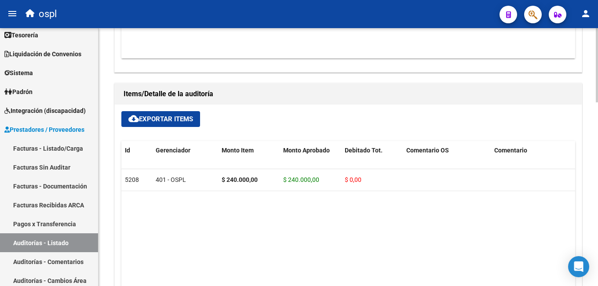
scroll to position [593, 0]
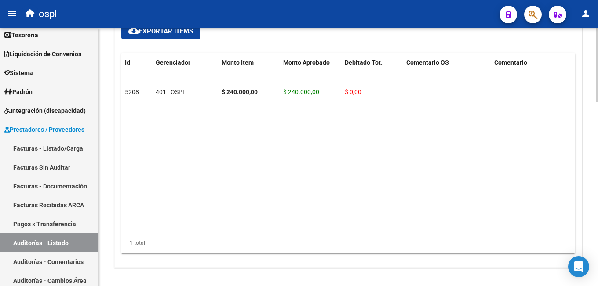
drag, startPoint x: 201, startPoint y: 219, endPoint x: 275, endPoint y: 219, distance: 73.9
click at [275, 219] on datatable-body "5208 401 - OSPL $ 240.000,00 $ 240.000,00 $ 0,00 27319789923 31978992 Iriarte […" at bounding box center [348, 156] width 454 height 150
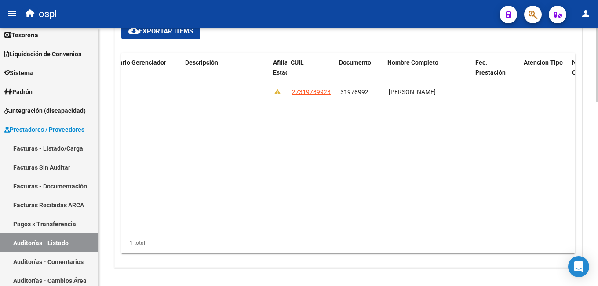
scroll to position [0, 485]
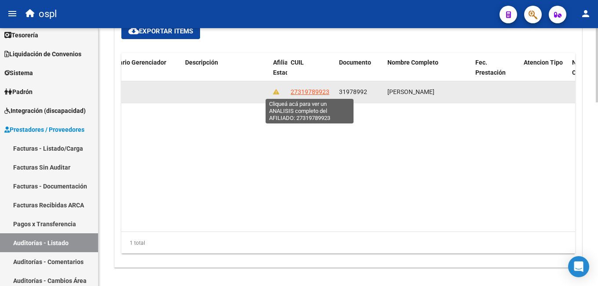
click at [306, 91] on span "27319789923" at bounding box center [310, 91] width 39 height 7
type textarea "27319789923"
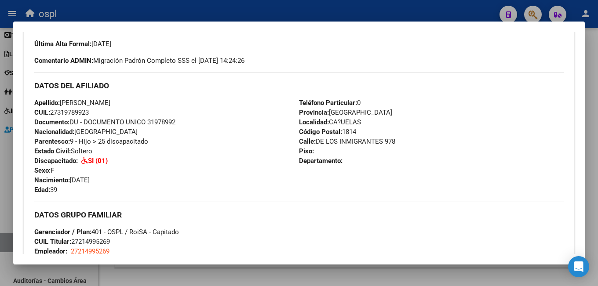
scroll to position [396, 0]
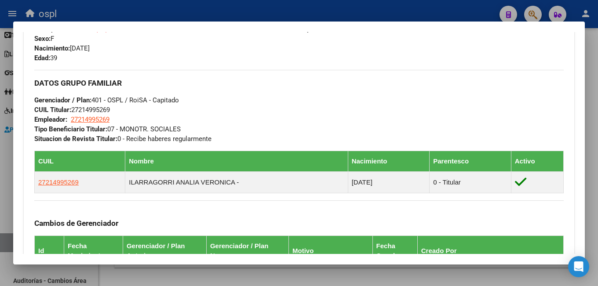
click at [360, 274] on div at bounding box center [299, 143] width 598 height 286
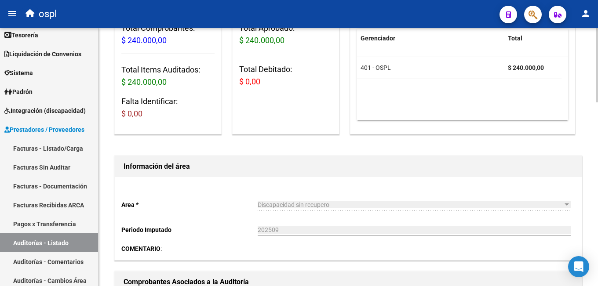
scroll to position [0, 0]
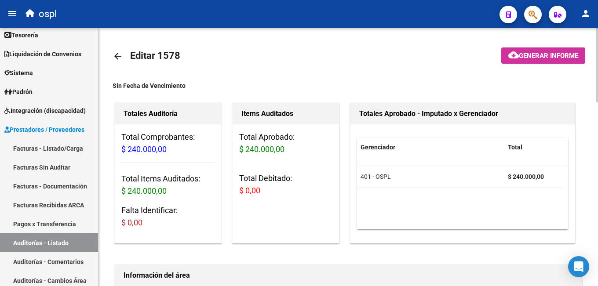
click at [117, 58] on mat-icon "arrow_back" at bounding box center [118, 56] width 11 height 11
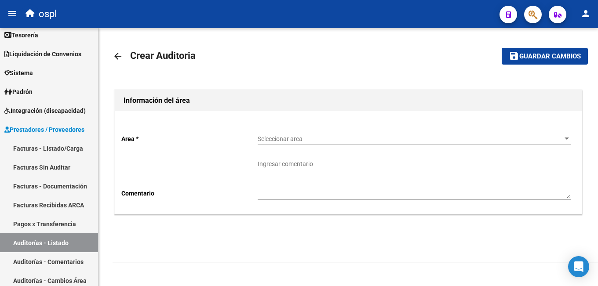
click at [116, 54] on mat-icon "arrow_back" at bounding box center [118, 56] width 11 height 11
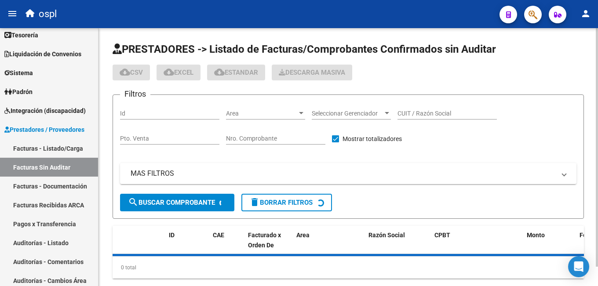
click at [420, 117] on input "CUIT / Razón Social" at bounding box center [447, 113] width 99 height 7
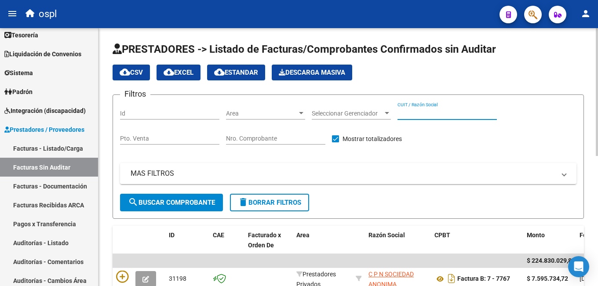
paste input "27319789923"
type input "27319789923"
drag, startPoint x: 182, startPoint y: 205, endPoint x: 201, endPoint y: 202, distance: 19.7
click at [182, 205] on span "search Buscar Comprobante" at bounding box center [171, 203] width 87 height 8
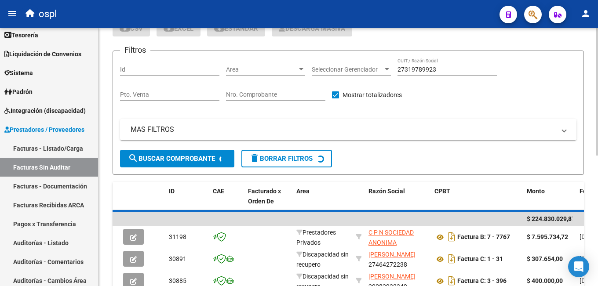
scroll to position [40, 0]
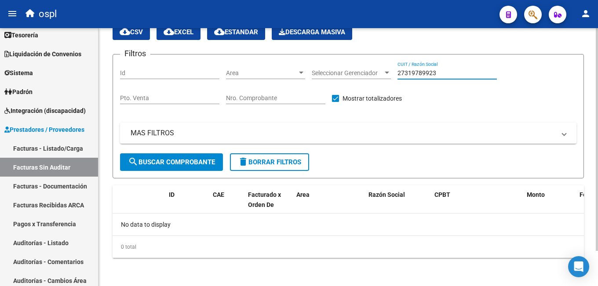
drag, startPoint x: 439, startPoint y: 71, endPoint x: 376, endPoint y: 65, distance: 63.7
click at [376, 65] on div "Filtros Id Area Area Seleccionar Gerenciador Seleccionar Gerenciador 2731978992…" at bounding box center [348, 108] width 456 height 92
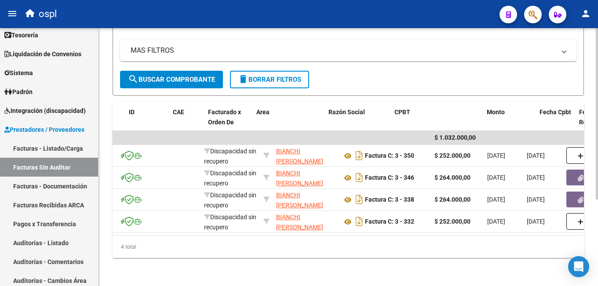
scroll to position [0, 0]
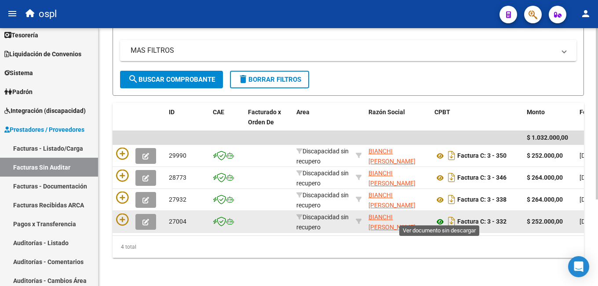
type input "BIANCHI"
click at [441, 218] on icon at bounding box center [440, 222] width 11 height 11
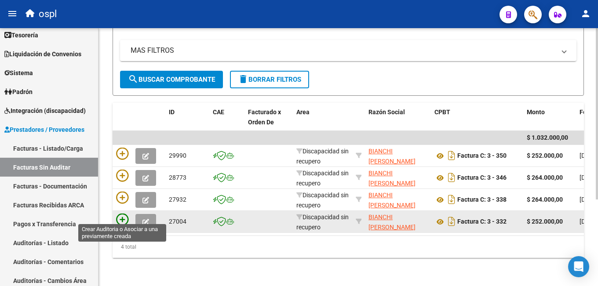
click at [119, 214] on icon at bounding box center [122, 220] width 12 height 12
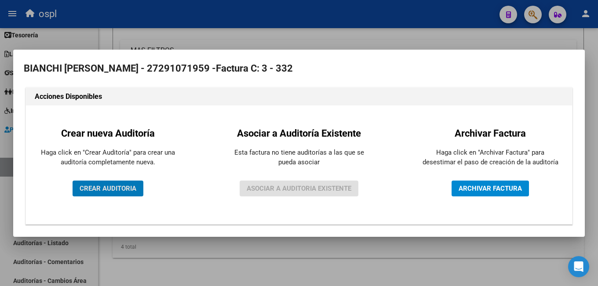
click at [108, 186] on span "CREAR AUDITORIA" at bounding box center [108, 189] width 57 height 8
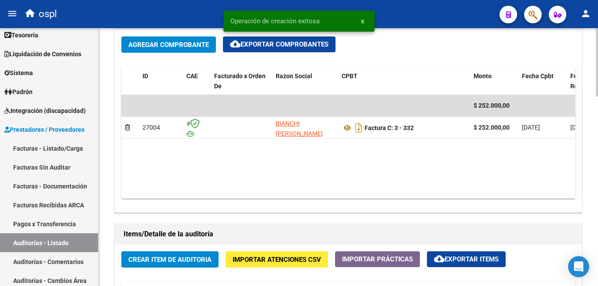
scroll to position [484, 0]
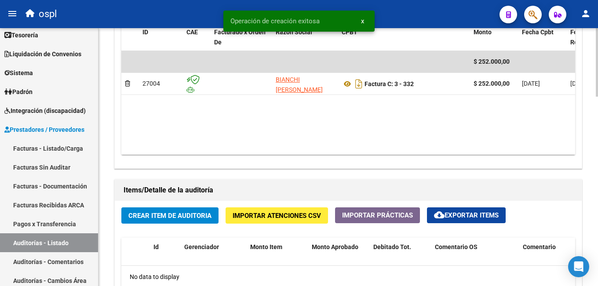
click at [188, 219] on span "Crear Item de Auditoria" at bounding box center [169, 216] width 83 height 8
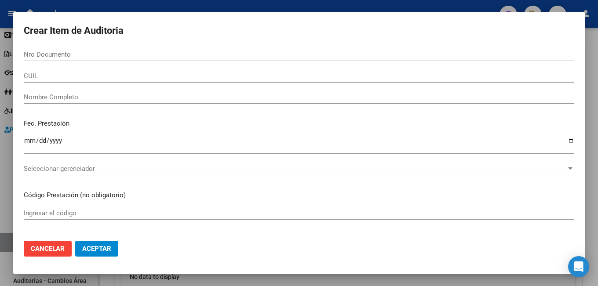
click at [85, 83] on div "CUIL" at bounding box center [299, 80] width 551 height 22
click at [86, 78] on input "CUIL" at bounding box center [299, 76] width 551 height 8
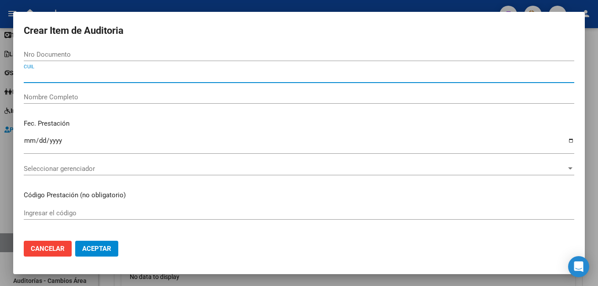
paste input "27319789923"
type input "27319789923"
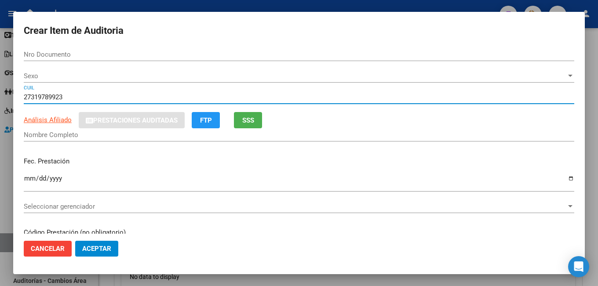
type input "31978992"
type input "[PERSON_NAME]"
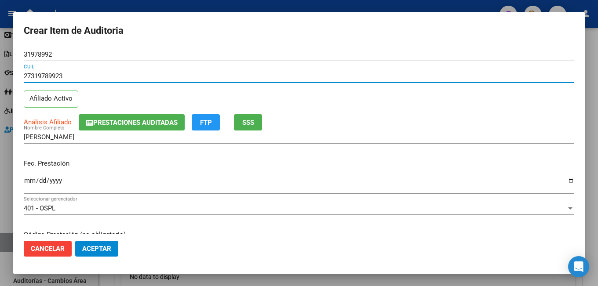
scroll to position [44, 0]
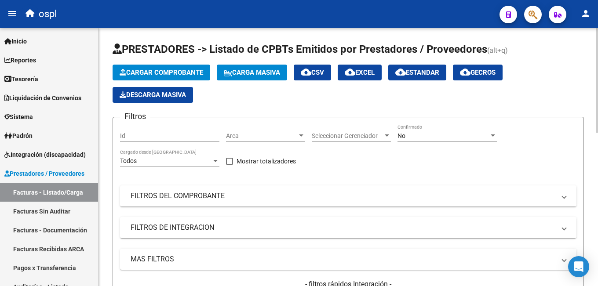
click at [279, 139] on span "Area" at bounding box center [261, 135] width 71 height 7
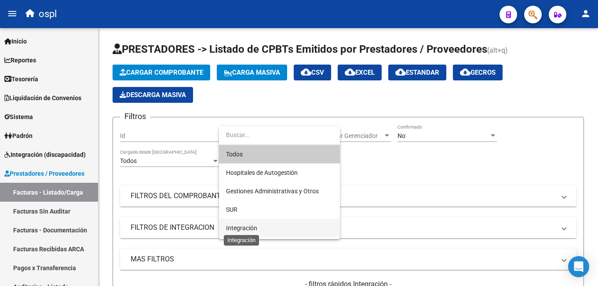
click at [242, 228] on span "Integración" at bounding box center [241, 228] width 31 height 7
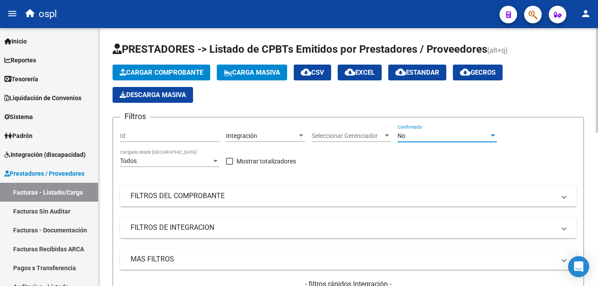
click at [433, 134] on div "No" at bounding box center [443, 135] width 91 height 7
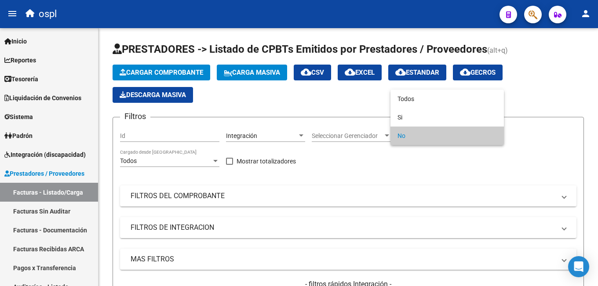
click at [424, 89] on div at bounding box center [299, 143] width 598 height 286
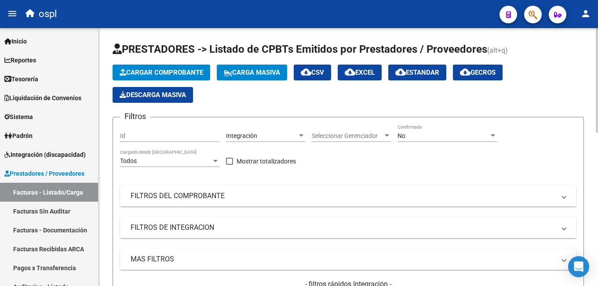
click at [419, 94] on div "Cargar Comprobante Carga Masiva cloud_download CSV cloud_download EXCEL cloud_d…" at bounding box center [348, 84] width 471 height 38
click at [398, 139] on span "No" at bounding box center [402, 135] width 8 height 7
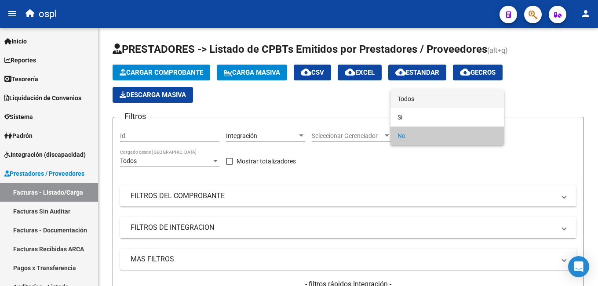
click at [422, 101] on span "Todos" at bounding box center [447, 99] width 99 height 18
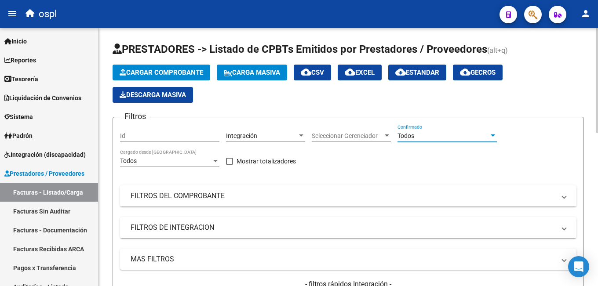
click at [286, 192] on mat-panel-title "FILTROS DEL COMPROBANTE" at bounding box center [343, 196] width 425 height 10
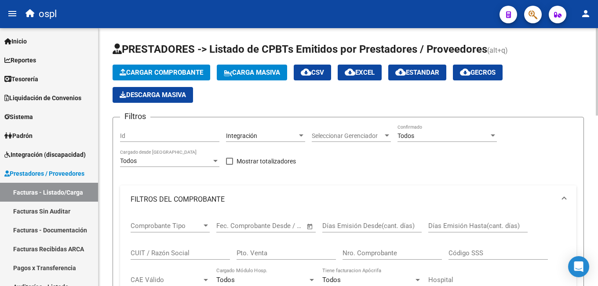
scroll to position [44, 0]
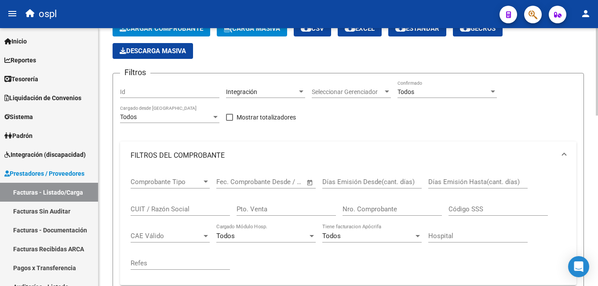
click at [158, 211] on input "CUIT / Razón Social" at bounding box center [180, 209] width 99 height 8
paste input "30714494372"
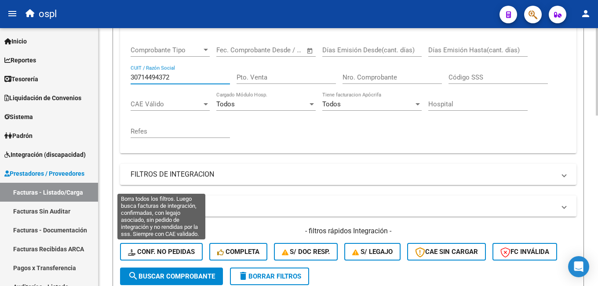
scroll to position [220, 0]
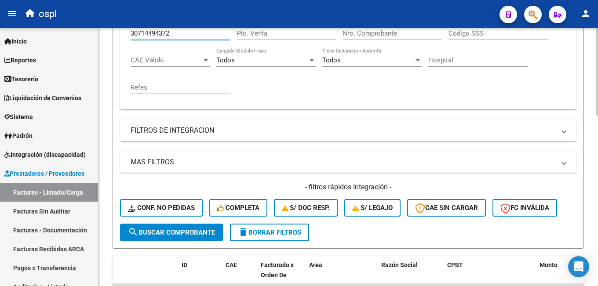
type input "30714494372"
click at [168, 234] on span "search Buscar Comprobante" at bounding box center [171, 233] width 87 height 8
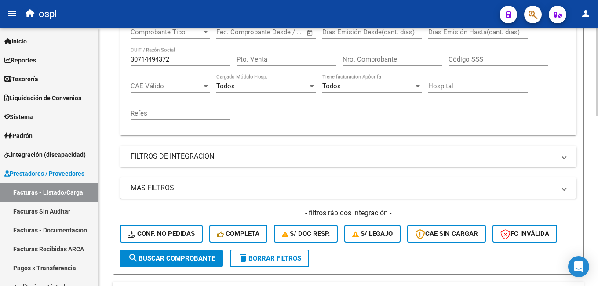
scroll to position [326, 0]
